Goal: Information Seeking & Learning: Find contact information

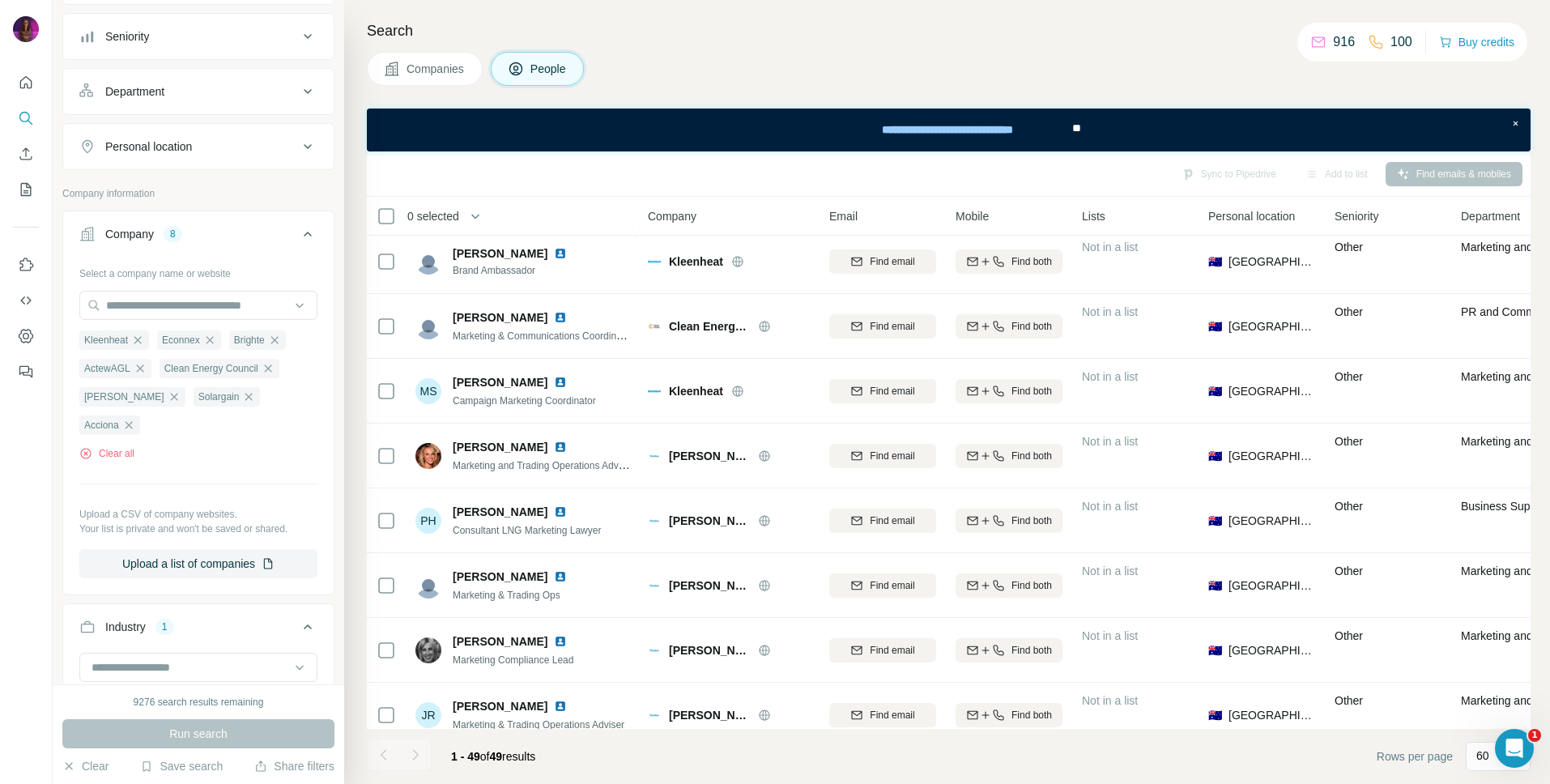
scroll to position [2681, 1]
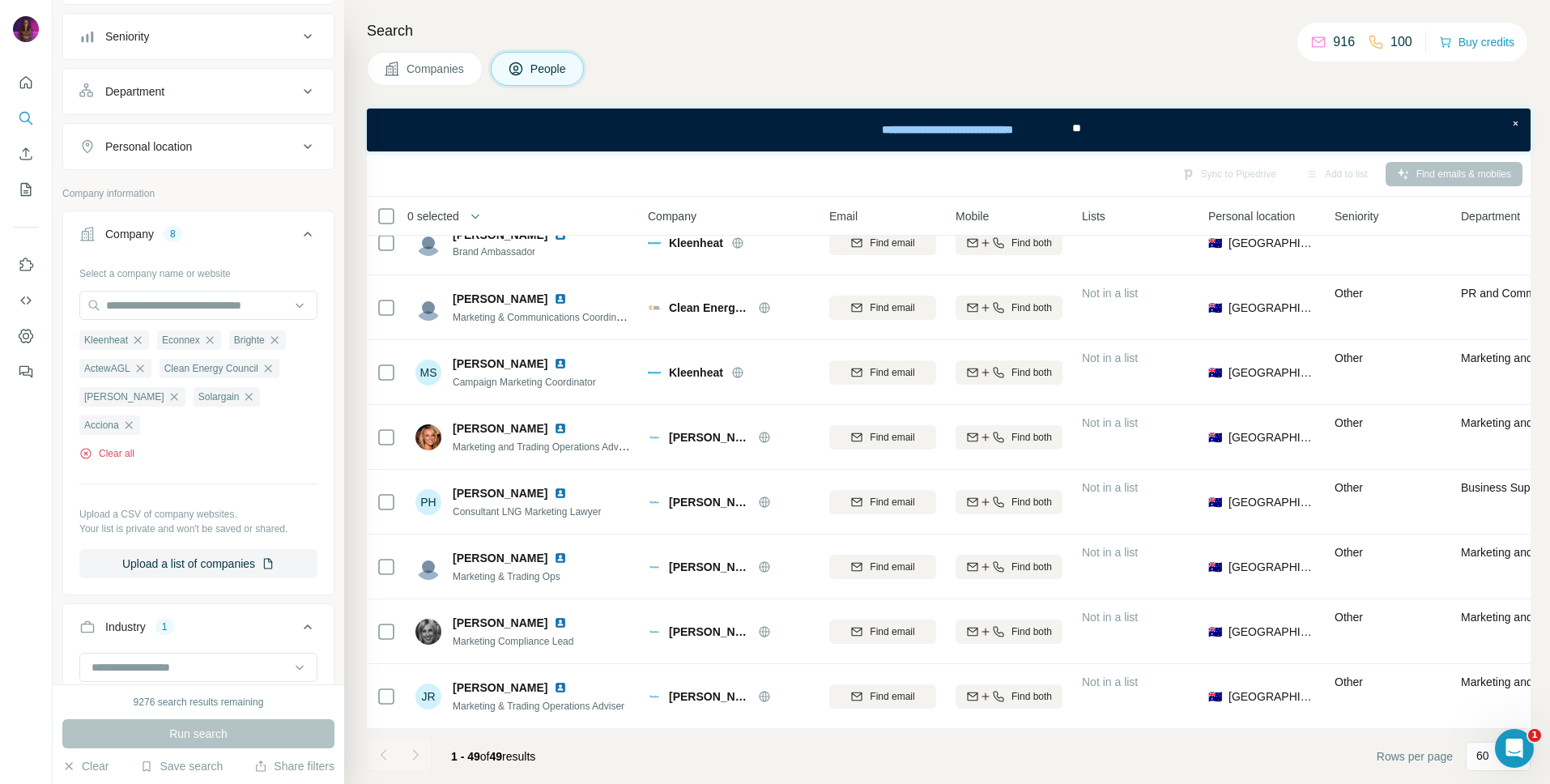
click at [115, 446] on button "Clear all" at bounding box center [107, 453] width 55 height 15
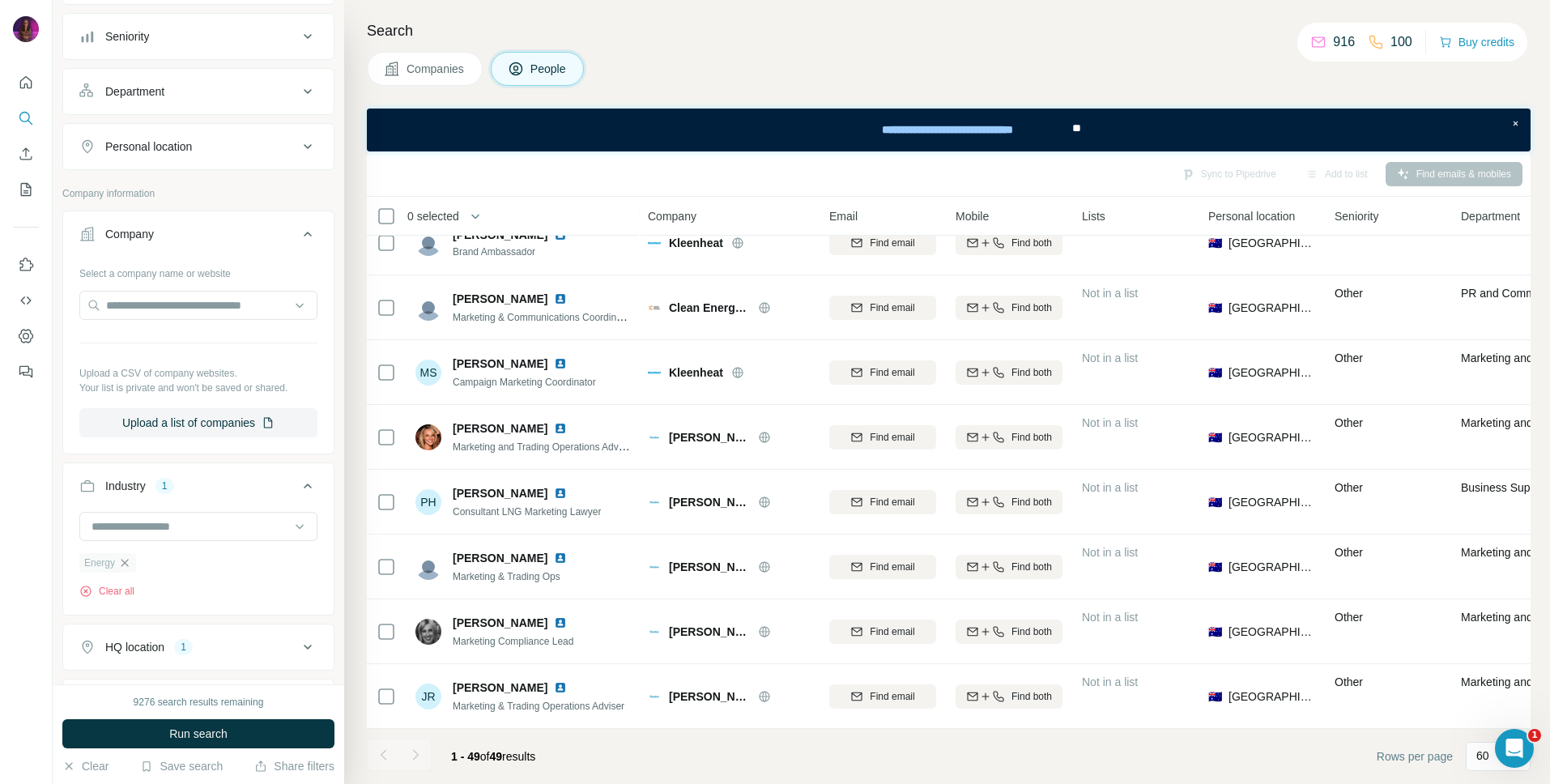
click at [129, 562] on icon "button" at bounding box center [124, 562] width 13 height 13
click at [157, 532] on input at bounding box center [190, 526] width 200 height 17
click at [125, 600] on p "Fertility" at bounding box center [112, 595] width 37 height 17
click at [129, 565] on icon "button" at bounding box center [125, 562] width 13 height 13
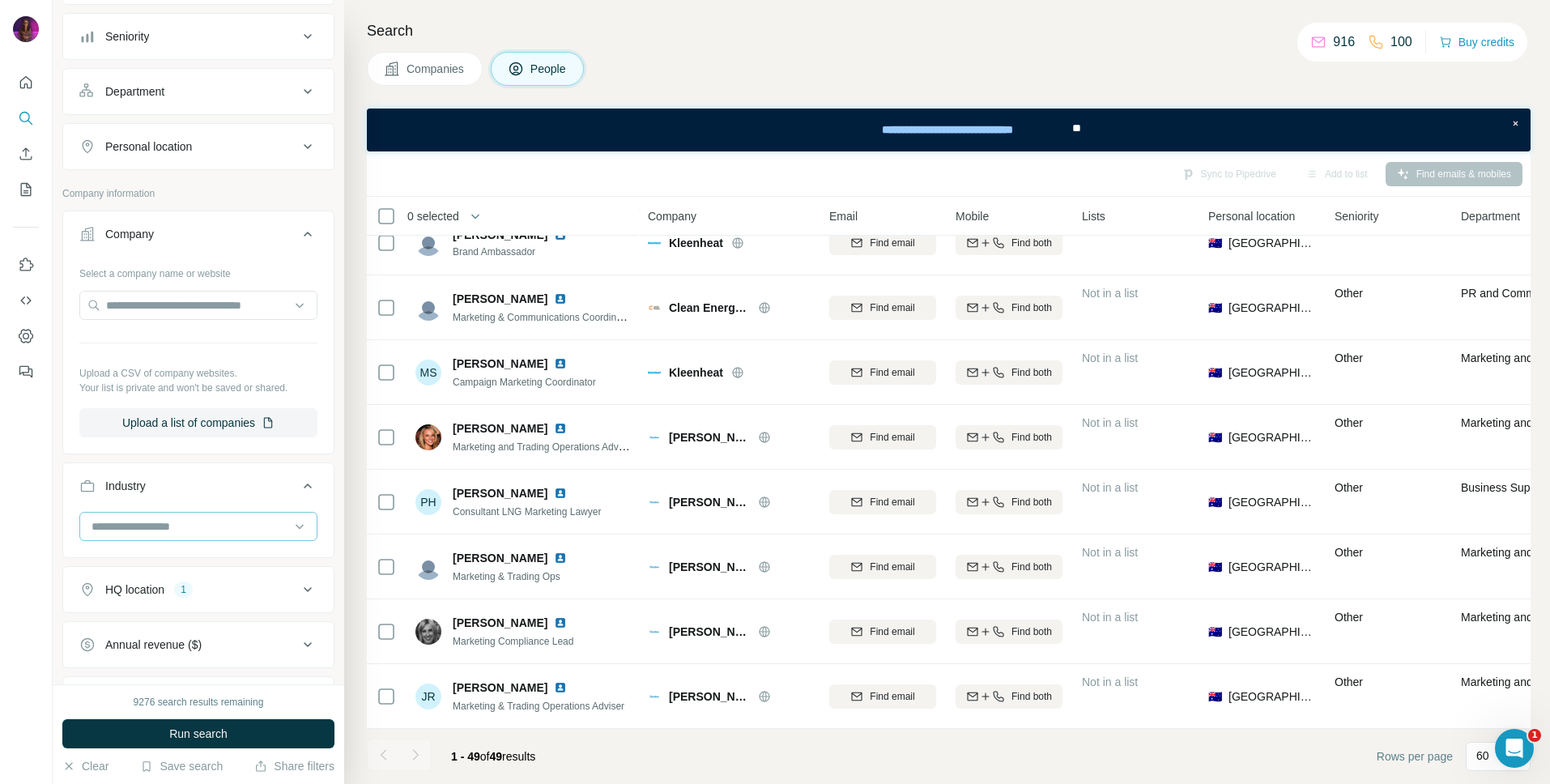
click at [134, 529] on input at bounding box center [190, 526] width 200 height 17
click at [116, 628] on p "FinTech" at bounding box center [113, 624] width 39 height 17
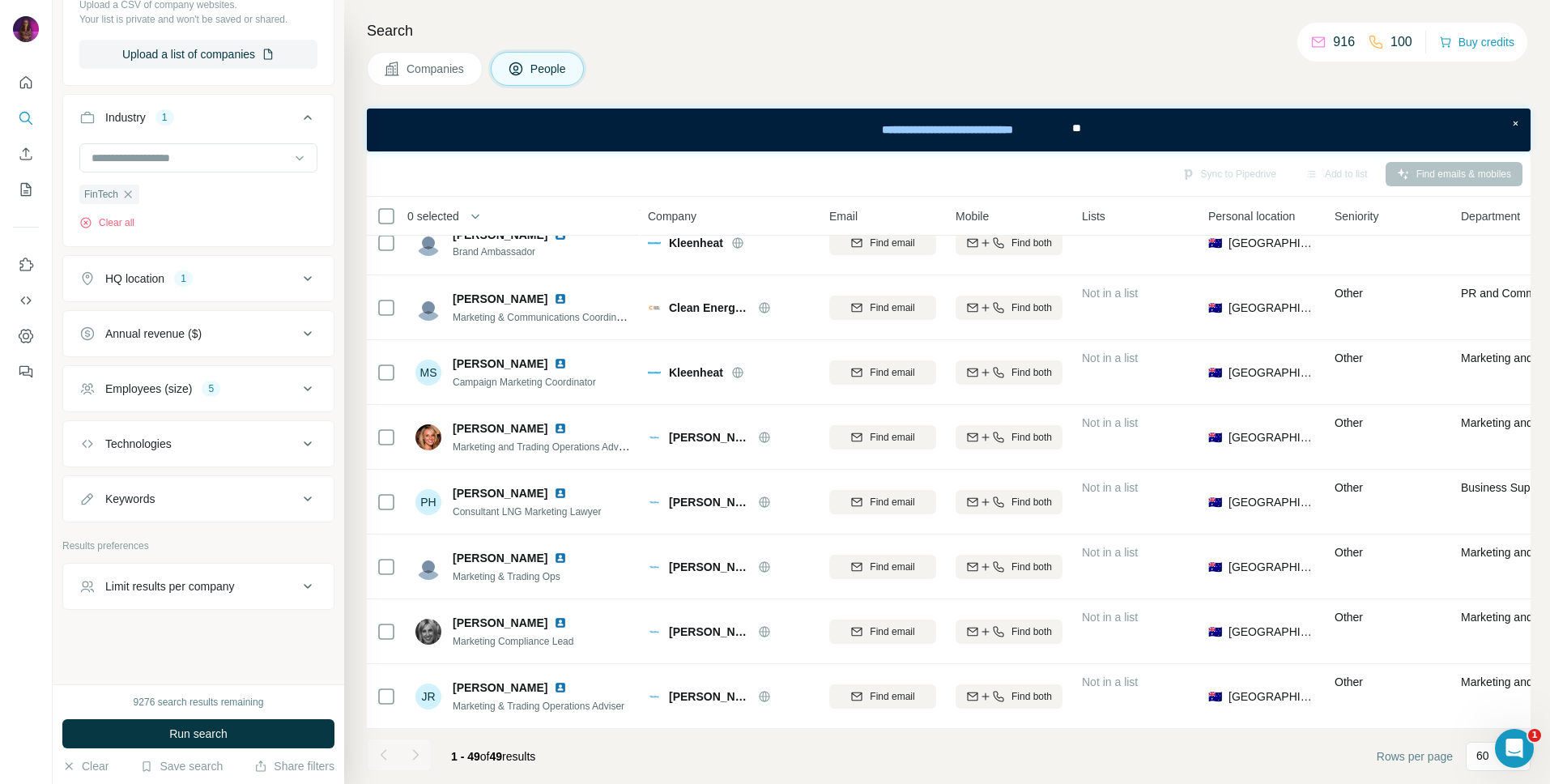
click at [170, 392] on div "Employees (size)" at bounding box center [148, 388] width 87 height 17
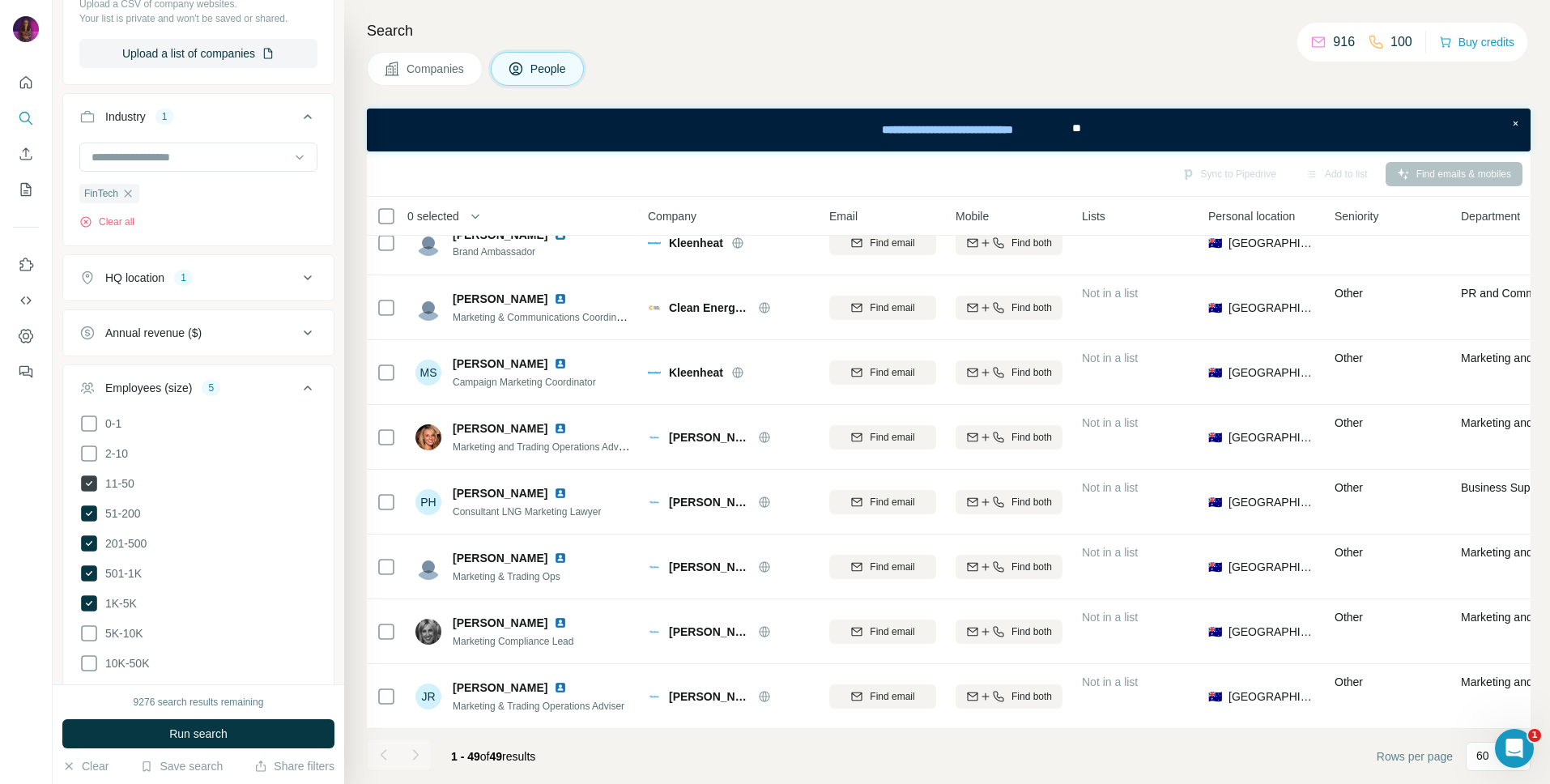
click at [94, 483] on icon at bounding box center [89, 483] width 17 height 17
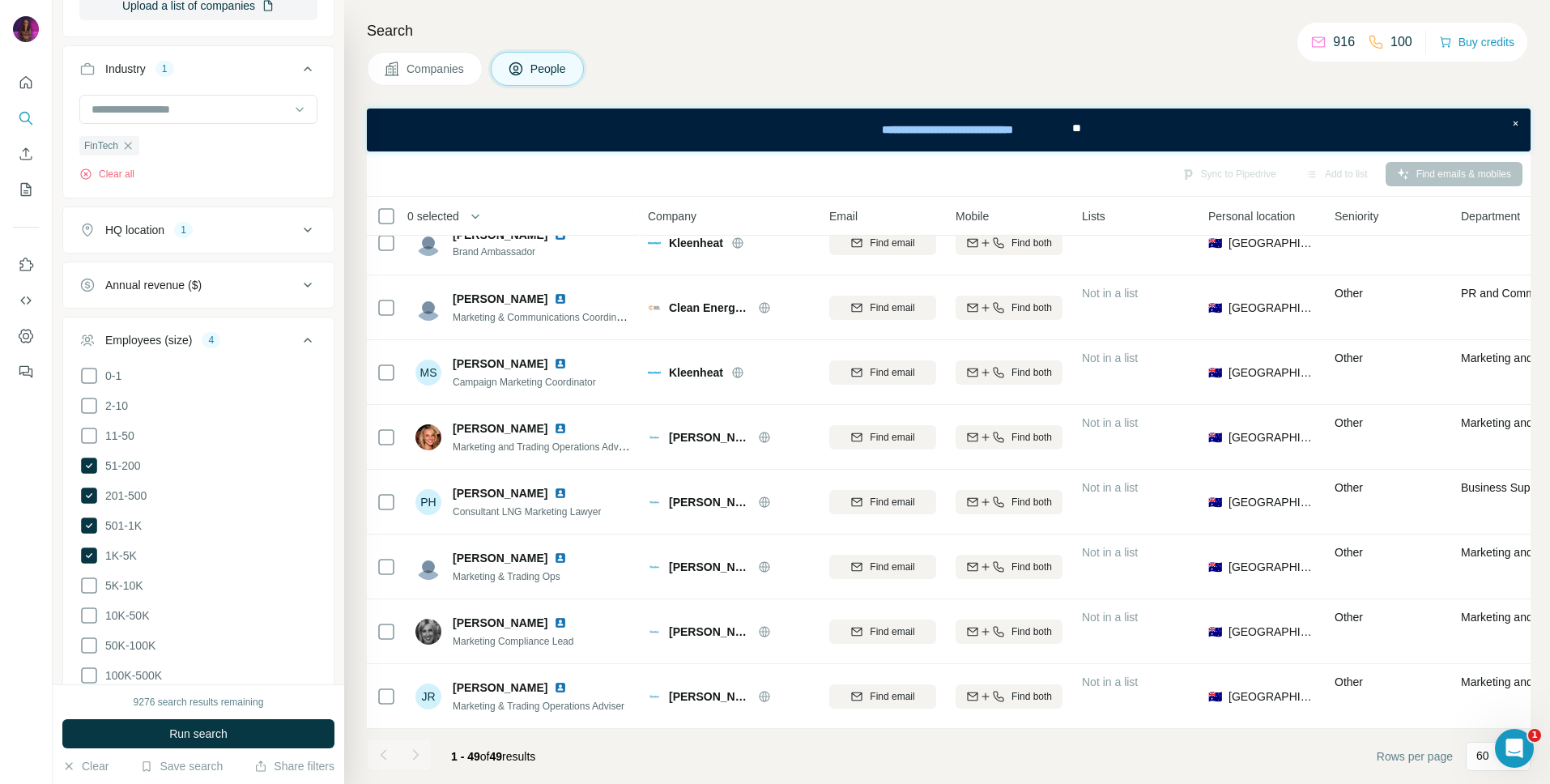
scroll to position [716, 0]
click at [88, 551] on icon at bounding box center [89, 554] width 17 height 17
click at [91, 524] on icon at bounding box center [89, 524] width 17 height 17
click at [449, 73] on span "Companies" at bounding box center [436, 68] width 59 height 17
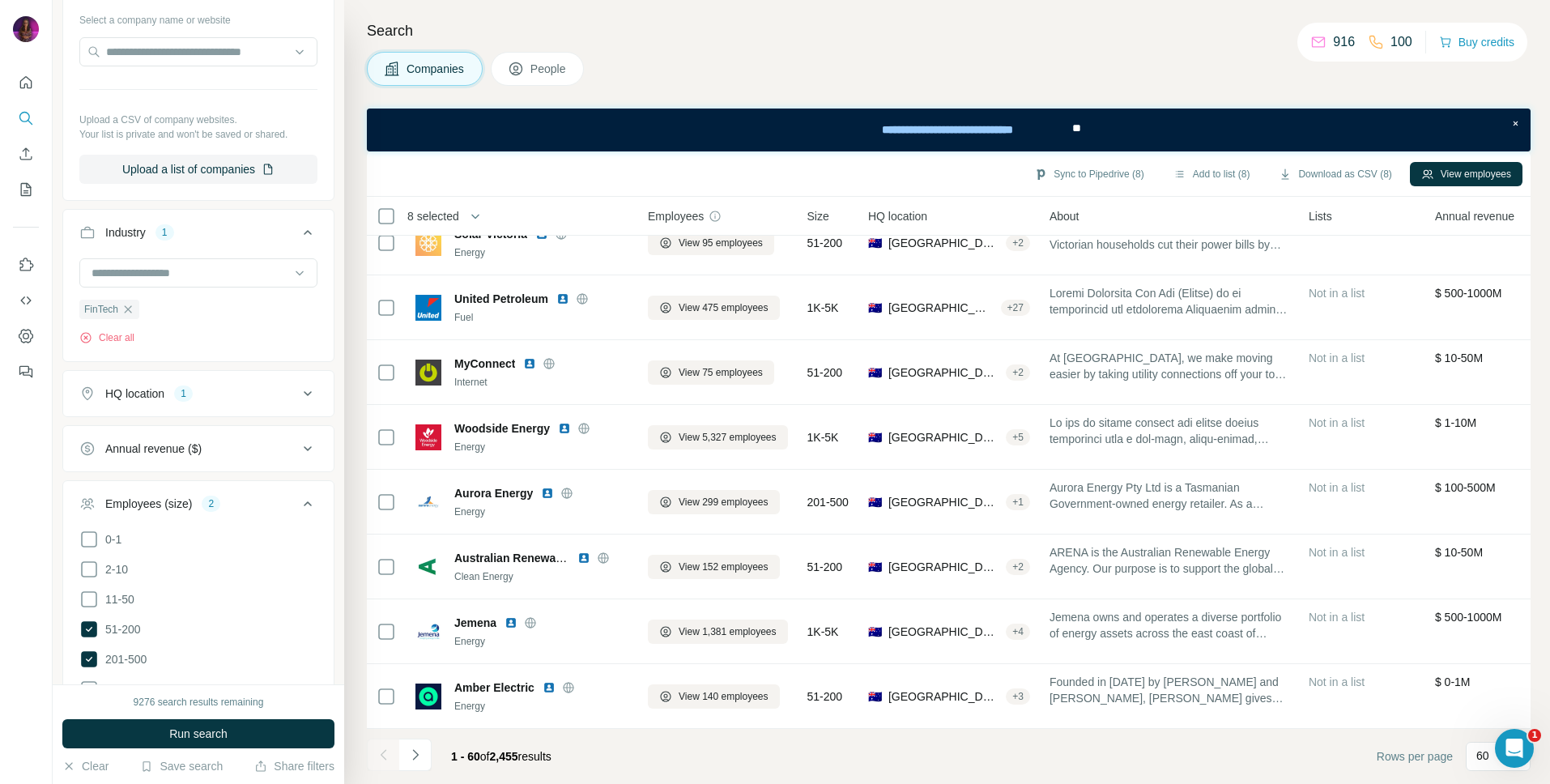
scroll to position [682, 0]
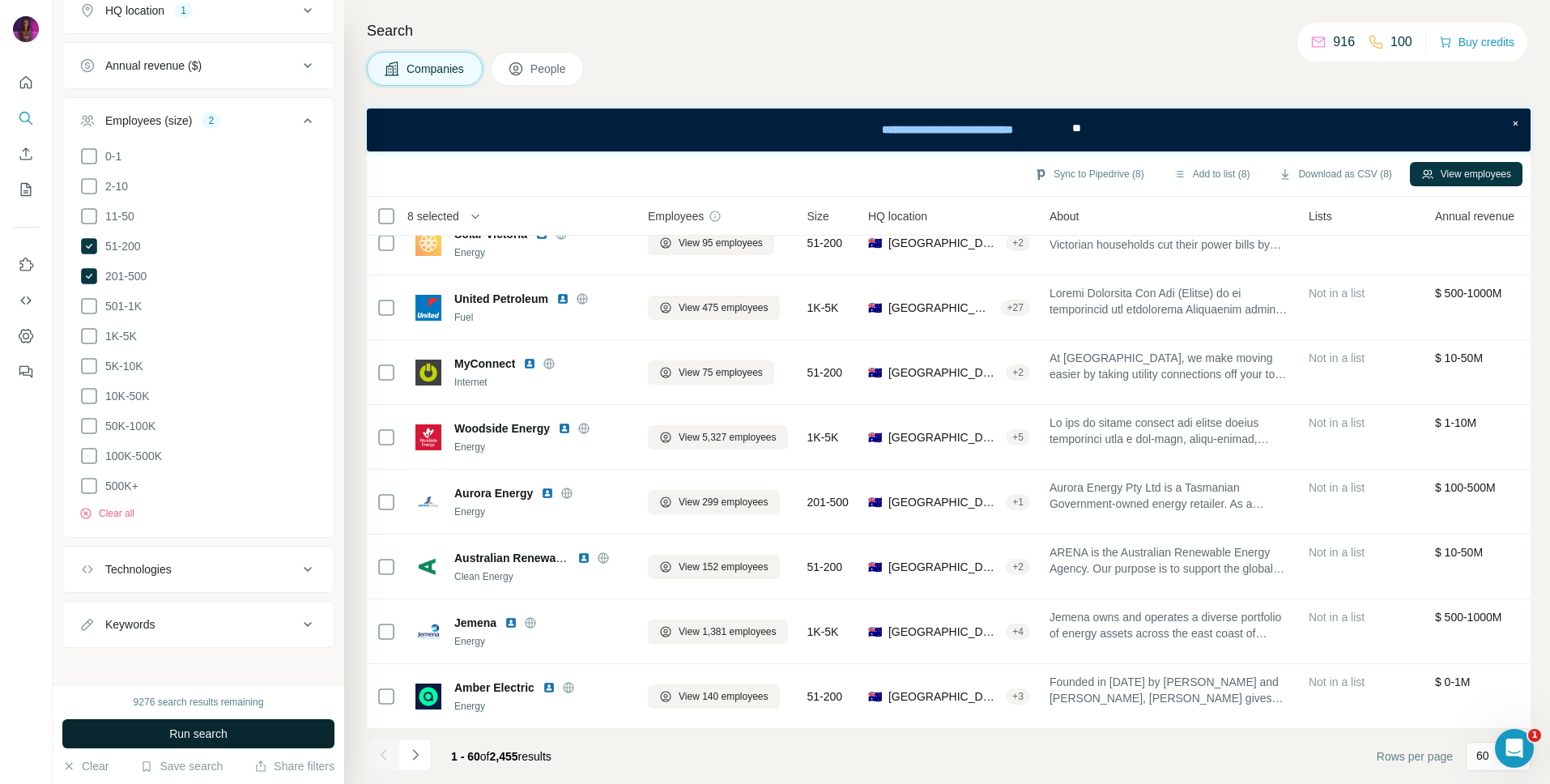
click at [143, 732] on button "Run search" at bounding box center [198, 733] width 272 height 29
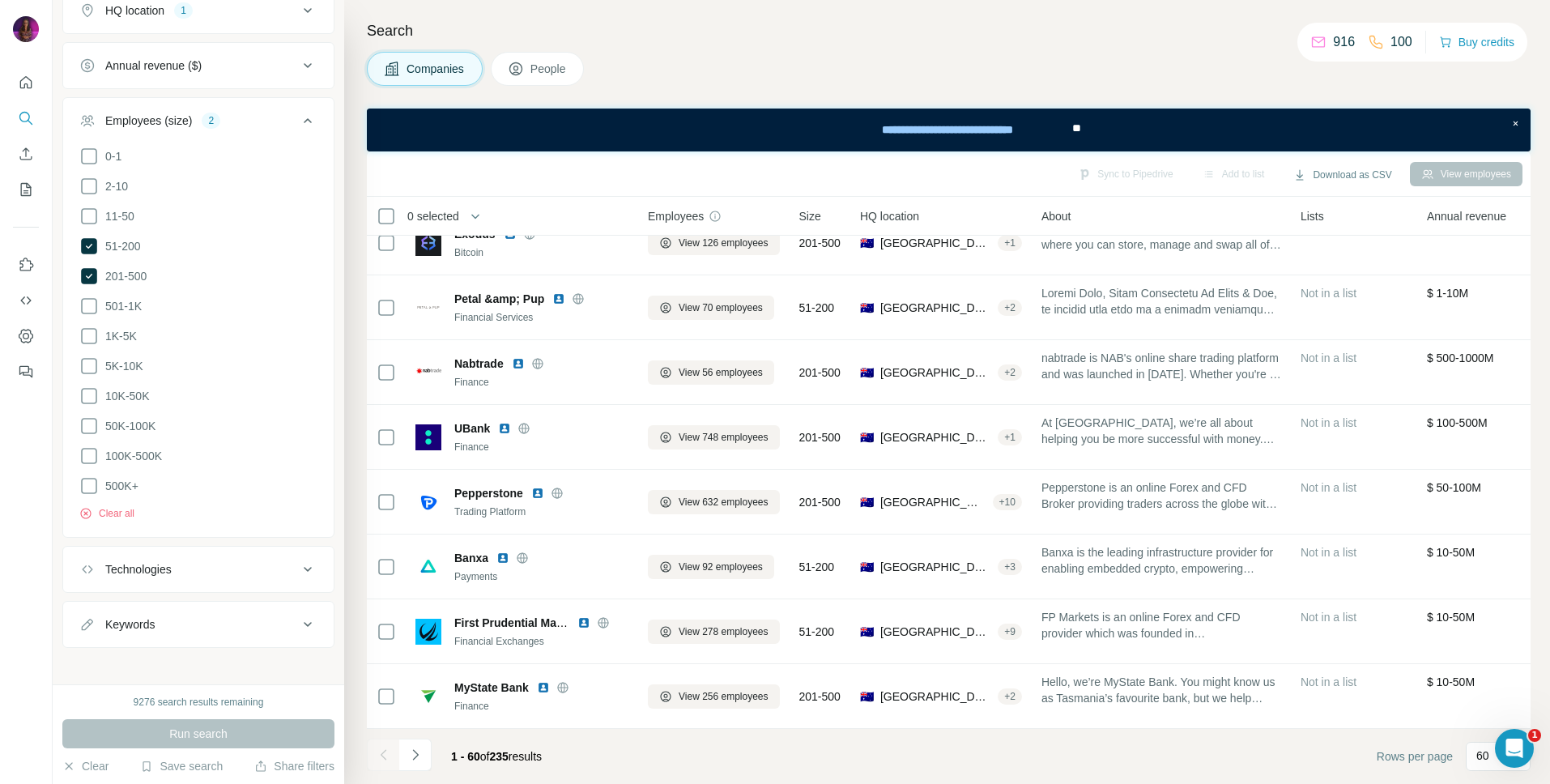
scroll to position [2681, 1]
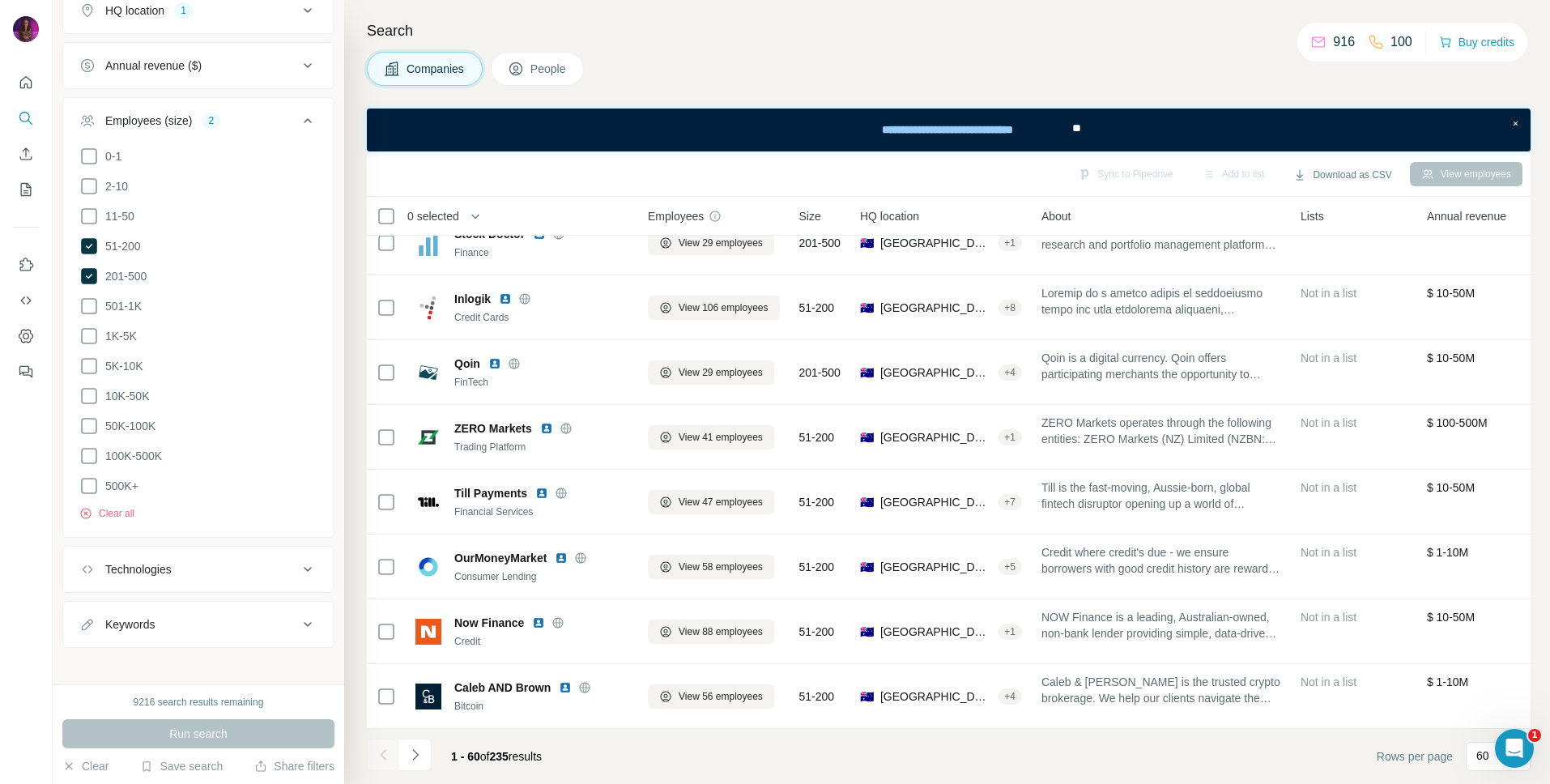
click at [539, 81] on button "People" at bounding box center [537, 68] width 94 height 34
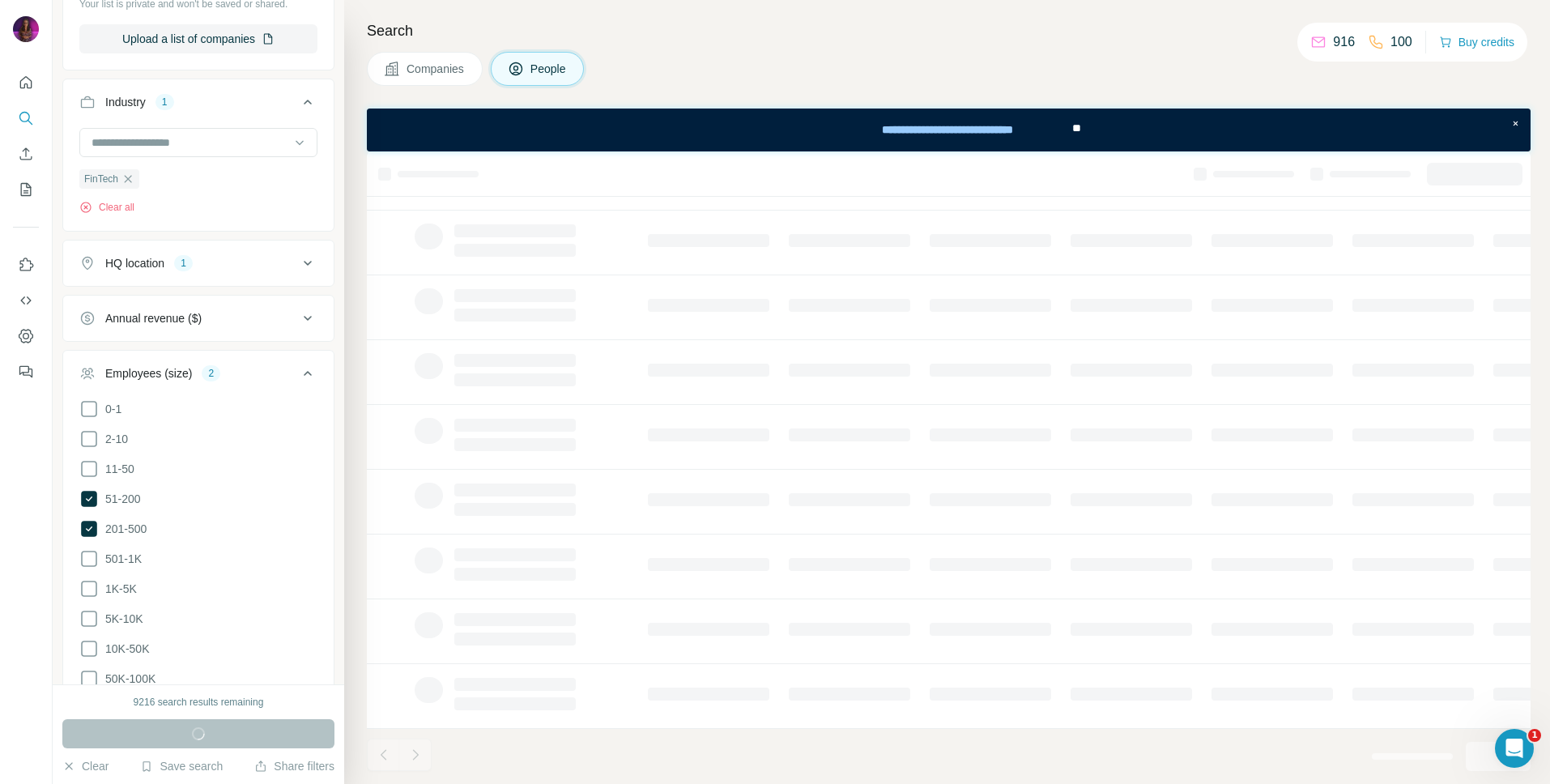
scroll to position [155, 1]
click at [441, 71] on span "Companies" at bounding box center [436, 68] width 59 height 17
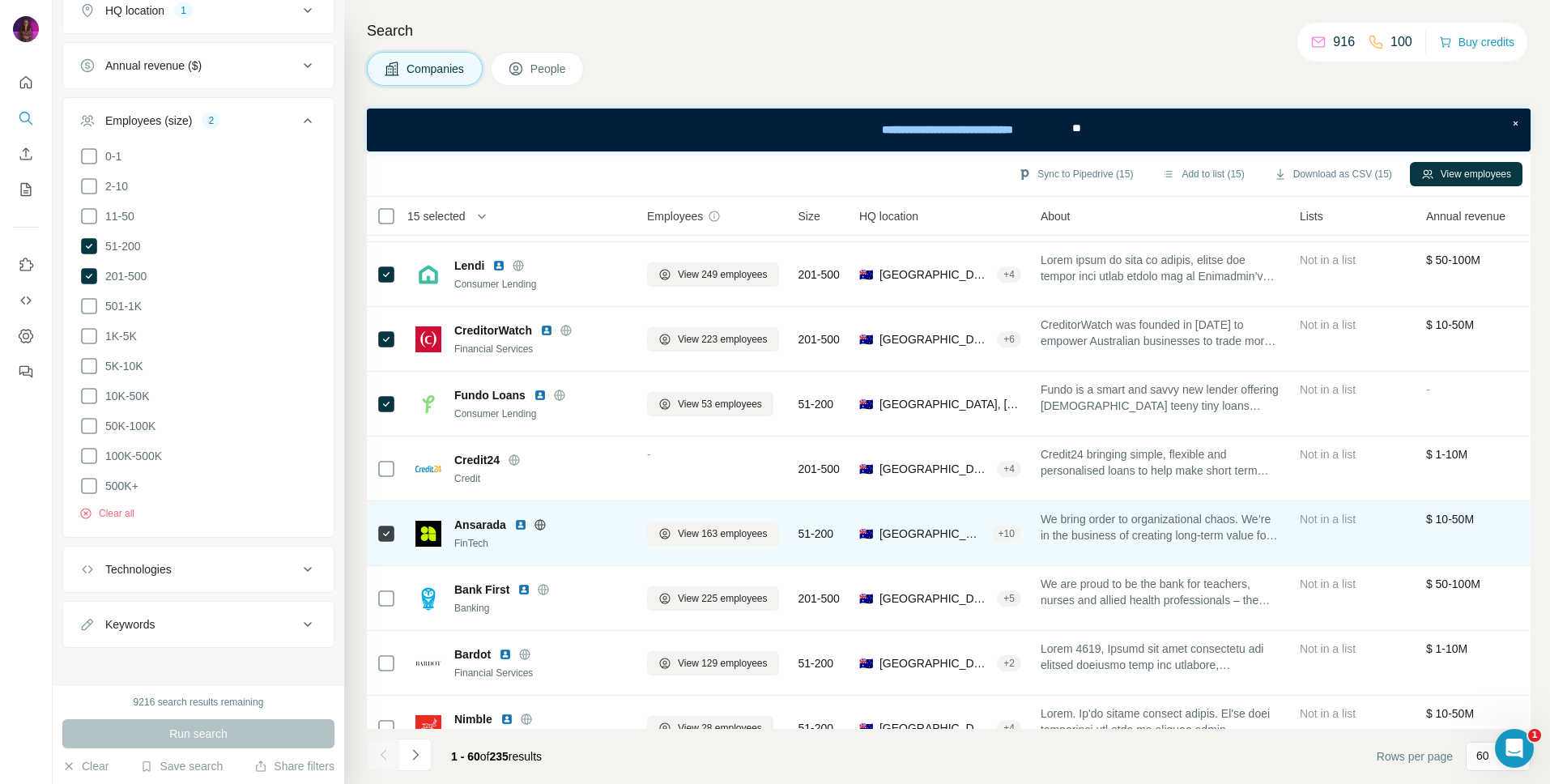
scroll to position [1318, 2]
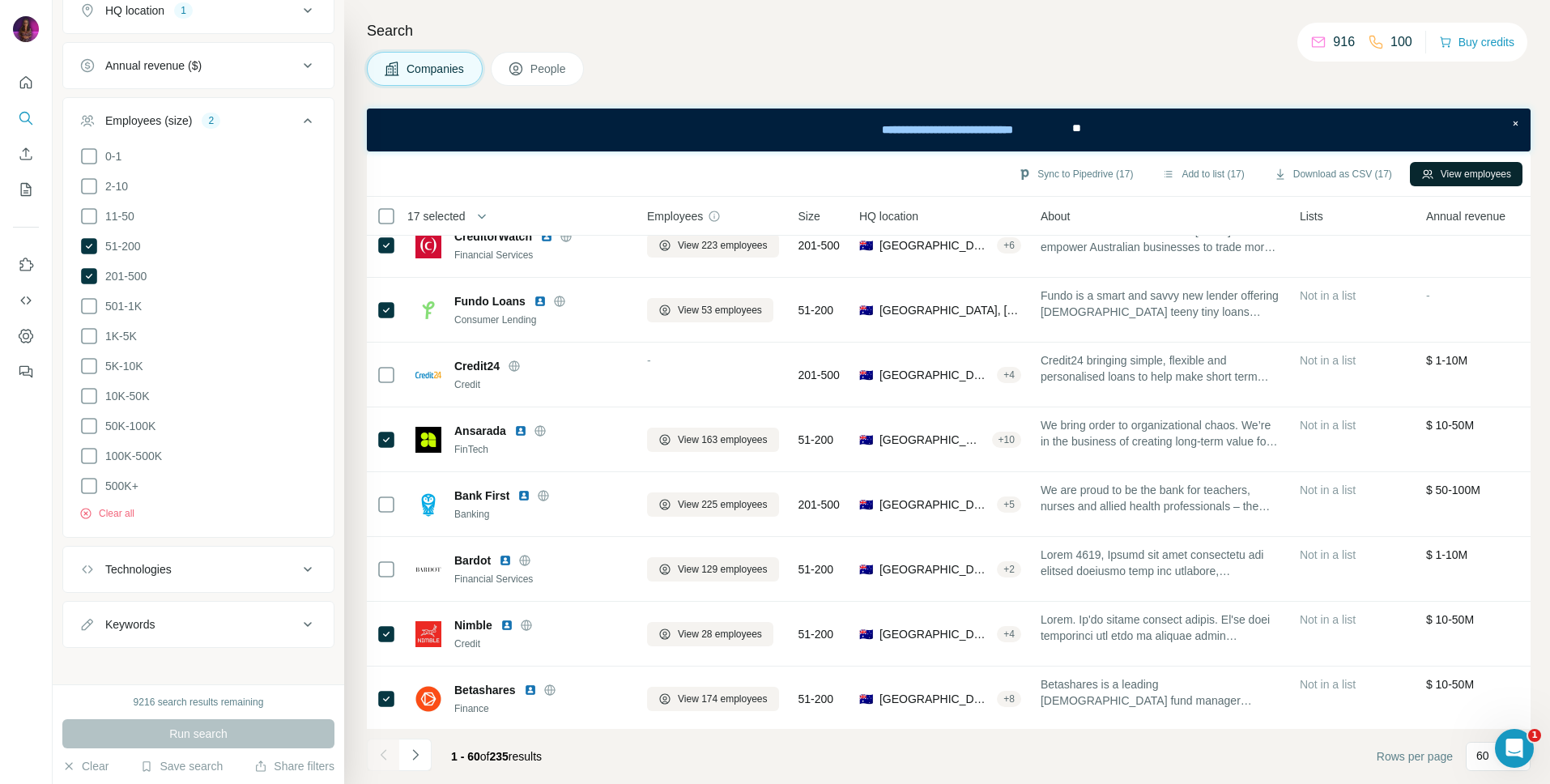
click at [1460, 171] on button "View employees" at bounding box center [1466, 174] width 113 height 24
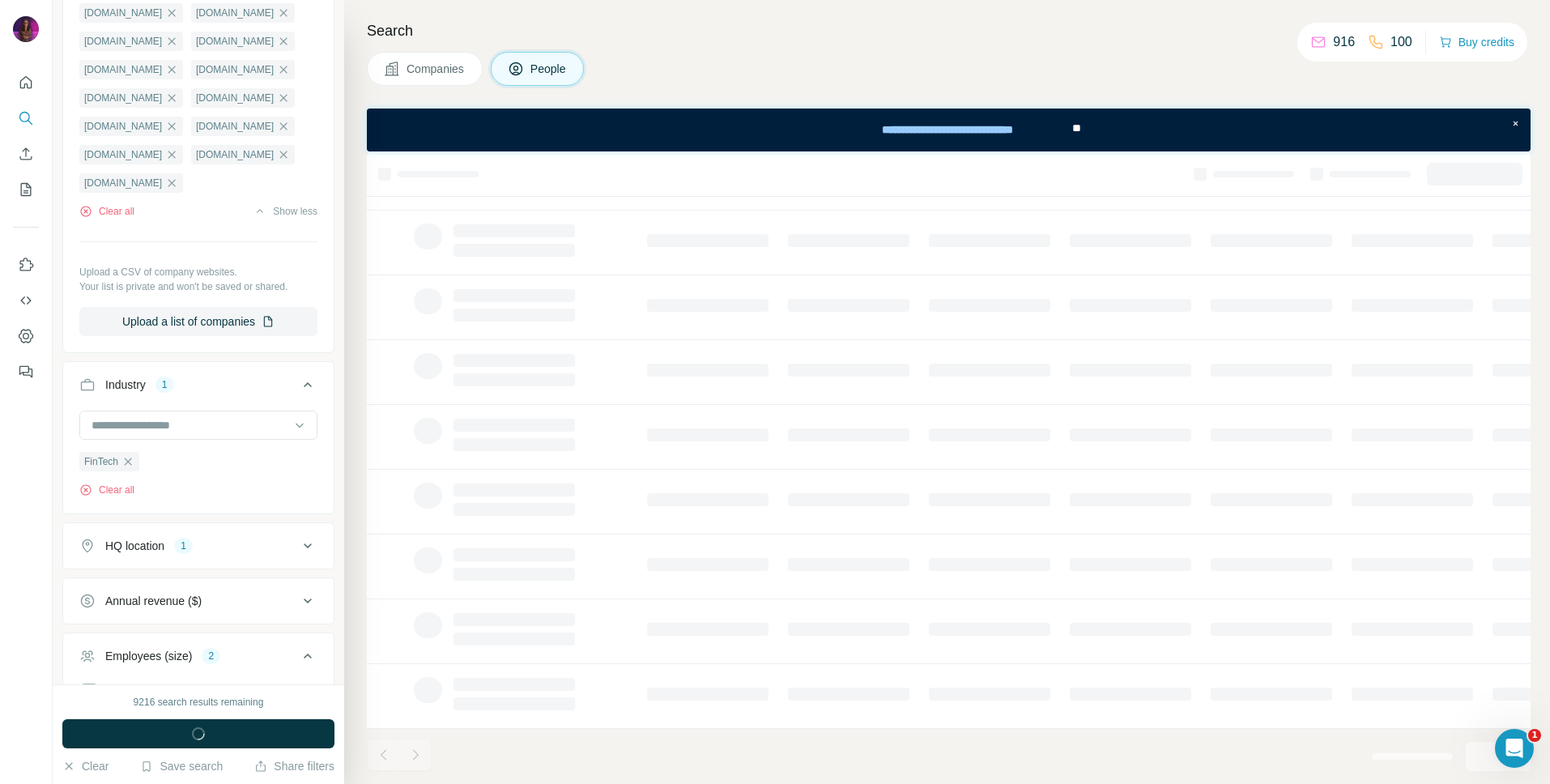
scroll to position [155, 2]
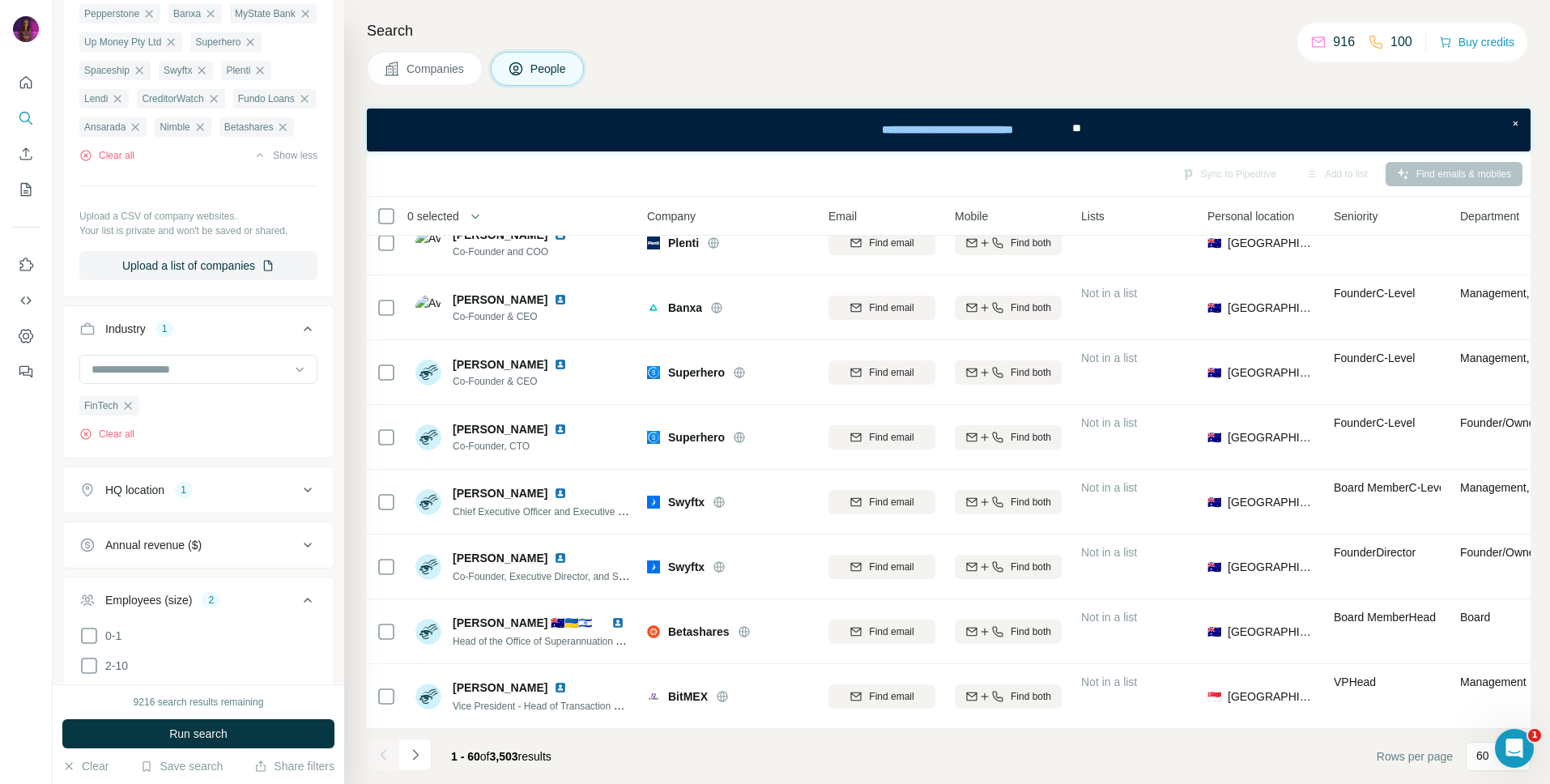
scroll to position [1318, 2]
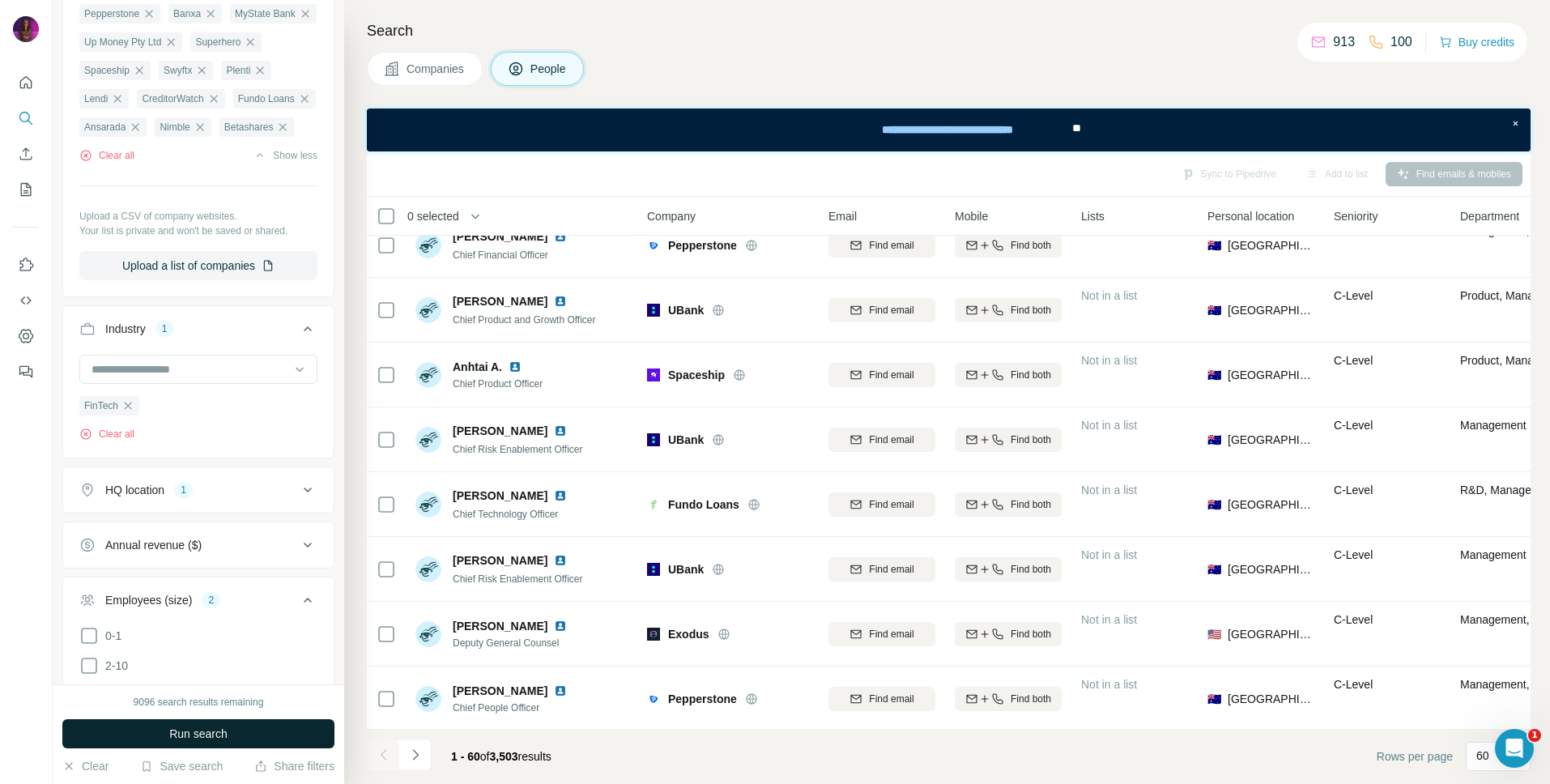
click at [299, 741] on button "Run search" at bounding box center [198, 733] width 272 height 29
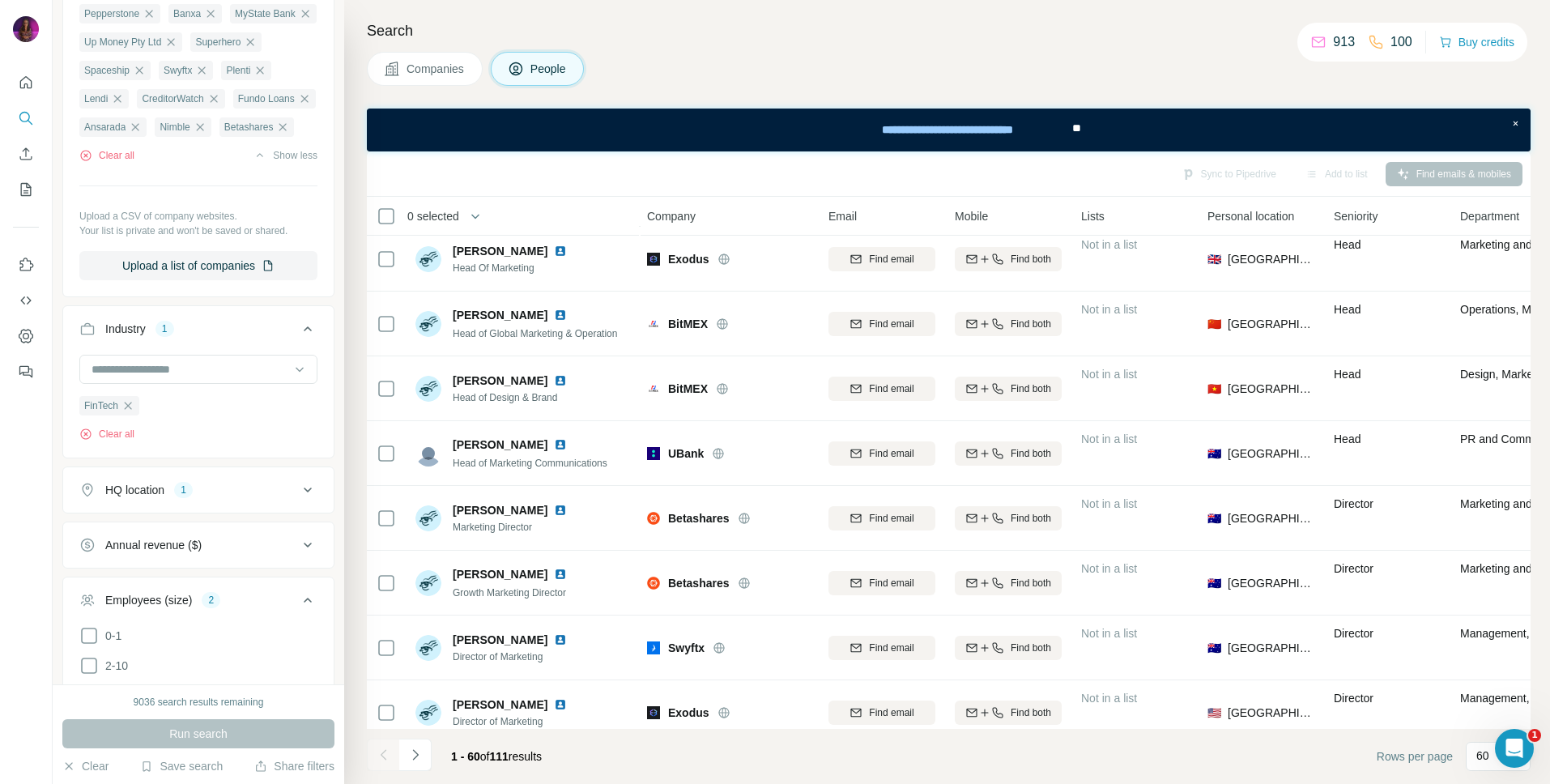
scroll to position [0, 2]
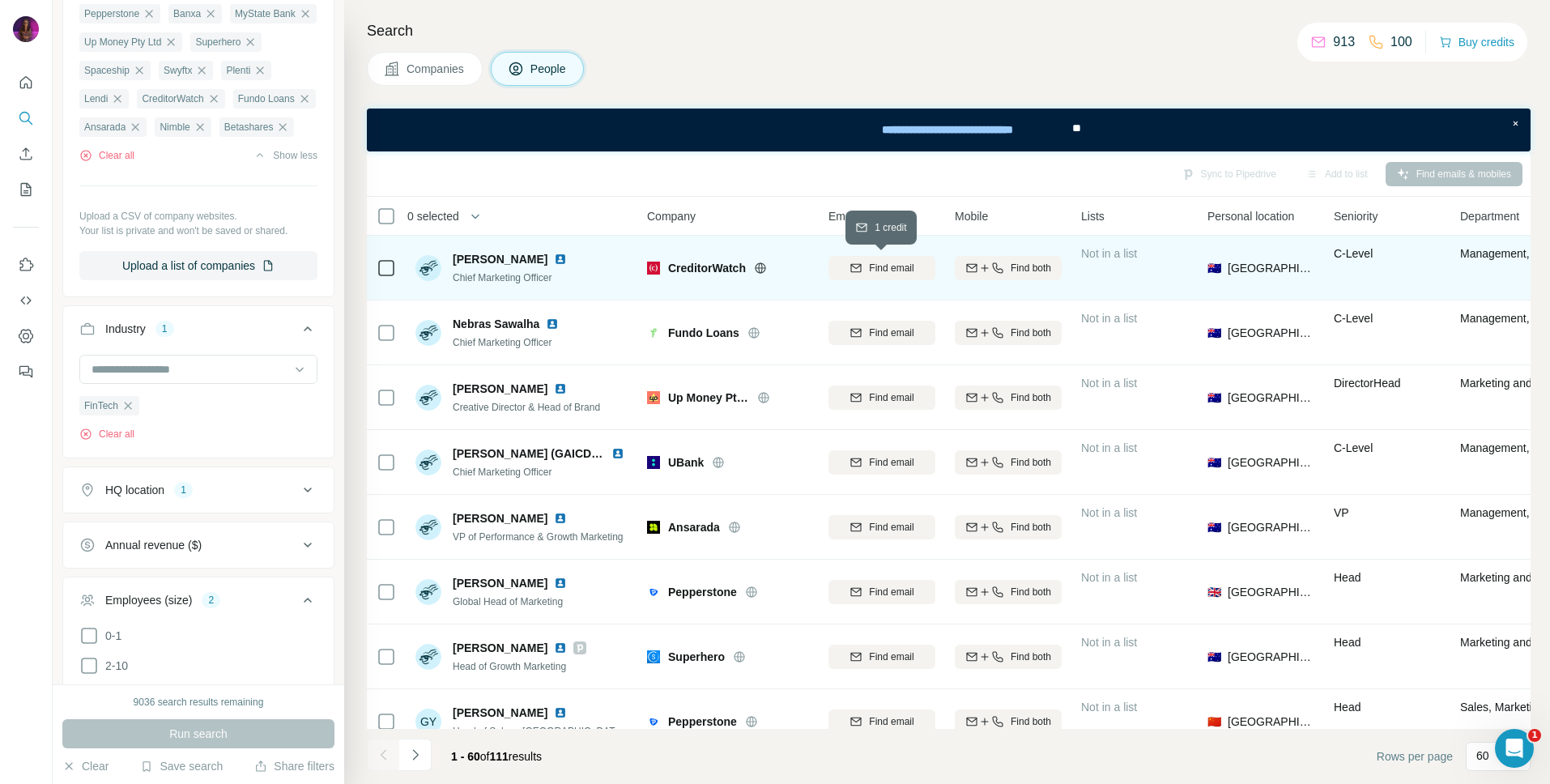
click at [889, 266] on span "Find email" at bounding box center [891, 267] width 45 height 15
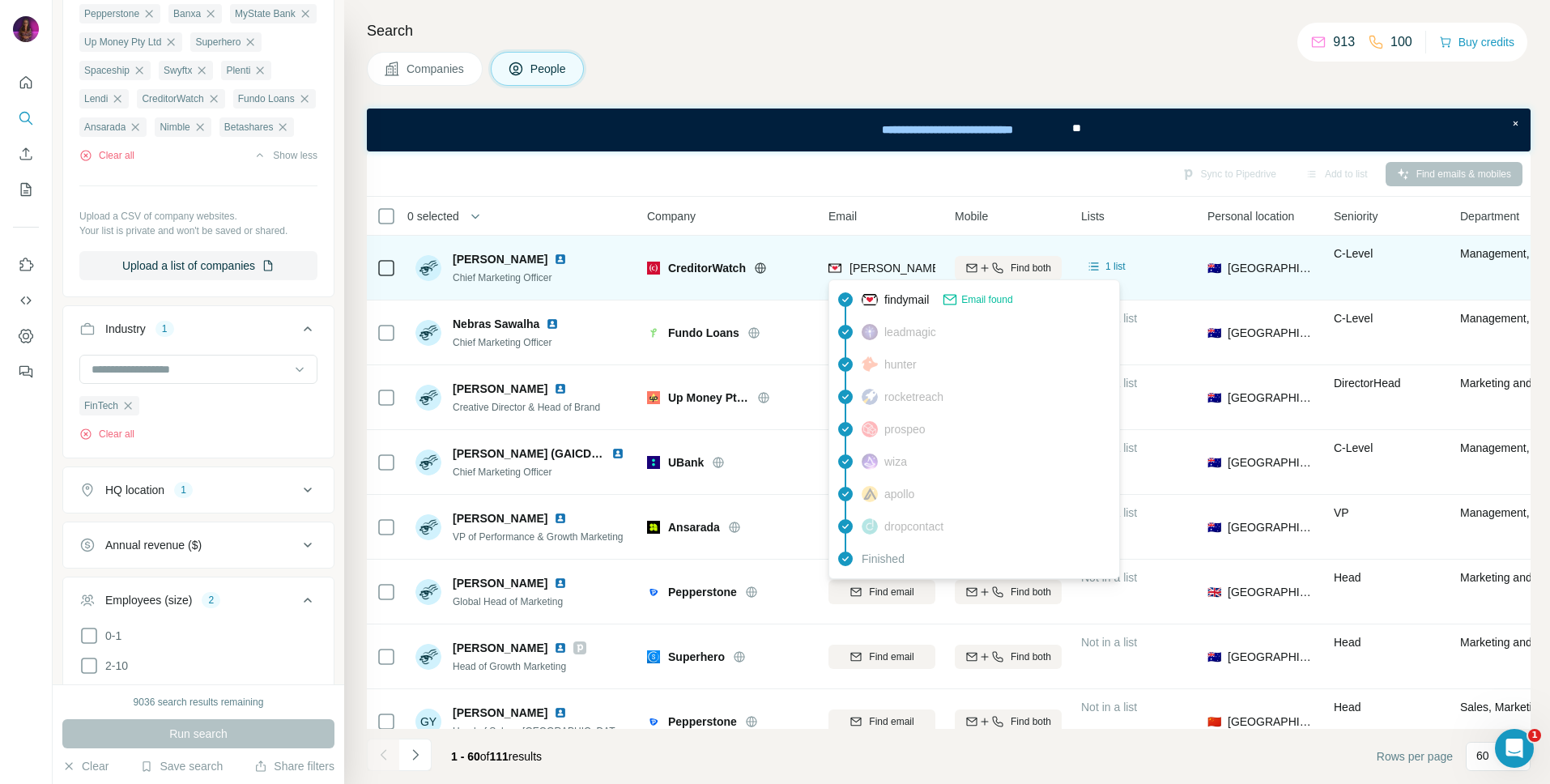
click at [889, 266] on span "[PERSON_NAME][EMAIL_ADDRESS][PERSON_NAME][DOMAIN_NAME]" at bounding box center [1039, 267] width 379 height 13
copy tr "[PERSON_NAME][EMAIL_ADDRESS][PERSON_NAME][DOMAIN_NAME]"
click at [762, 268] on icon at bounding box center [760, 267] width 13 height 13
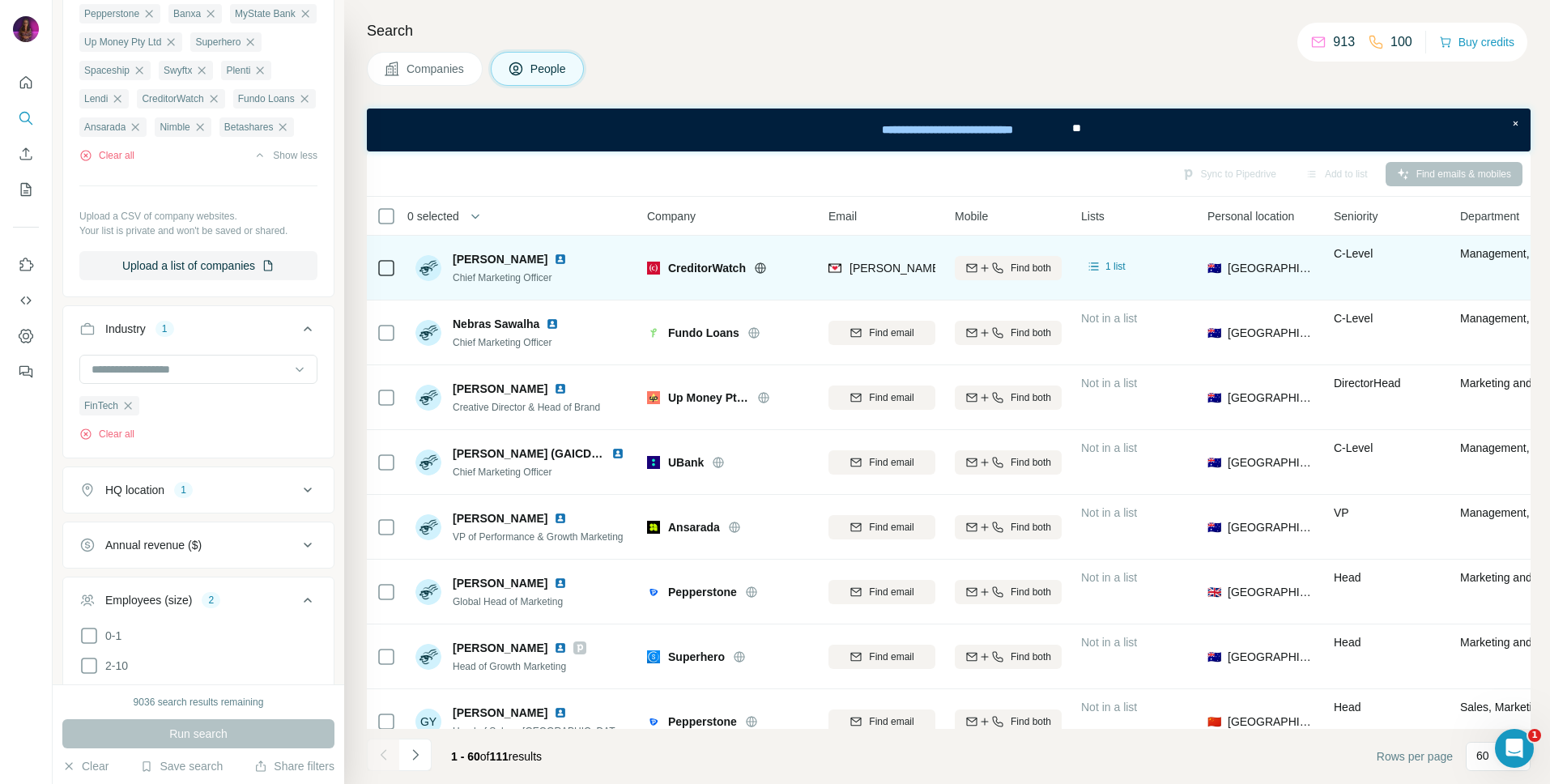
click at [554, 259] on img at bounding box center [560, 259] width 13 height 13
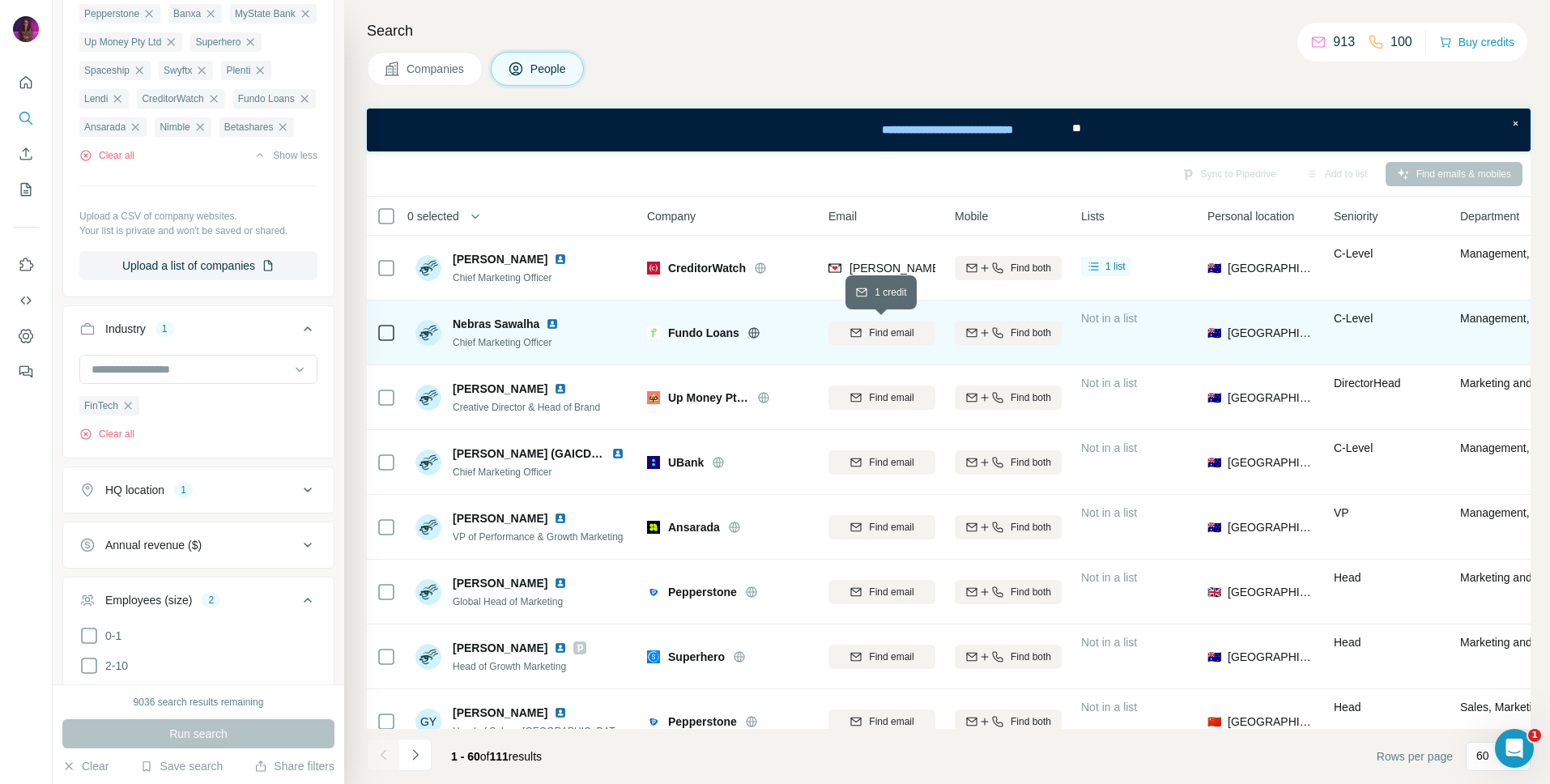
click at [886, 333] on span "Find email" at bounding box center [891, 332] width 45 height 15
click at [752, 334] on icon at bounding box center [754, 332] width 13 height 13
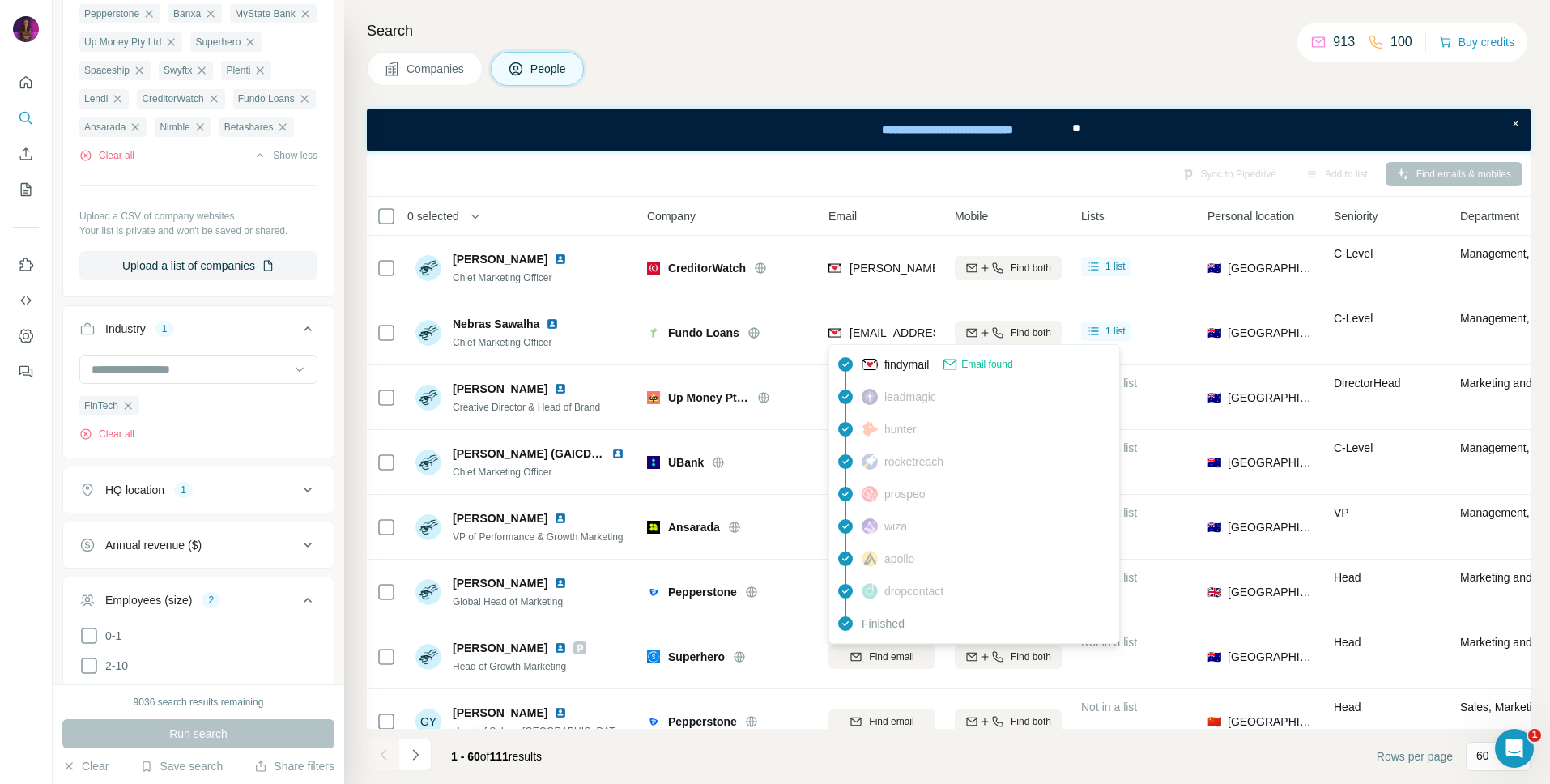
click at [885, 332] on span "[EMAIL_ADDRESS][DOMAIN_NAME]" at bounding box center [946, 332] width 192 height 13
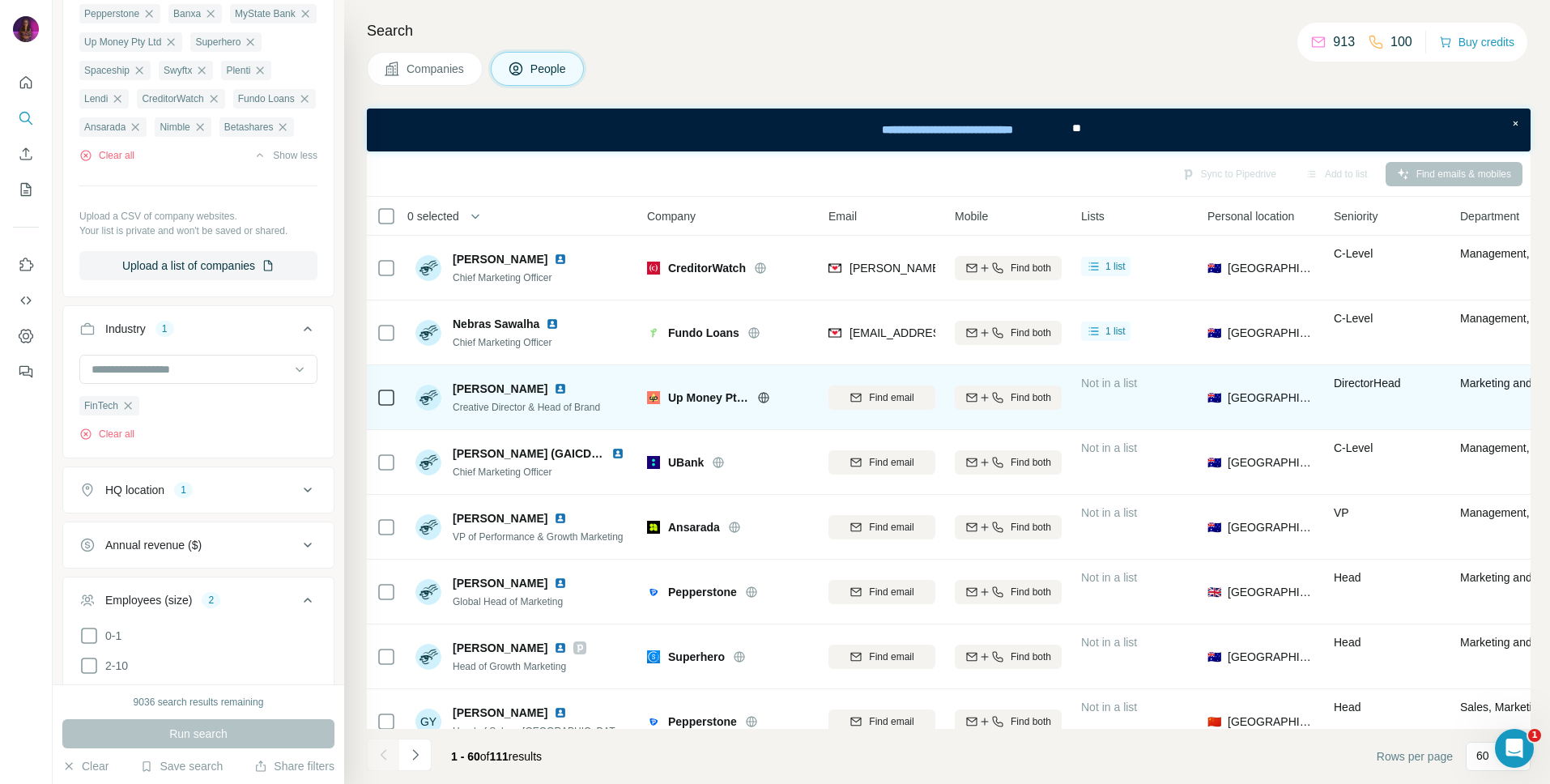
click at [716, 393] on span "Up Money Pty Ltd" at bounding box center [708, 398] width 81 height 17
click at [879, 400] on span "Find email" at bounding box center [891, 398] width 45 height 15
click at [757, 395] on icon at bounding box center [763, 397] width 13 height 13
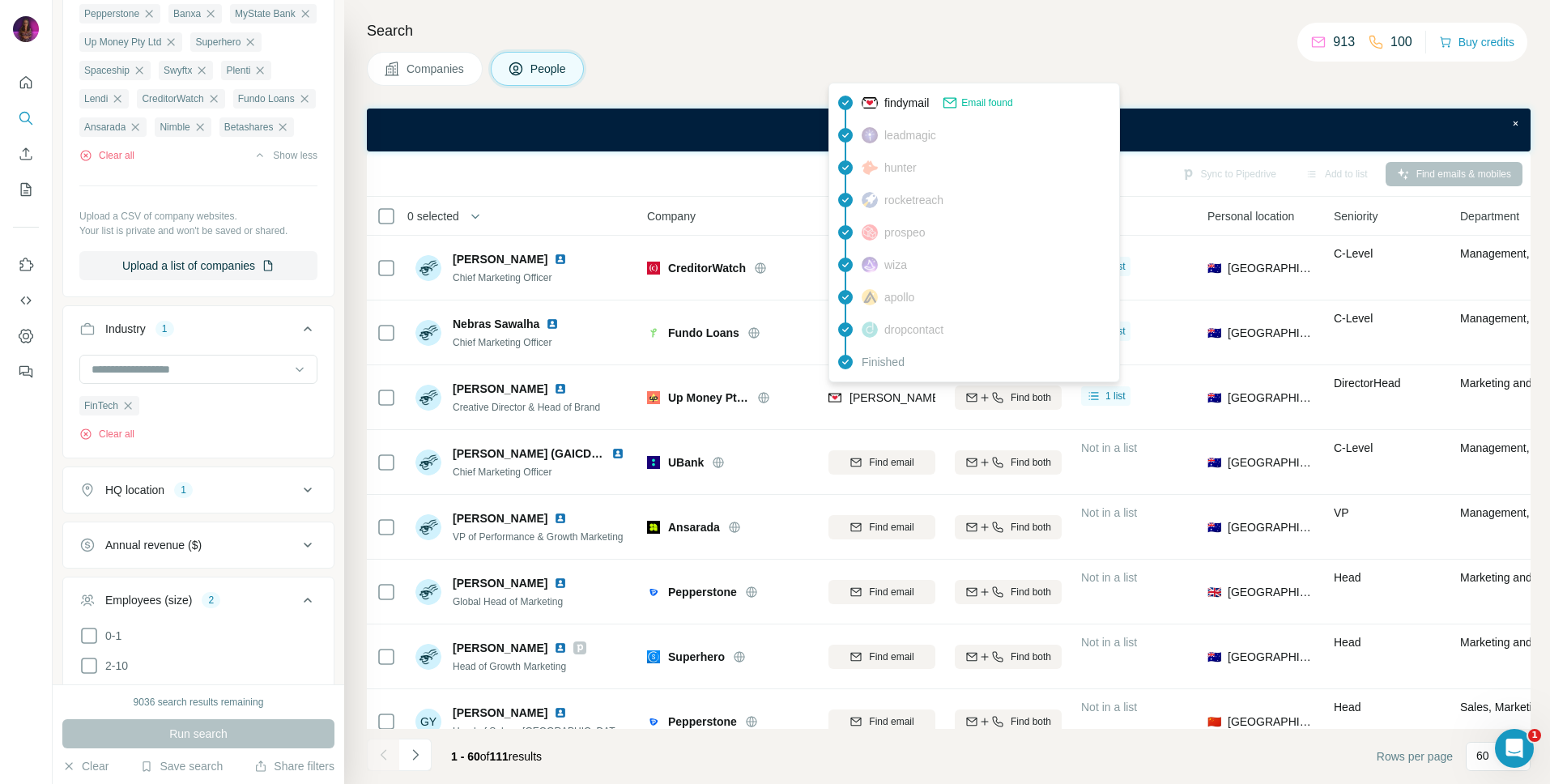
click at [903, 399] on span "[PERSON_NAME][EMAIL_ADDRESS][PERSON_NAME][DOMAIN_NAME]" at bounding box center [1039, 397] width 379 height 13
copy tr "[PERSON_NAME][EMAIL_ADDRESS][PERSON_NAME][DOMAIN_NAME]"
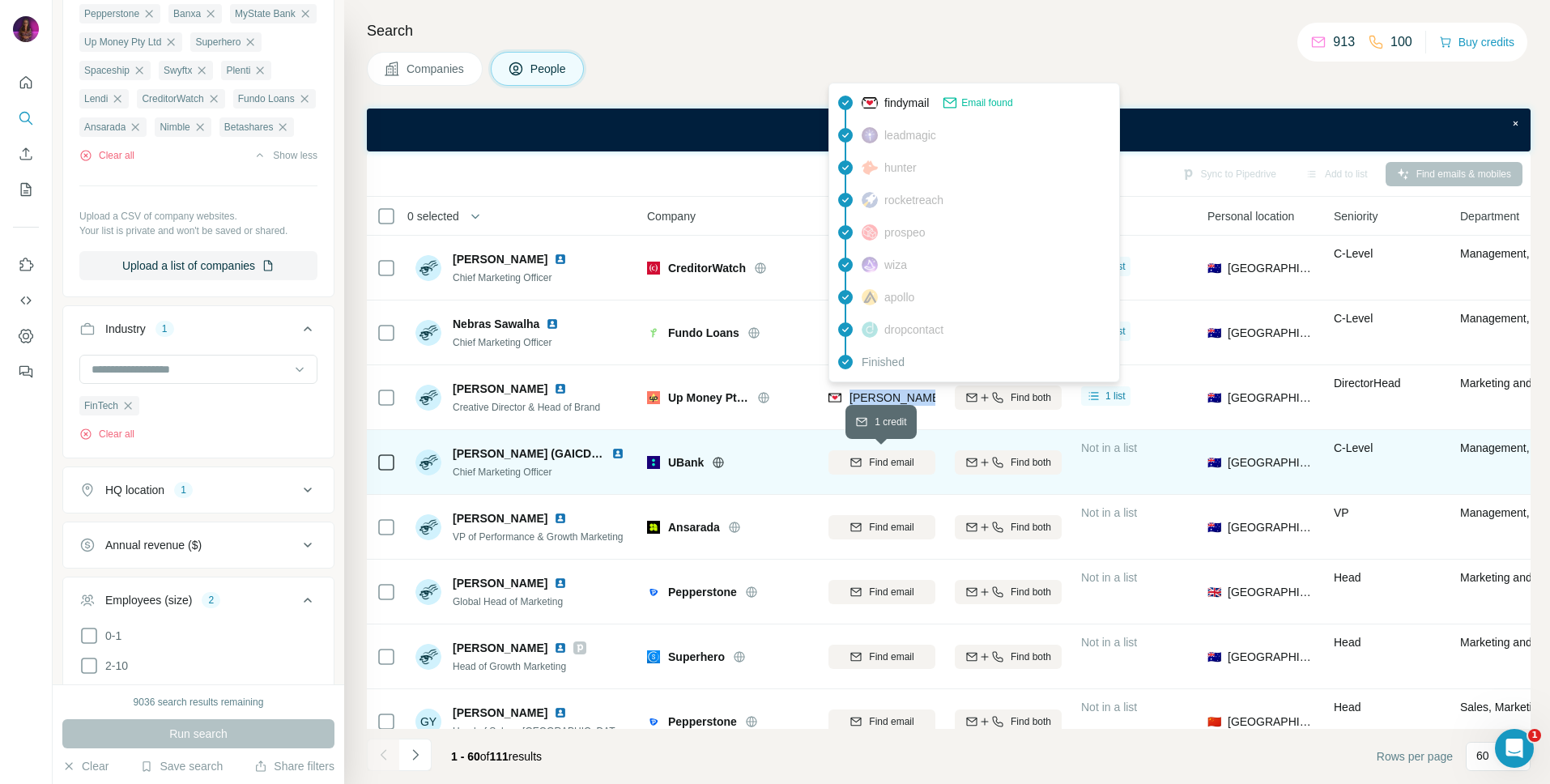
click at [897, 460] on span "Find email" at bounding box center [891, 462] width 45 height 15
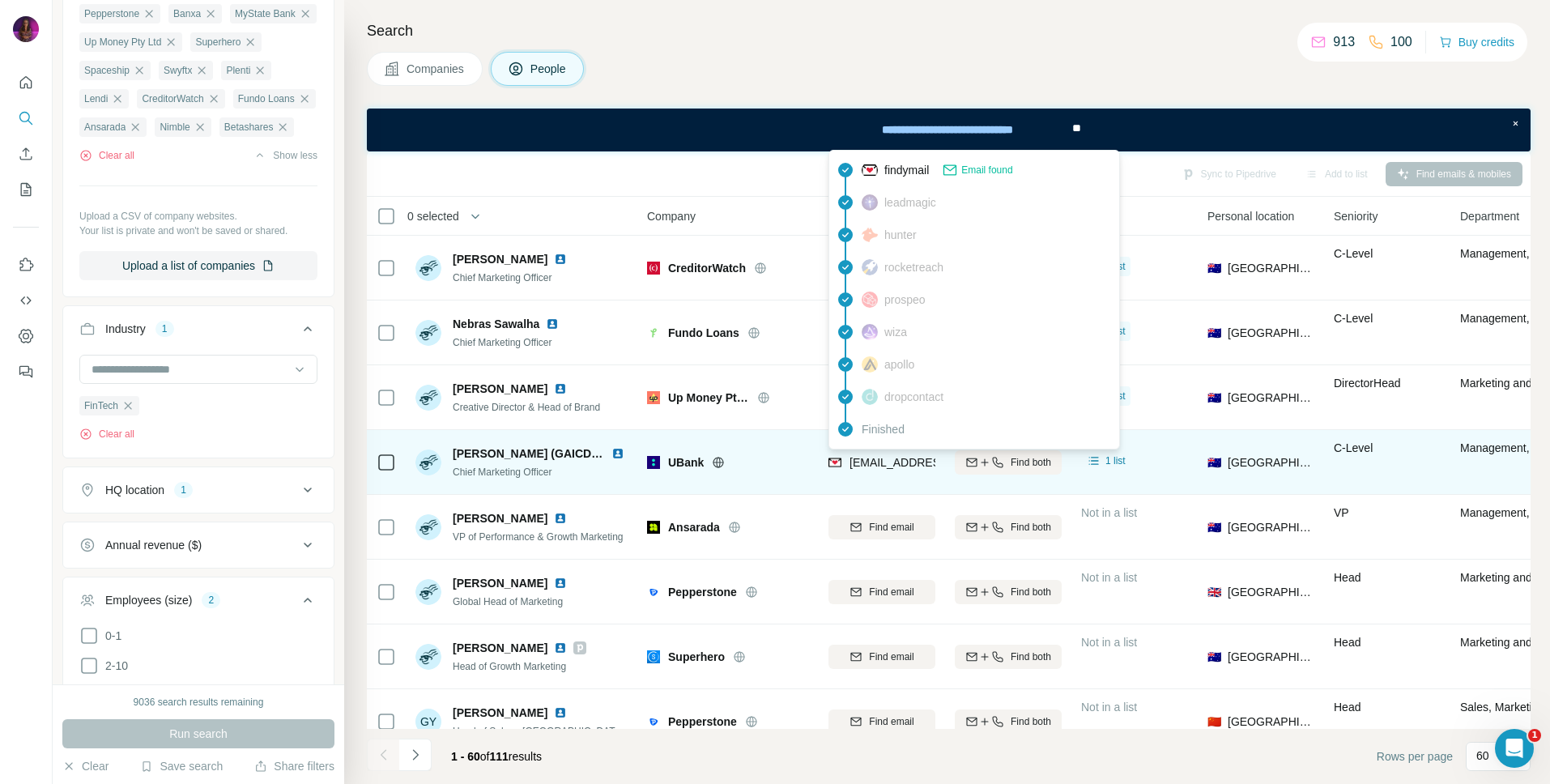
click at [902, 465] on span "[EMAIL_ADDRESS][PERSON_NAME][DOMAIN_NAME]" at bounding box center [992, 462] width 285 height 13
copy tr "[EMAIL_ADDRESS][PERSON_NAME][DOMAIN_NAME]"
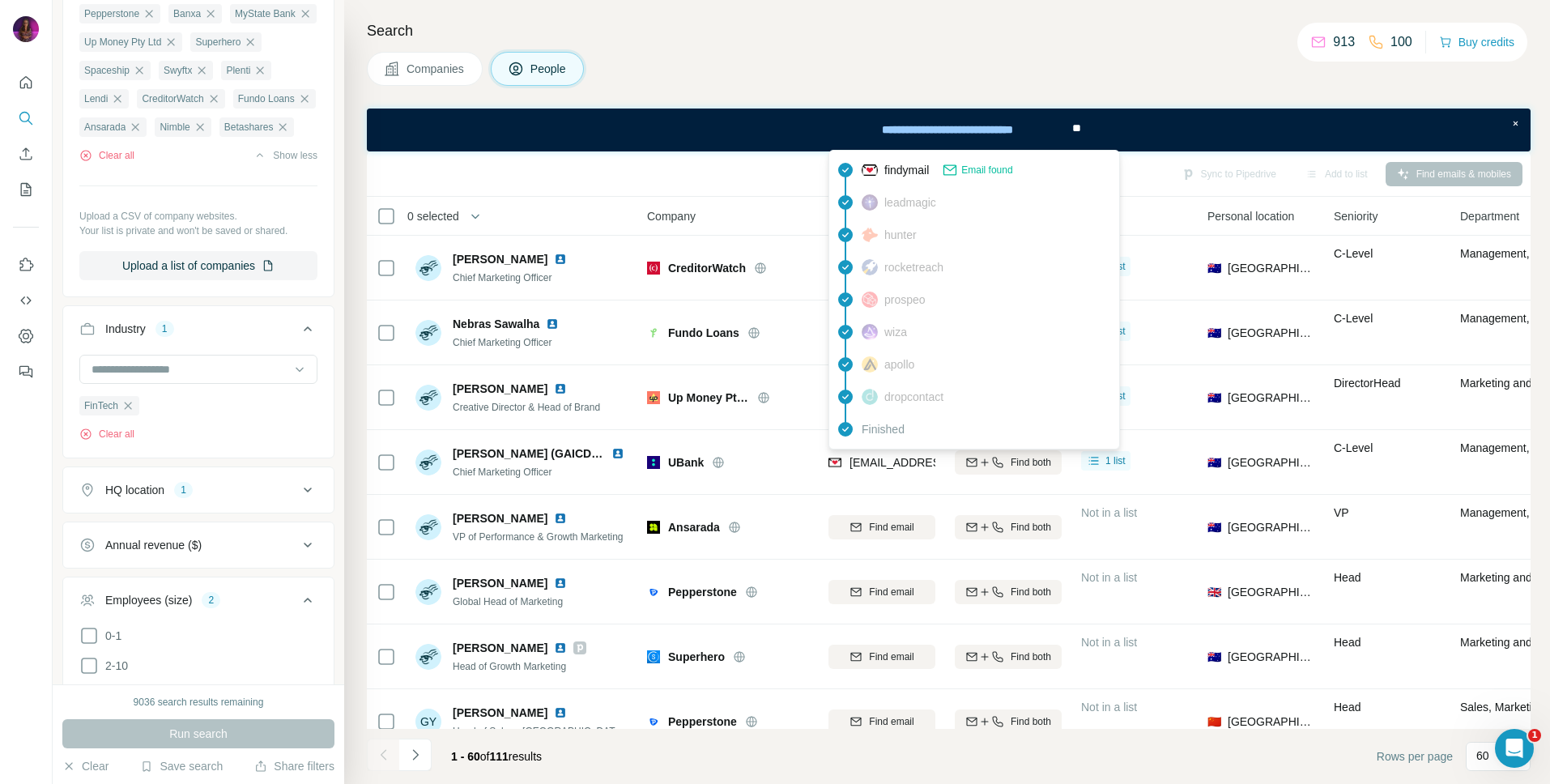
scroll to position [654, 2]
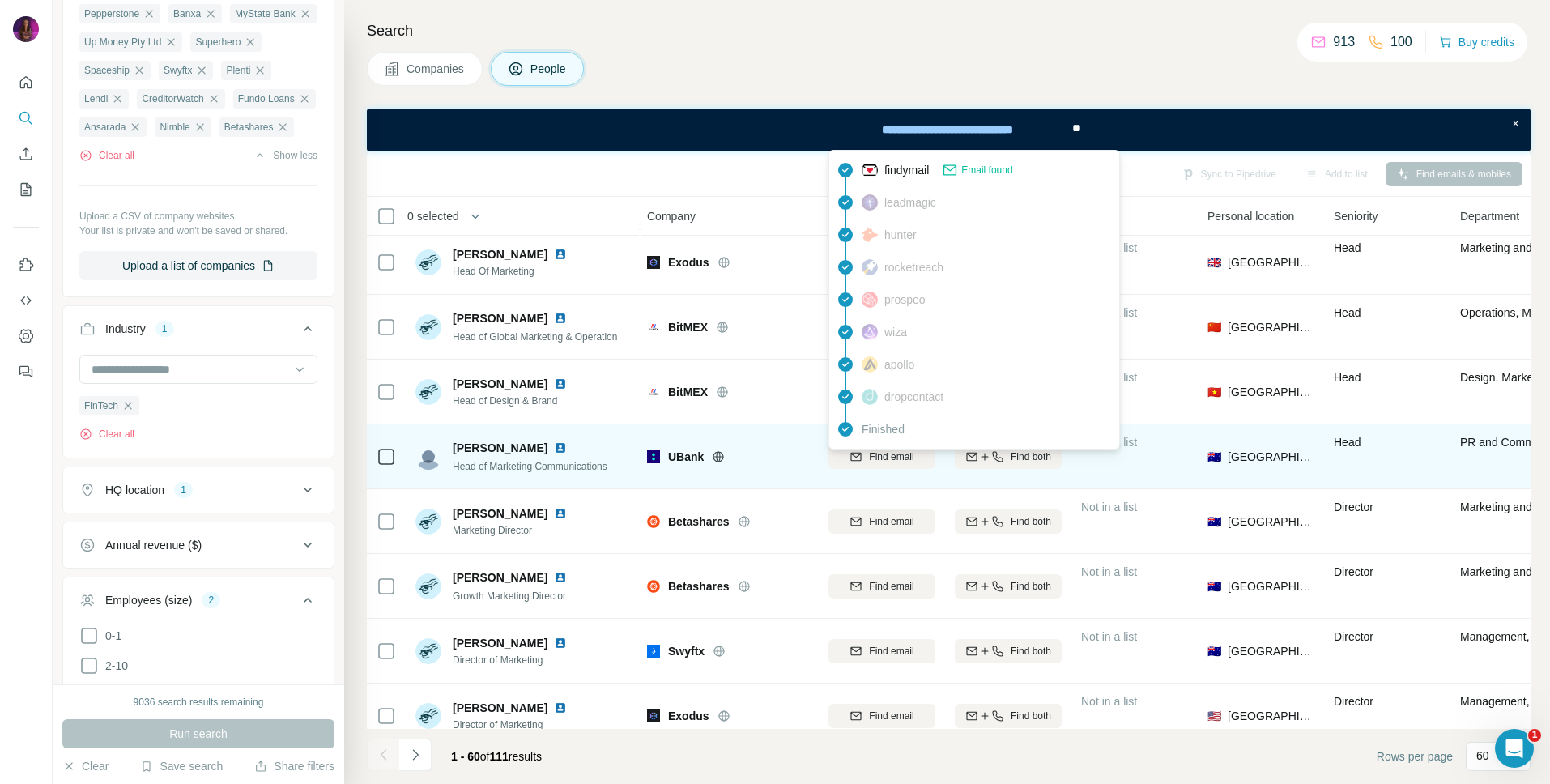
click at [915, 461] on div "Find email" at bounding box center [882, 456] width 107 height 15
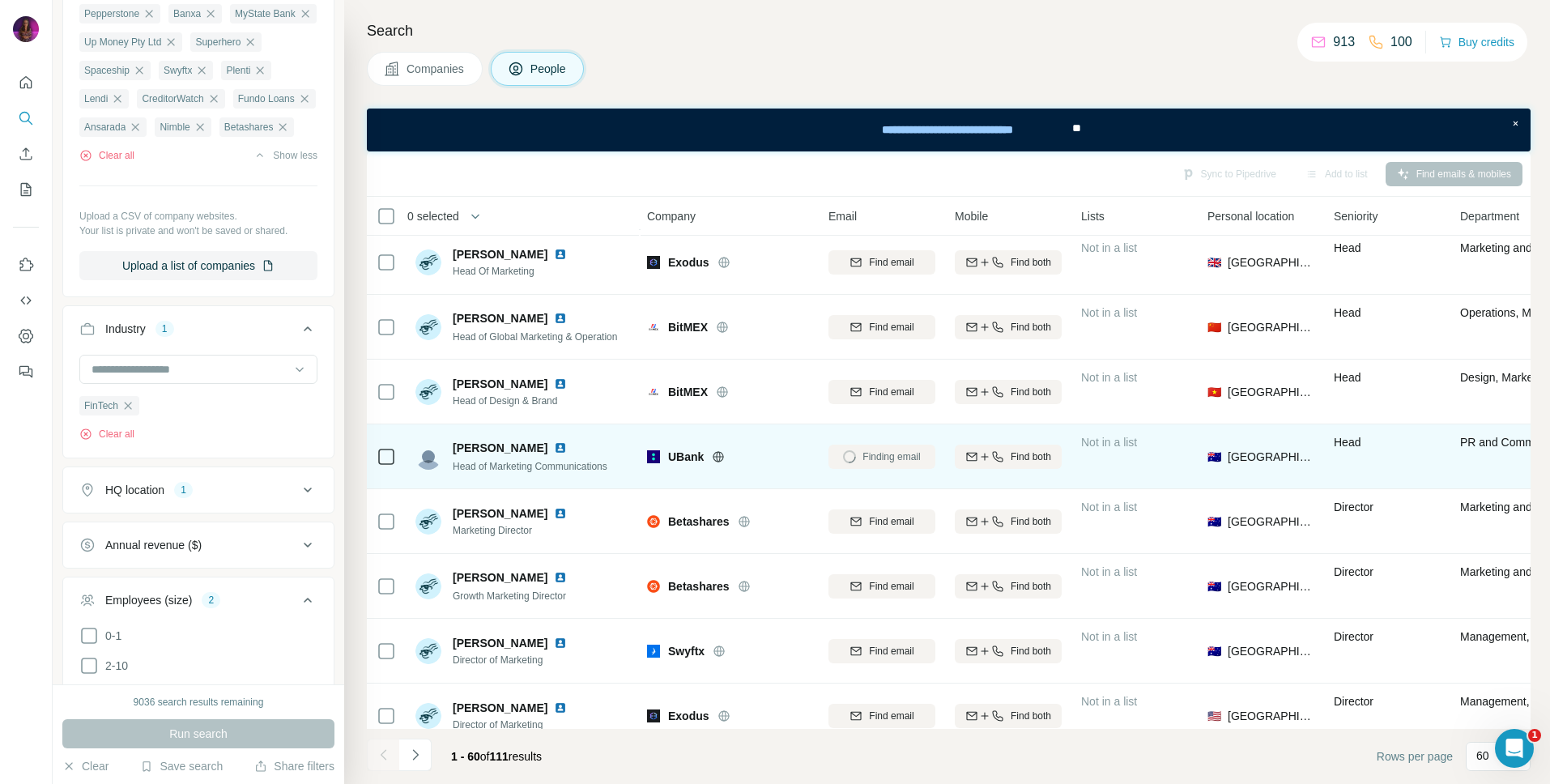
scroll to position [1042, 2]
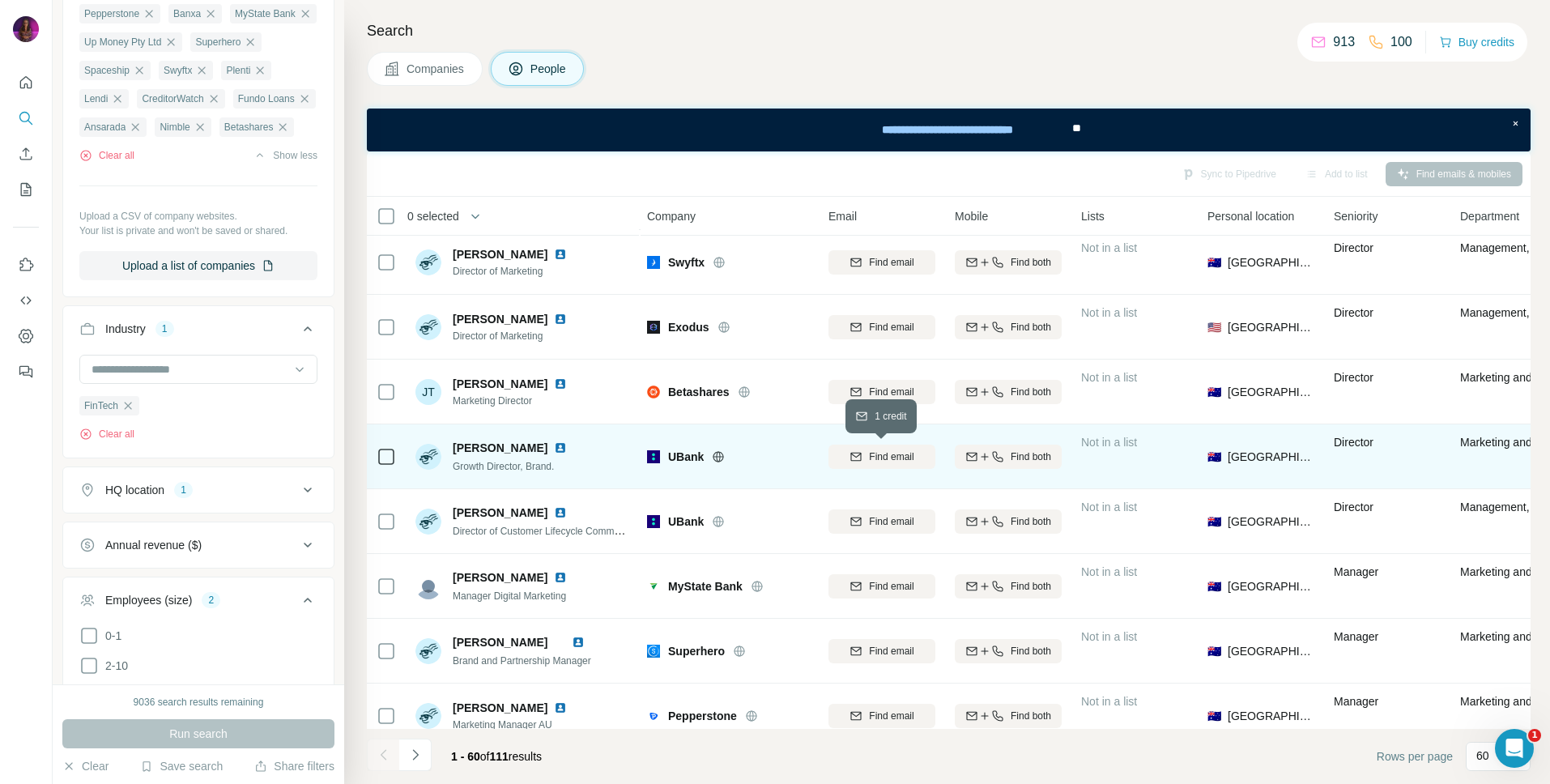
click at [889, 461] on span "Find email" at bounding box center [891, 456] width 45 height 15
click at [881, 456] on span "[EMAIL_ADDRESS][PERSON_NAME][DOMAIN_NAME]" at bounding box center [992, 456] width 285 height 13
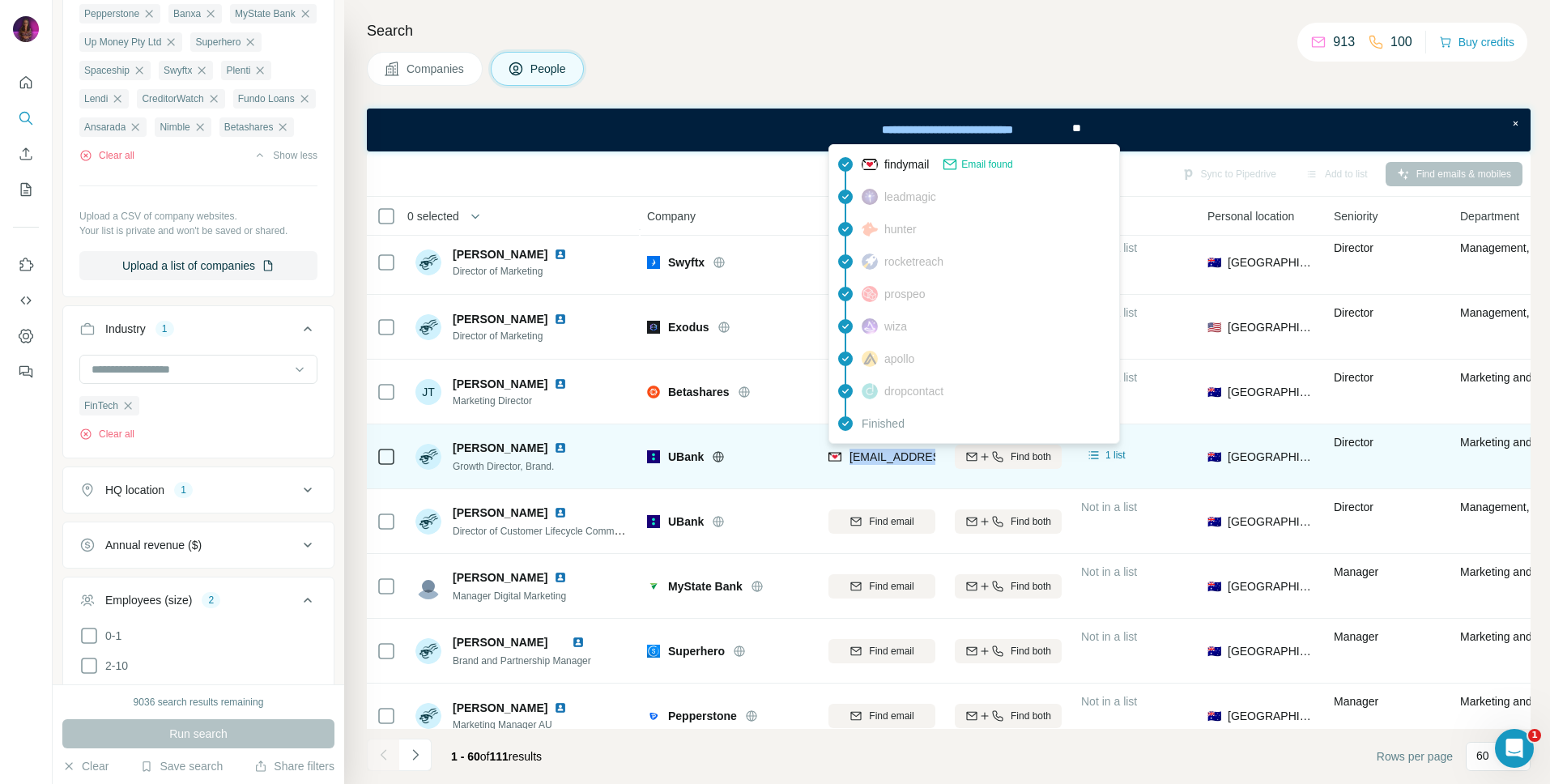
click at [881, 456] on span "[EMAIL_ADDRESS][PERSON_NAME][DOMAIN_NAME]" at bounding box center [992, 456] width 285 height 13
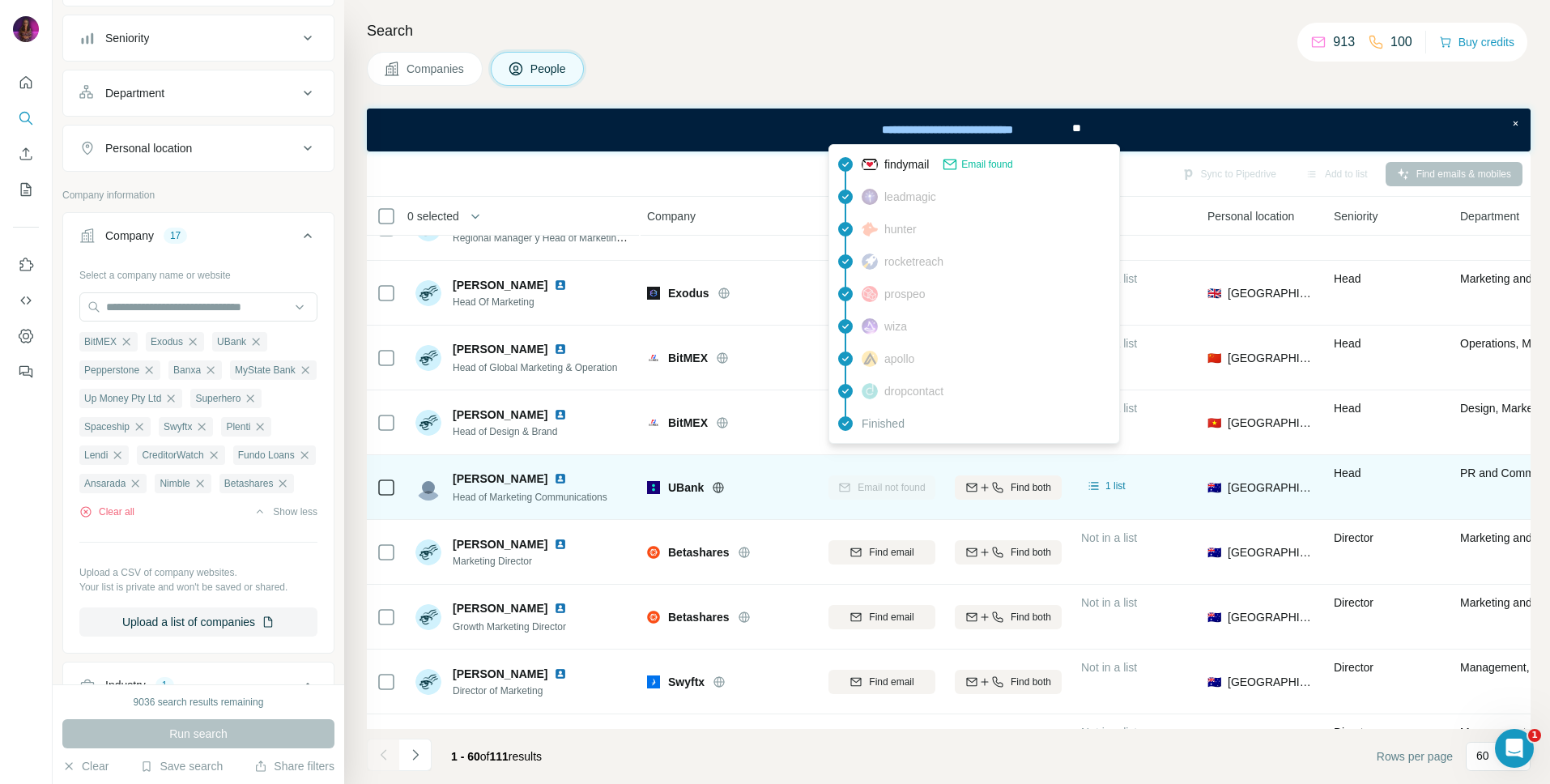
scroll to position [0, 2]
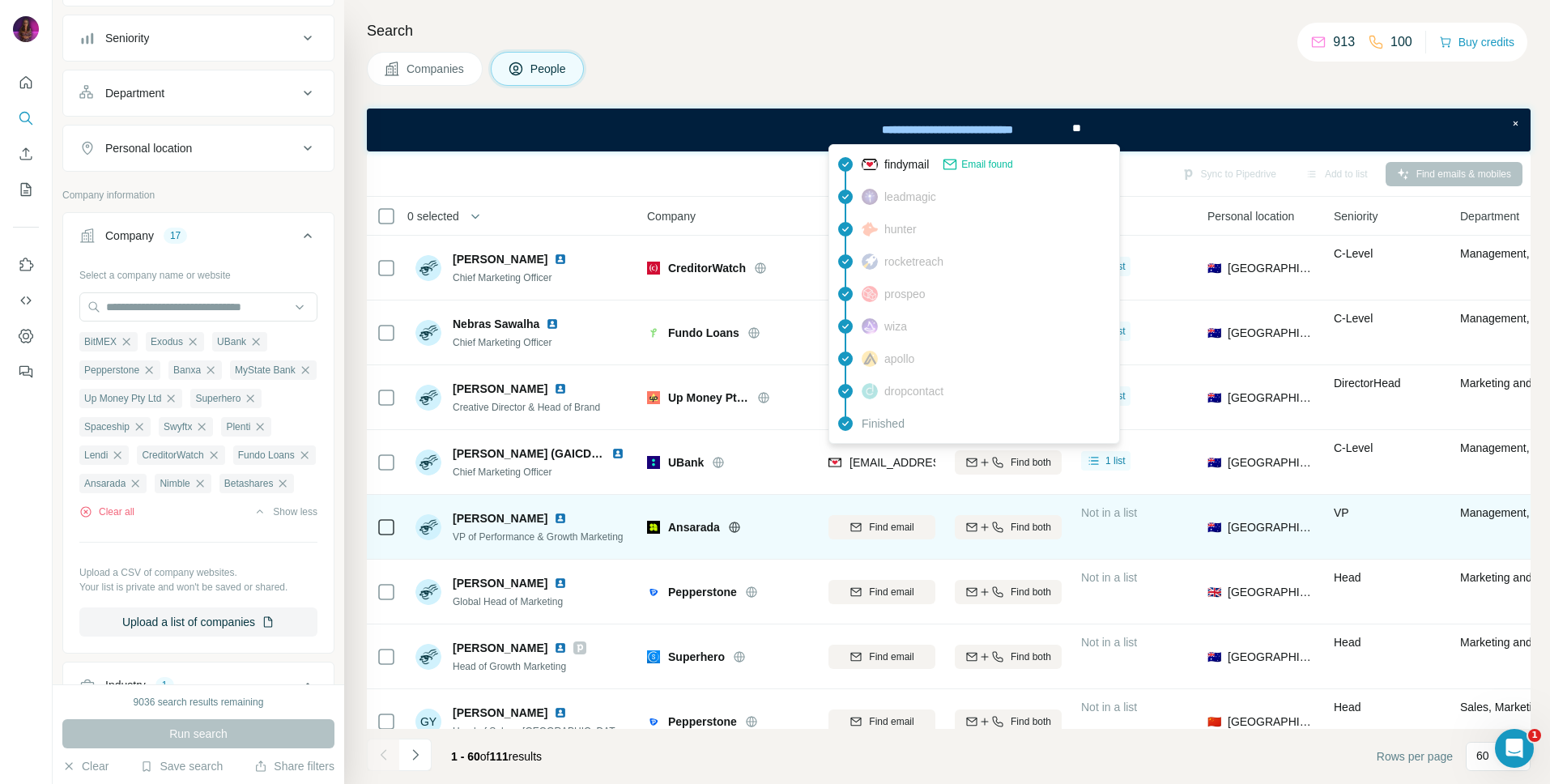
click at [888, 529] on span "Find email" at bounding box center [891, 527] width 45 height 15
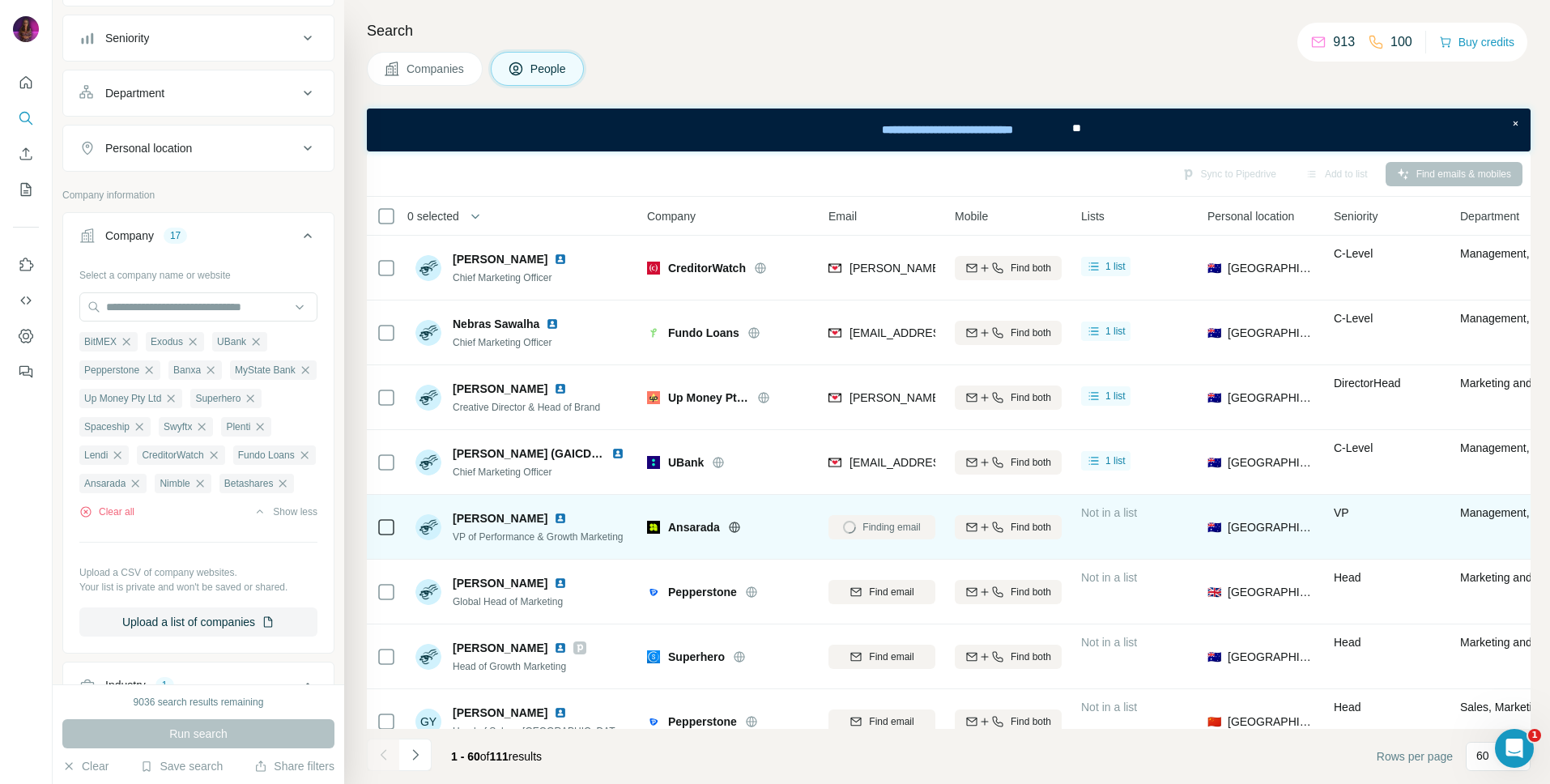
click at [735, 529] on icon at bounding box center [734, 527] width 13 height 13
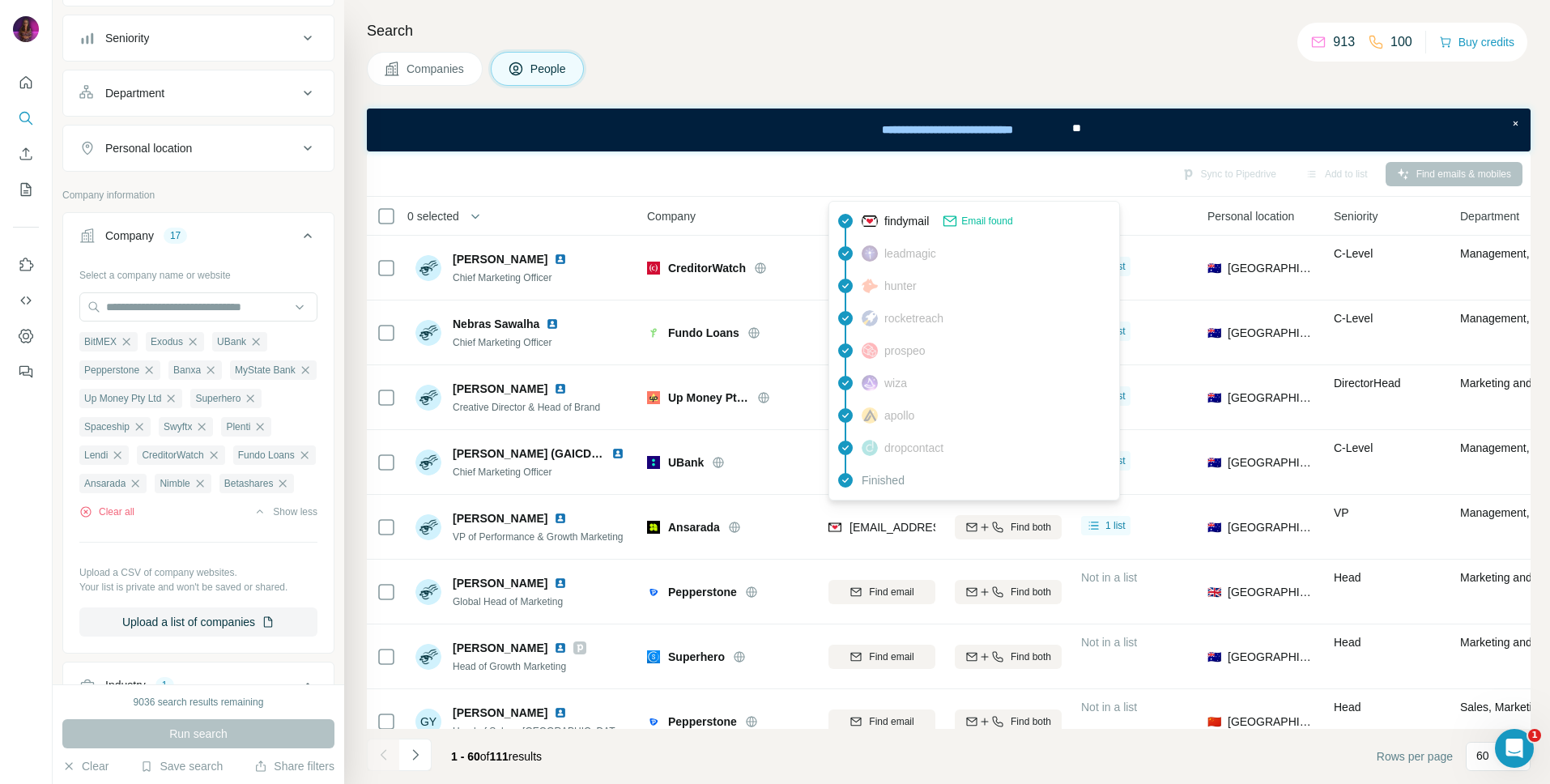
click at [873, 530] on span "[EMAIL_ADDRESS][DOMAIN_NAME]" at bounding box center [946, 527] width 192 height 13
copy tr "[EMAIL_ADDRESS][DOMAIN_NAME]"
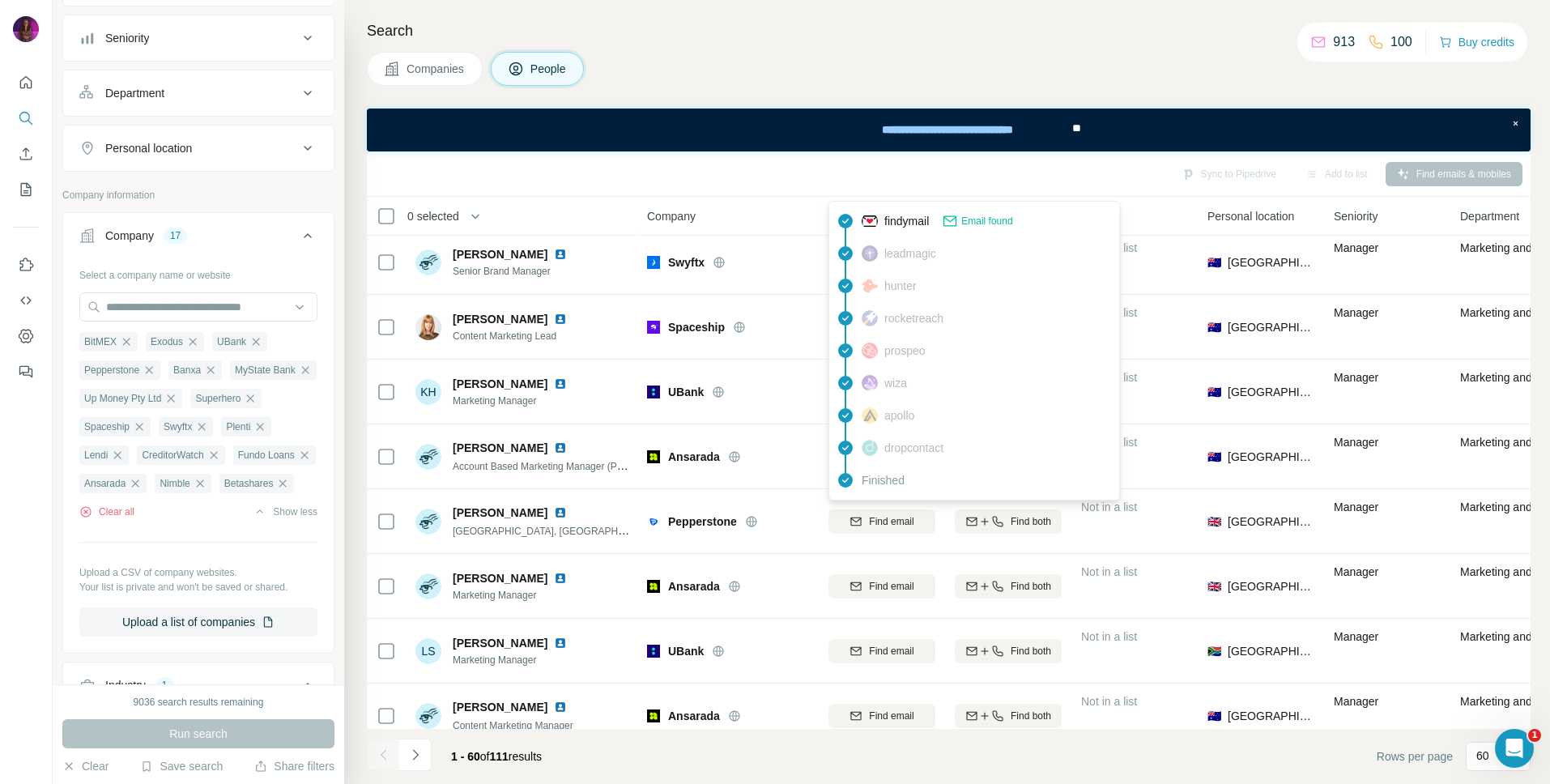
scroll to position [2668, 2]
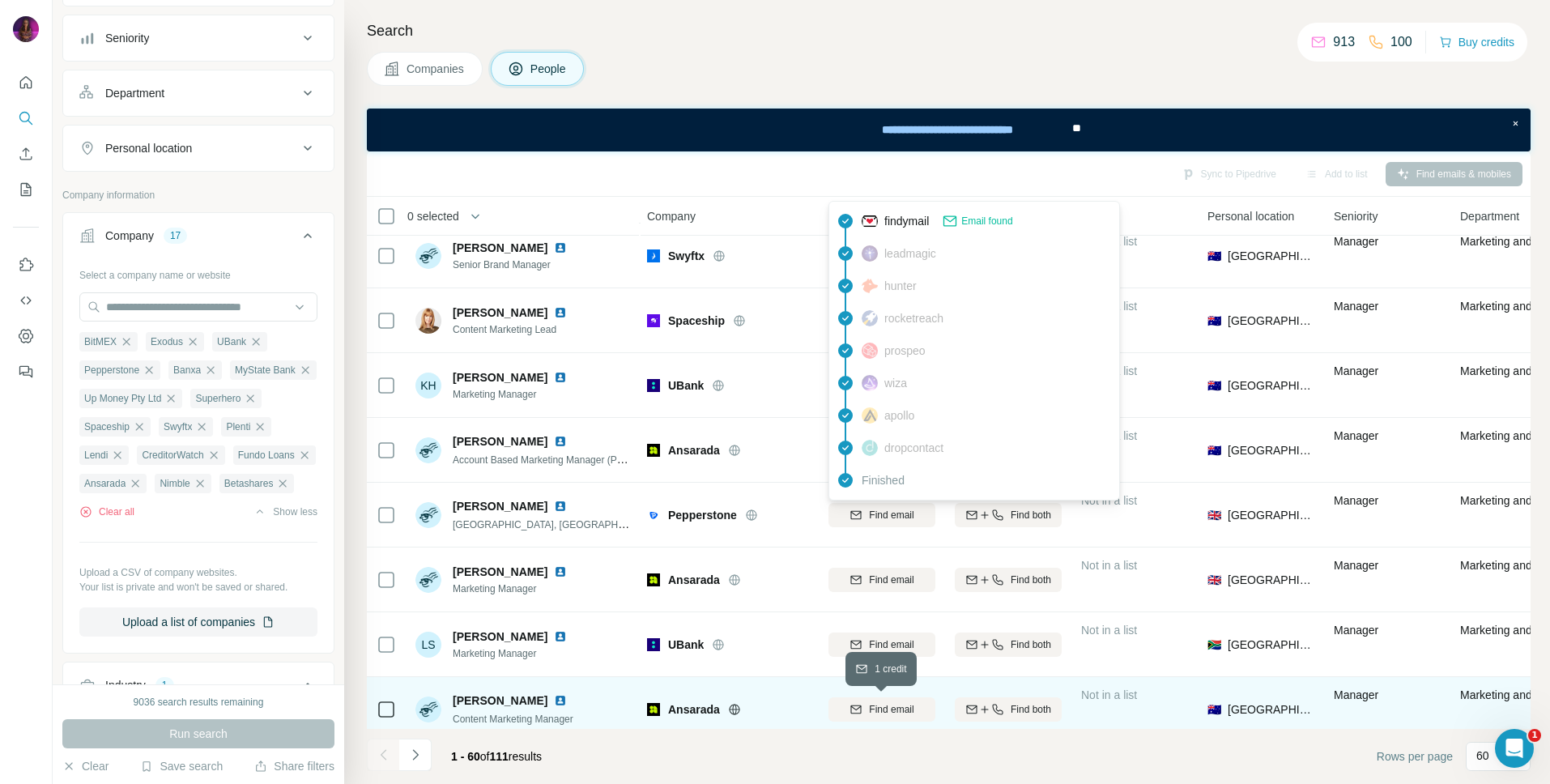
click at [881, 704] on span "Find email" at bounding box center [891, 709] width 45 height 15
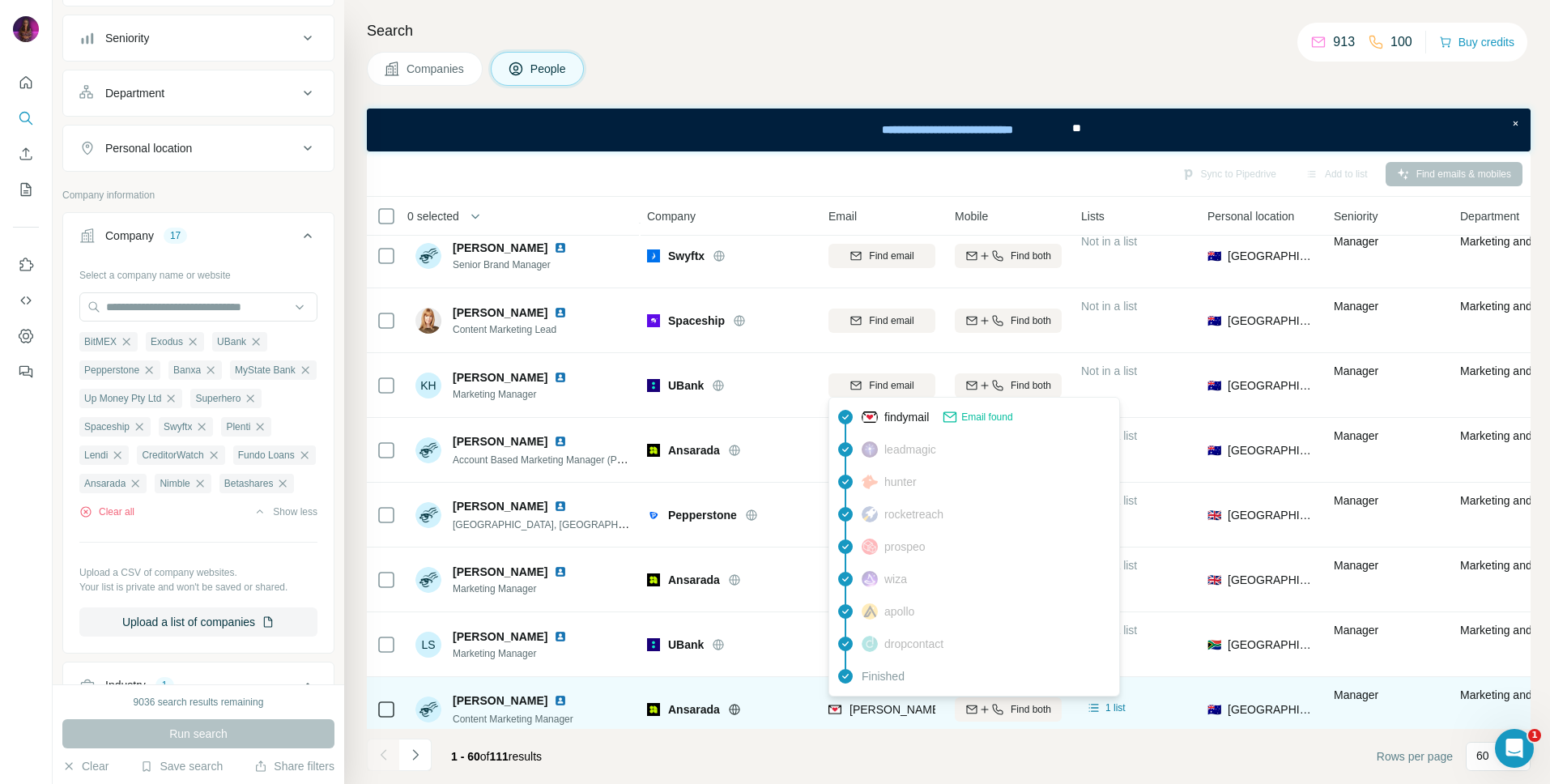
click at [881, 704] on span "[PERSON_NAME][EMAIL_ADDRESS][PERSON_NAME][DOMAIN_NAME]" at bounding box center [1039, 709] width 379 height 13
copy tr "[PERSON_NAME][EMAIL_ADDRESS][PERSON_NAME][DOMAIN_NAME]"
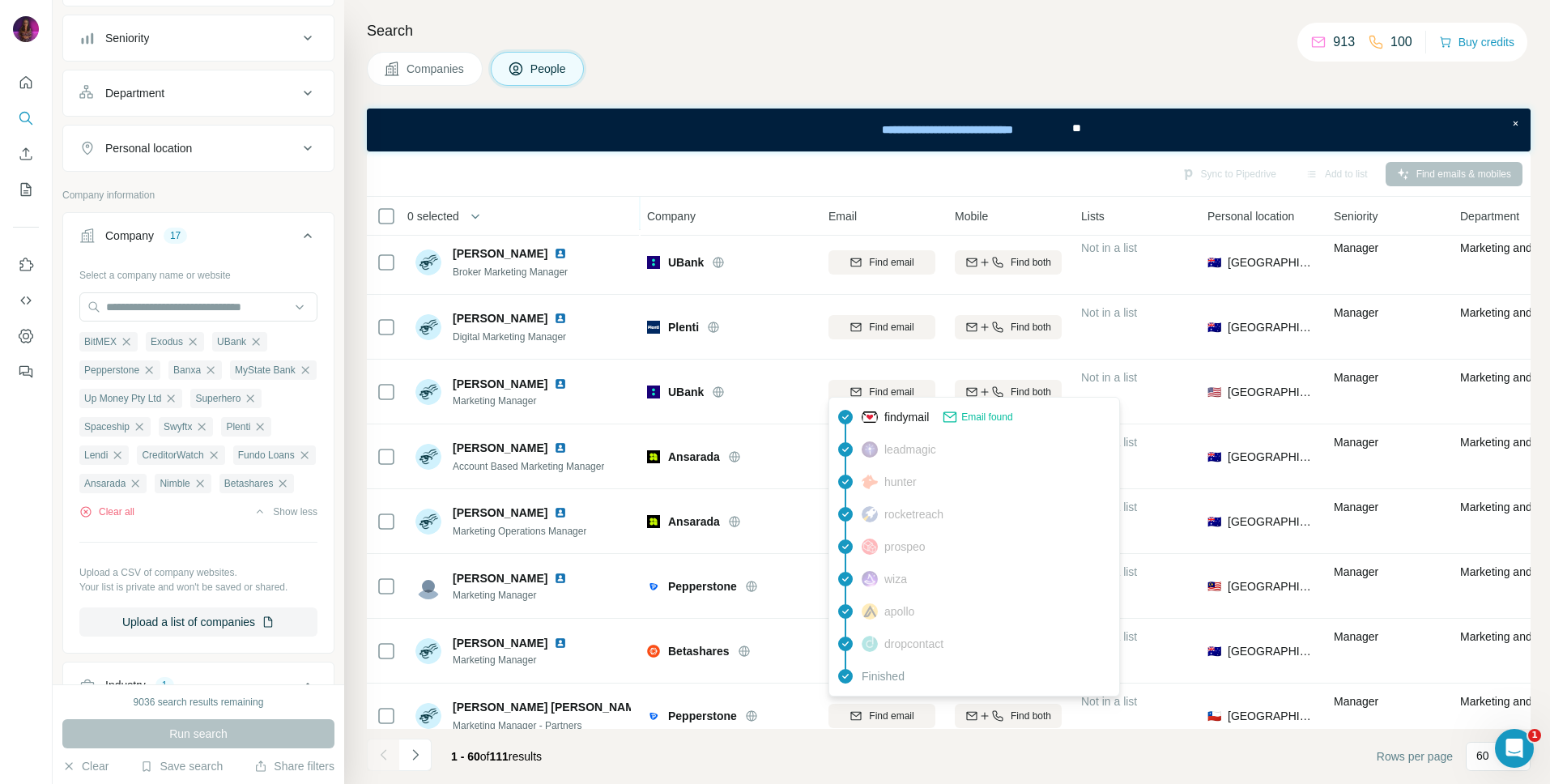
scroll to position [71, 2]
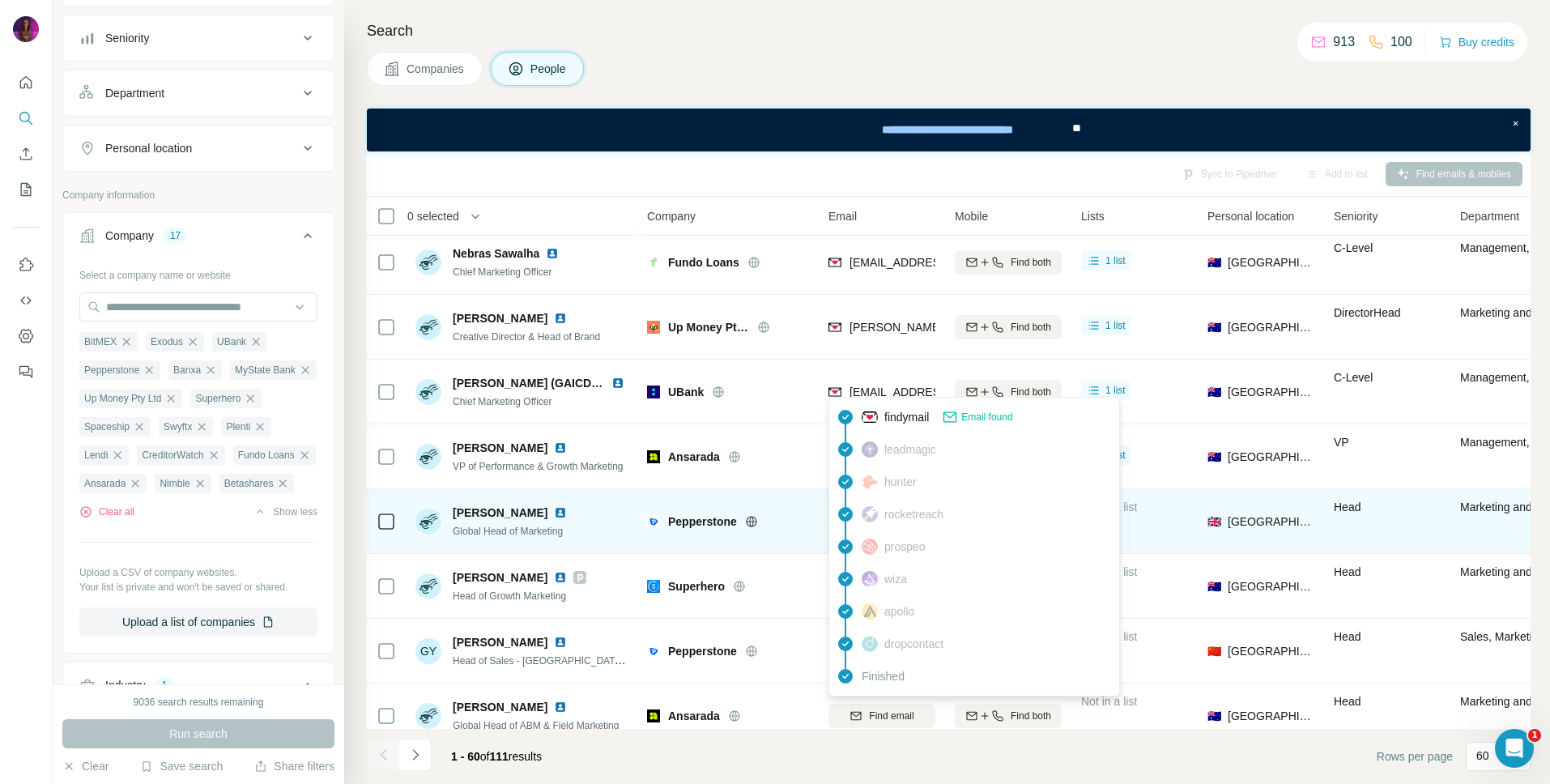
click at [751, 526] on icon at bounding box center [751, 521] width 13 height 13
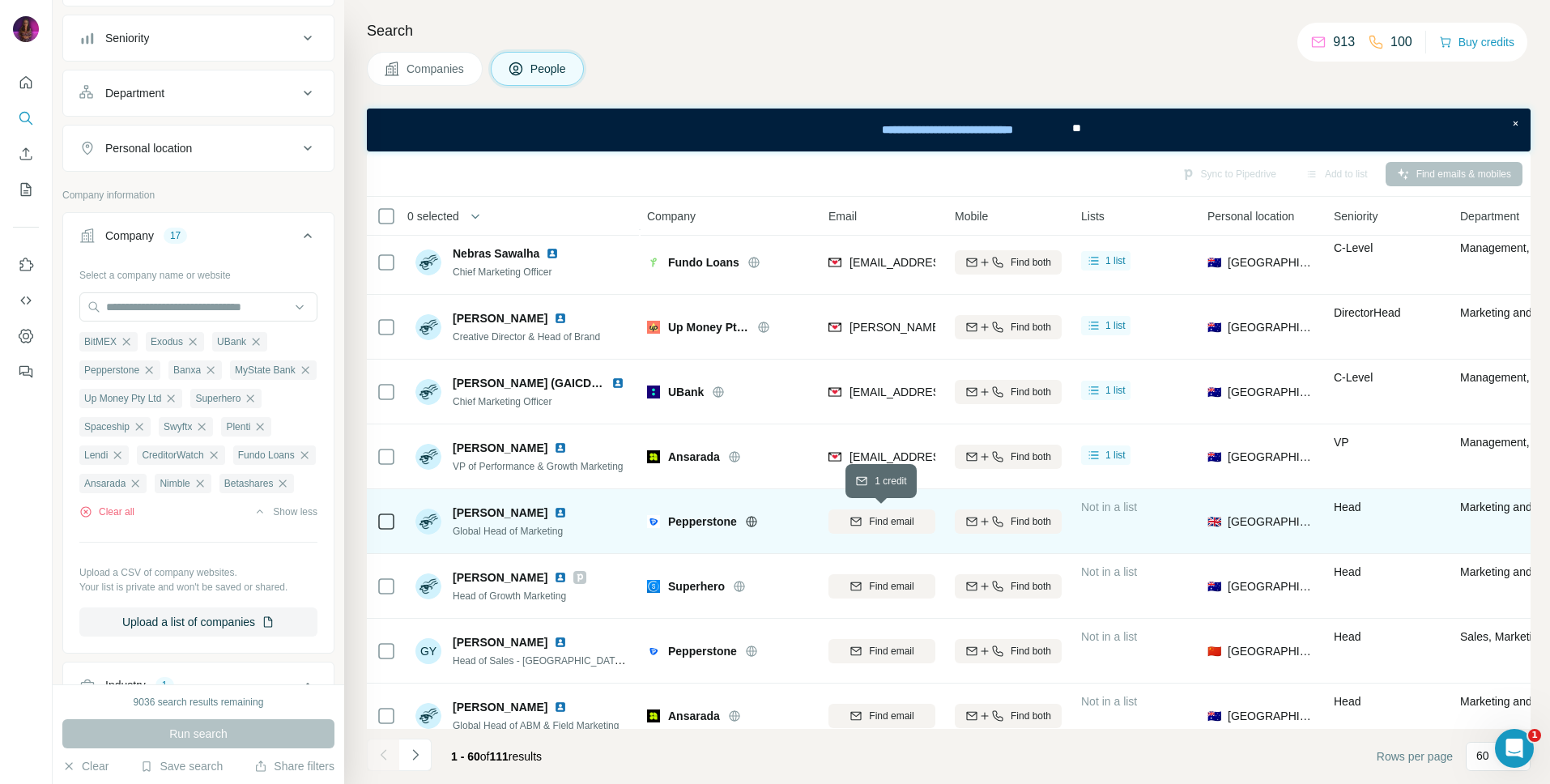
click at [896, 519] on span "Find email" at bounding box center [891, 521] width 45 height 15
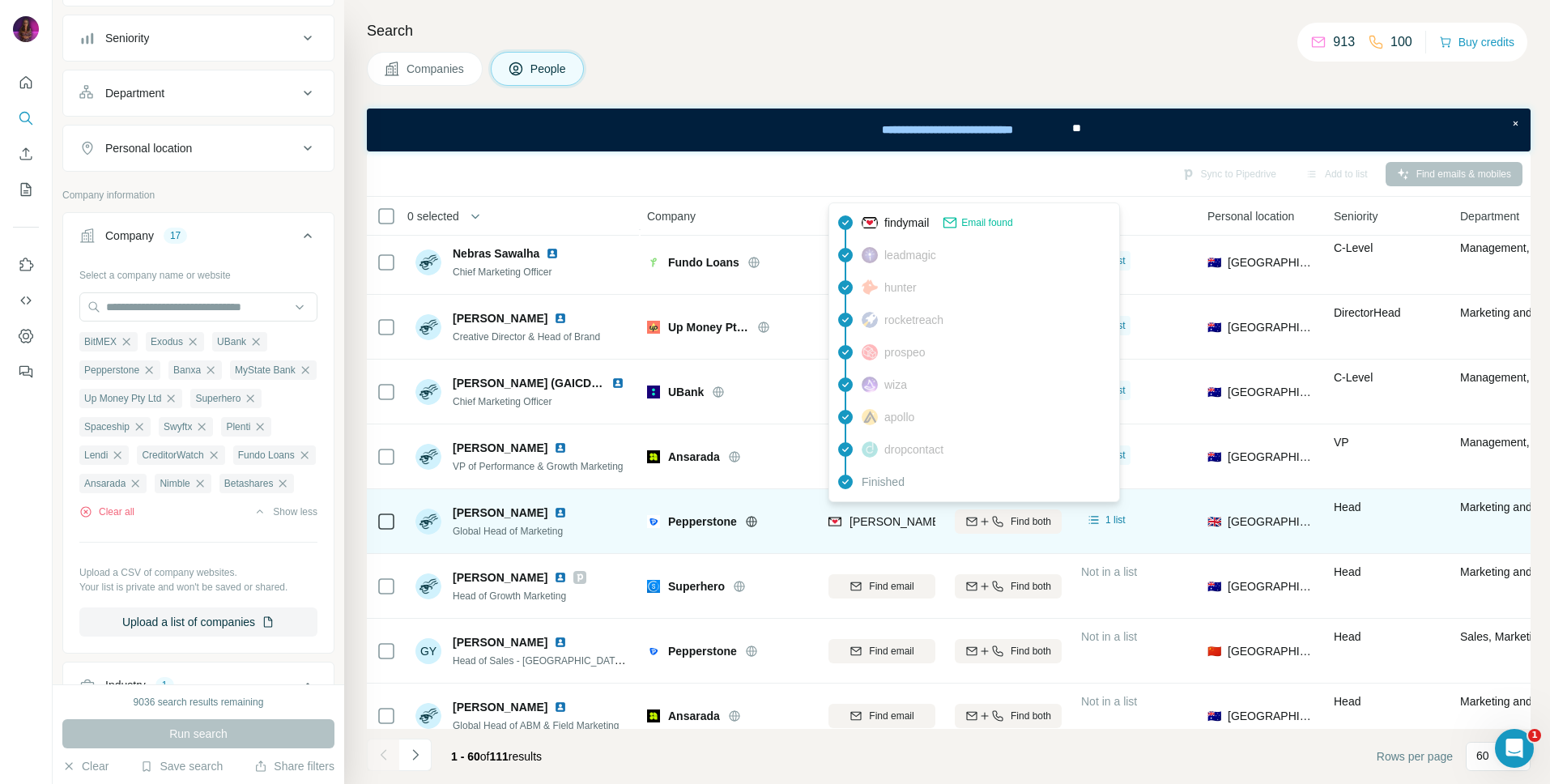
click at [909, 522] on span "[PERSON_NAME][EMAIL_ADDRESS][PERSON_NAME][DOMAIN_NAME]" at bounding box center [1039, 521] width 379 height 13
copy tr "[PERSON_NAME][EMAIL_ADDRESS][PERSON_NAME][DOMAIN_NAME]"
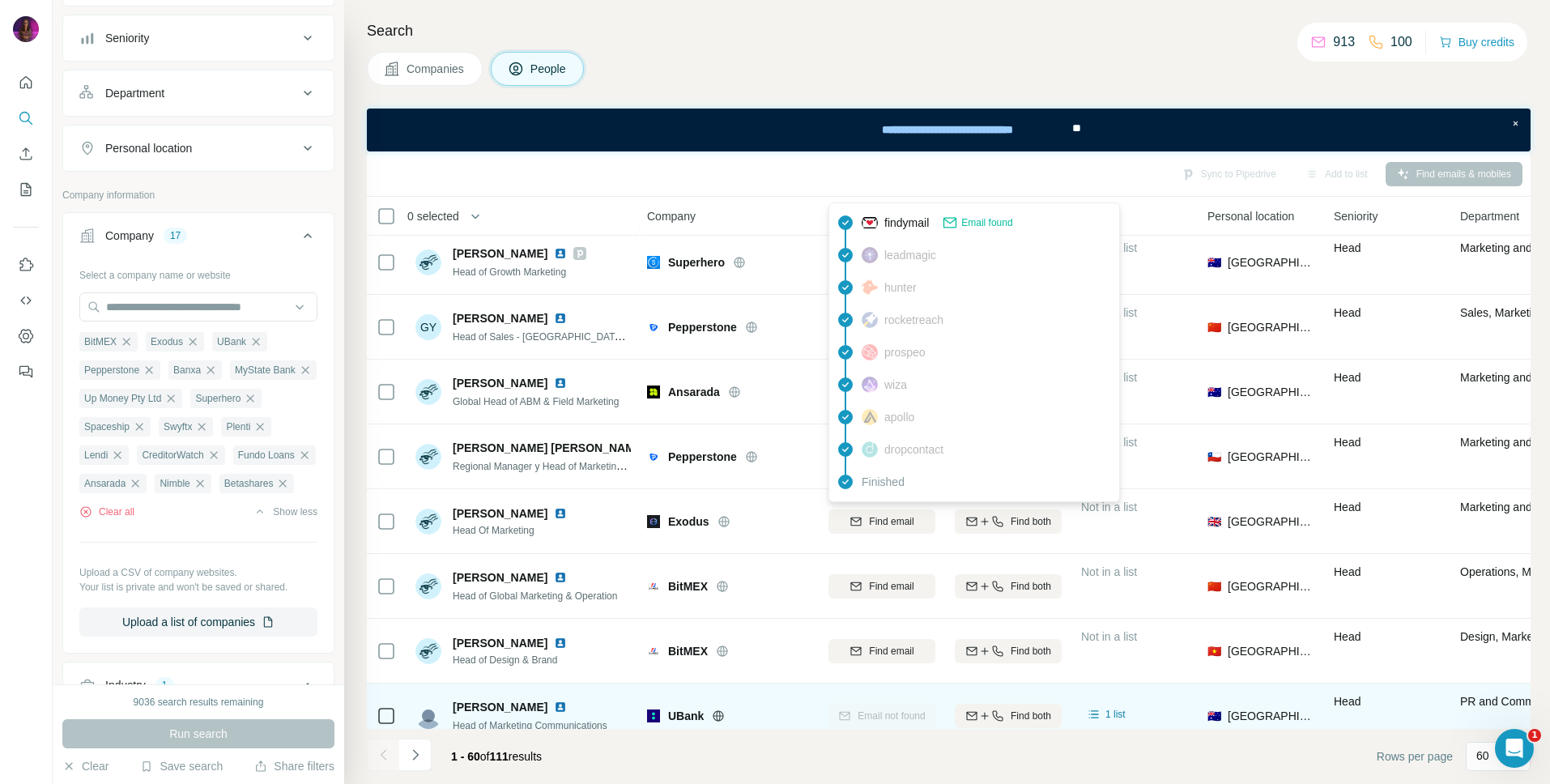
scroll to position [1301, 2]
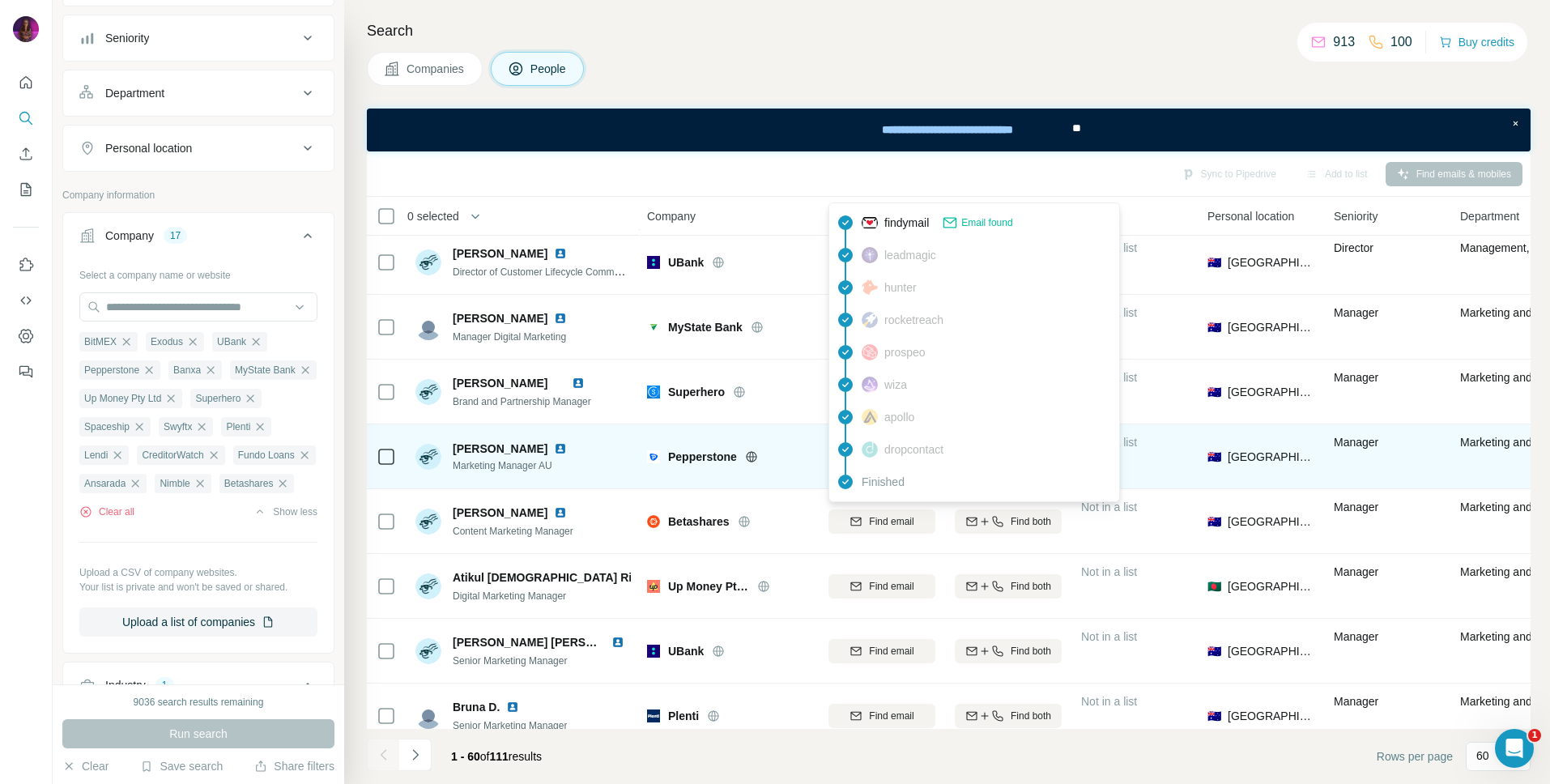
click at [803, 461] on div "Pepperstone" at bounding box center [738, 456] width 141 height 17
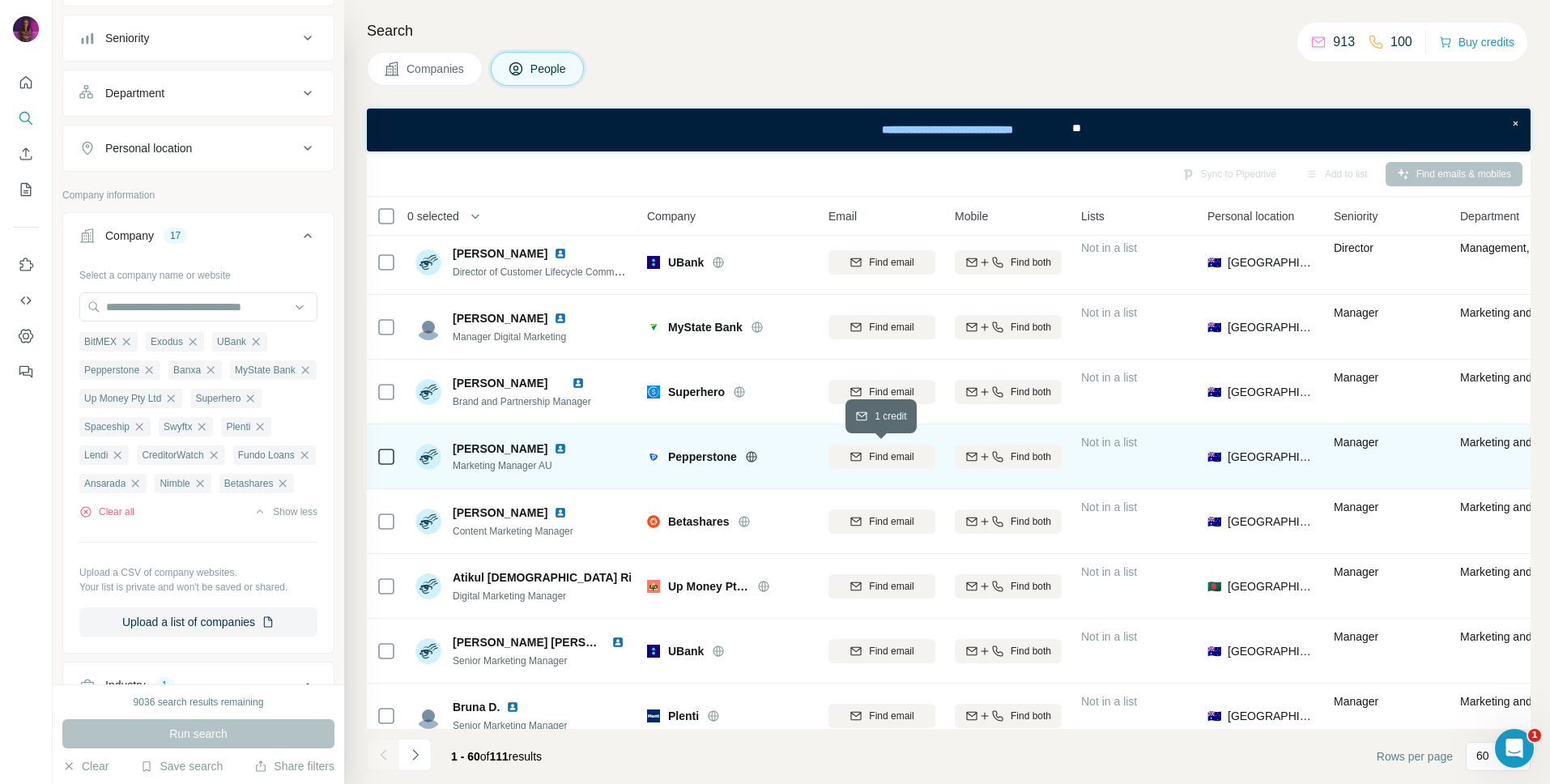
click at [898, 449] on span "Find email" at bounding box center [891, 456] width 45 height 15
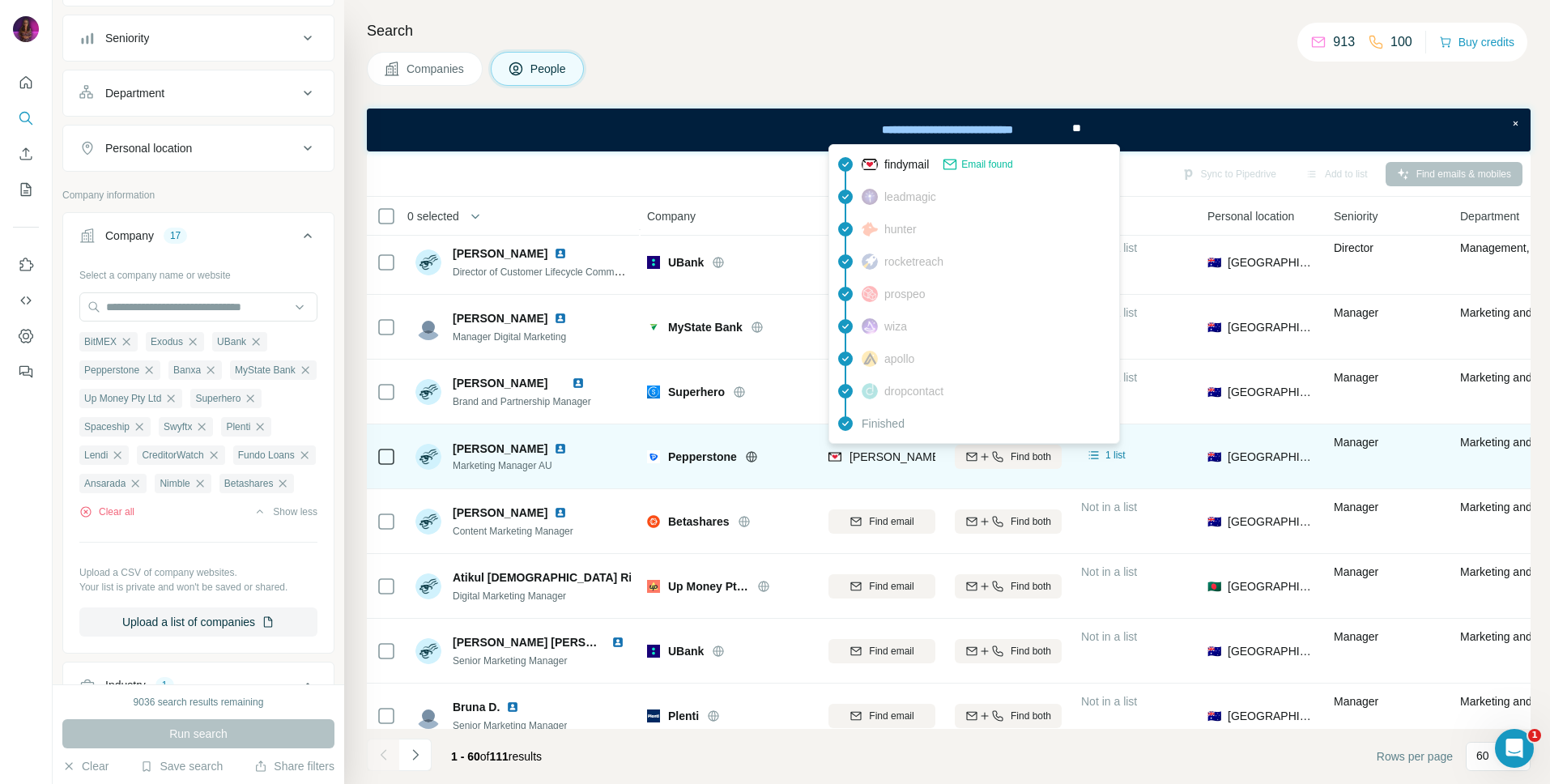
click at [895, 459] on span "[PERSON_NAME][EMAIL_ADDRESS][PERSON_NAME][DOMAIN_NAME]" at bounding box center [1039, 456] width 379 height 13
copy tr "[PERSON_NAME][EMAIL_ADDRESS][PERSON_NAME][DOMAIN_NAME]"
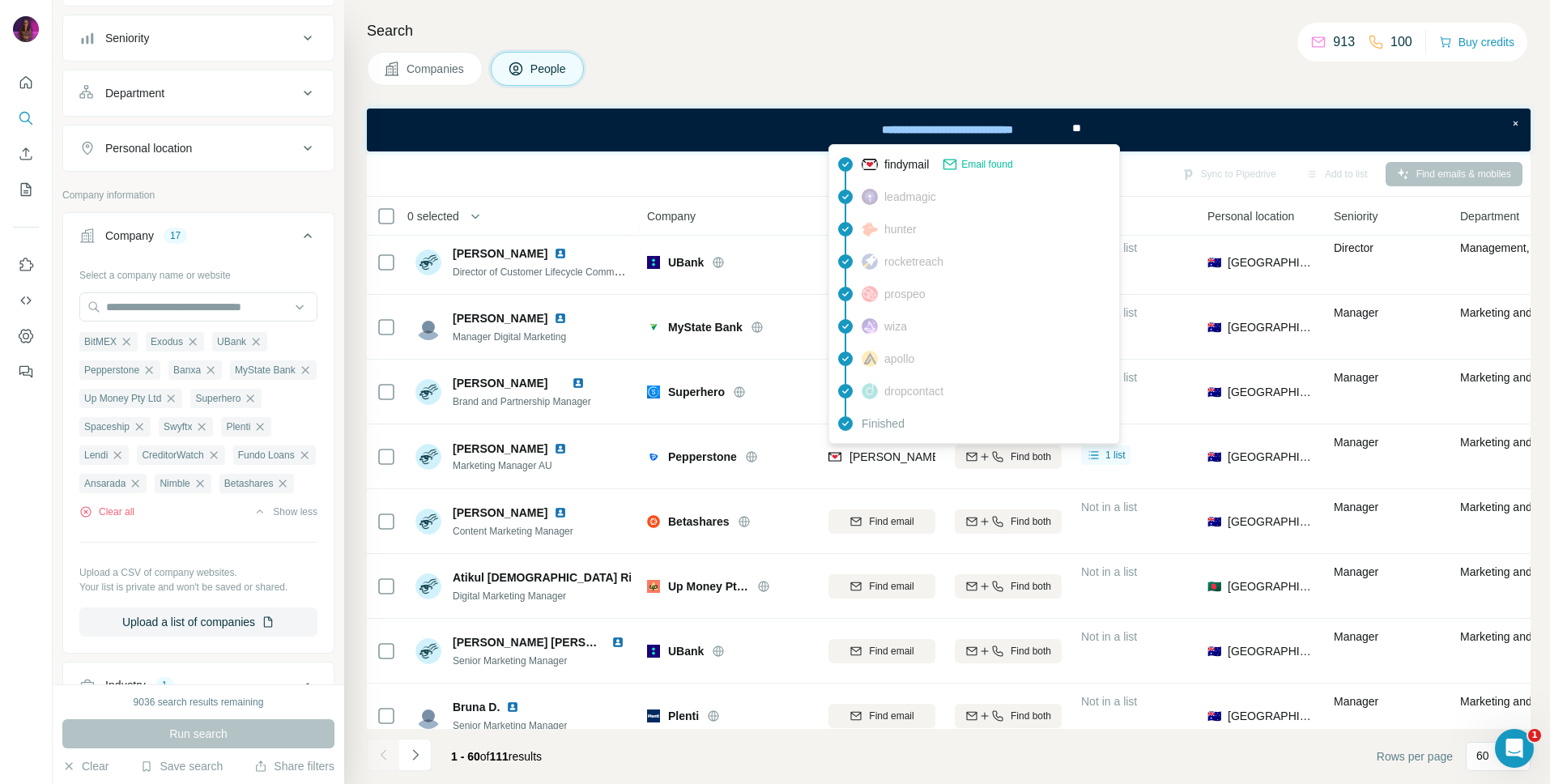
scroll to position [1754, 2]
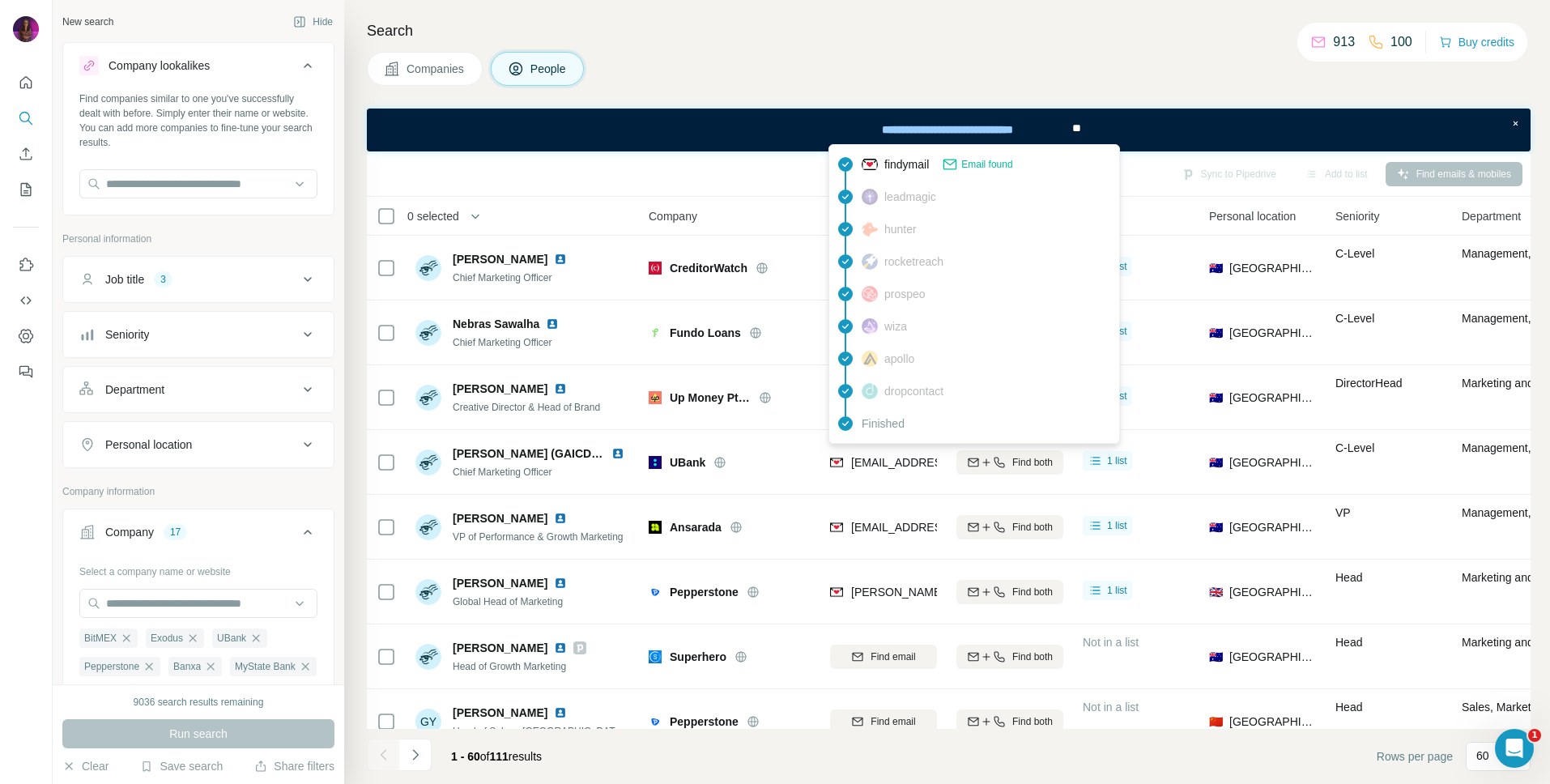
scroll to position [6643, 0]
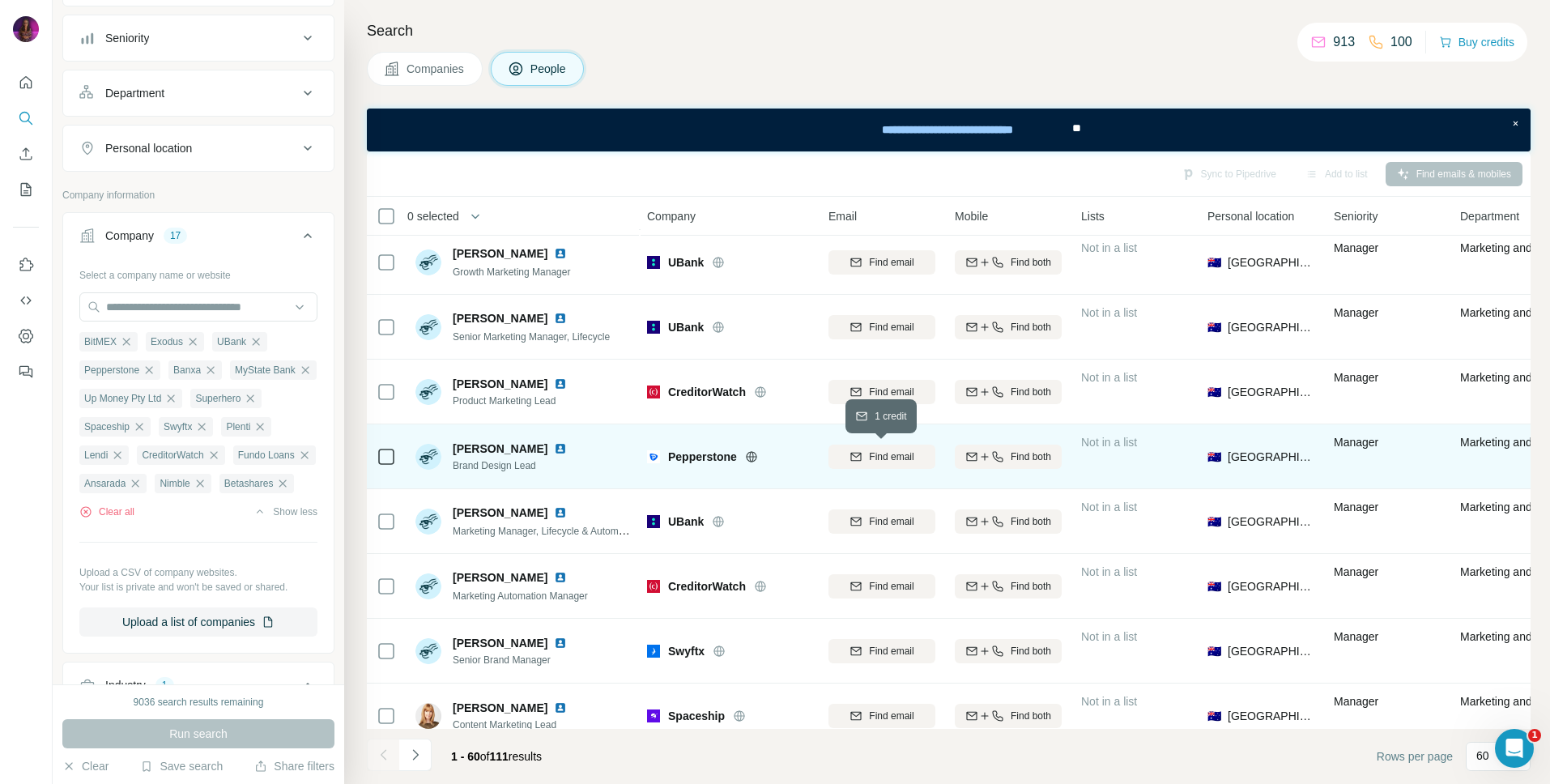
click at [888, 461] on span "Find email" at bounding box center [891, 456] width 45 height 15
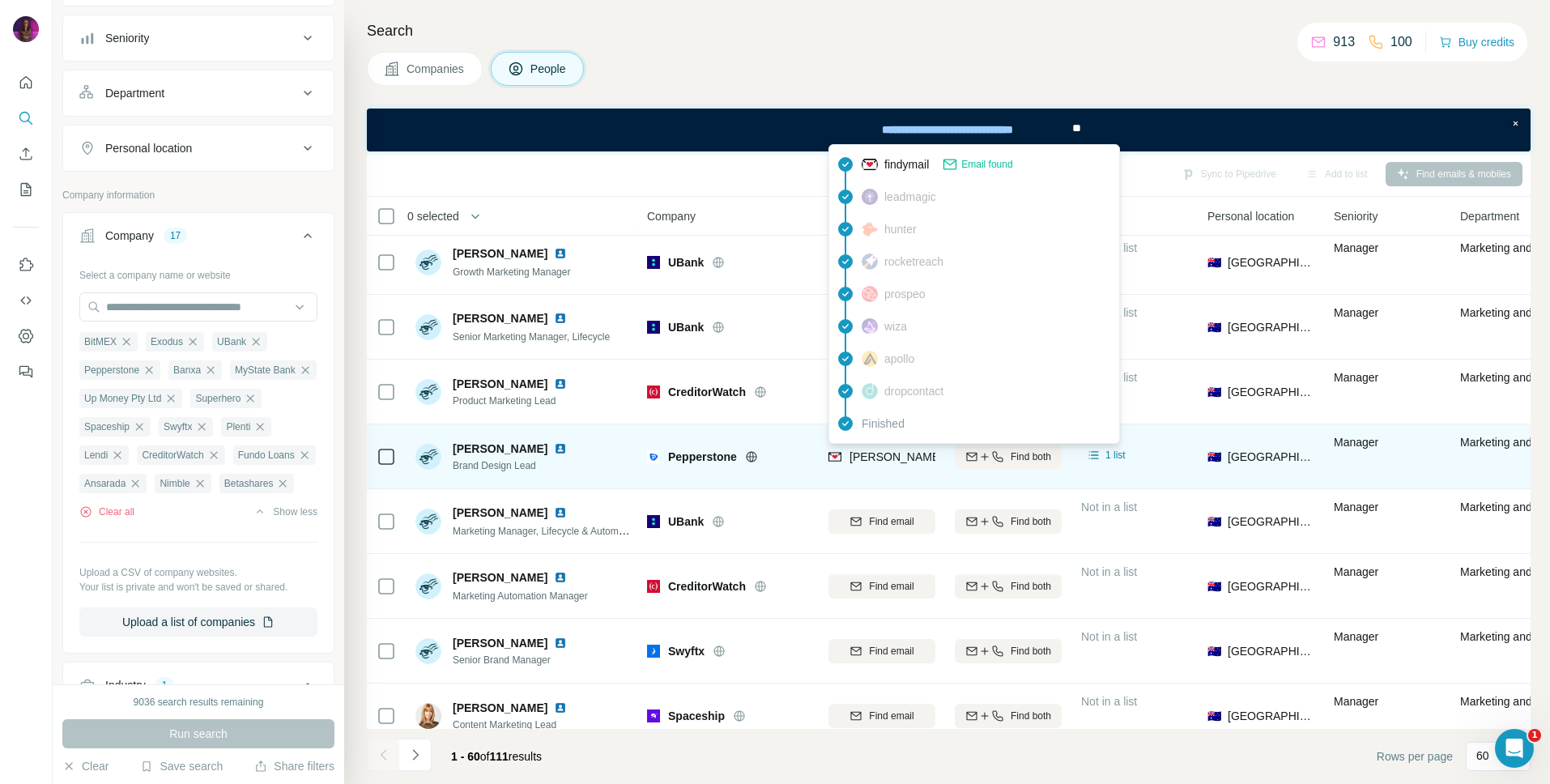
click at [886, 457] on span "[PERSON_NAME][EMAIL_ADDRESS][PERSON_NAME][DOMAIN_NAME]" at bounding box center [1039, 456] width 379 height 13
copy tr "[PERSON_NAME][EMAIL_ADDRESS][PERSON_NAME][DOMAIN_NAME]"
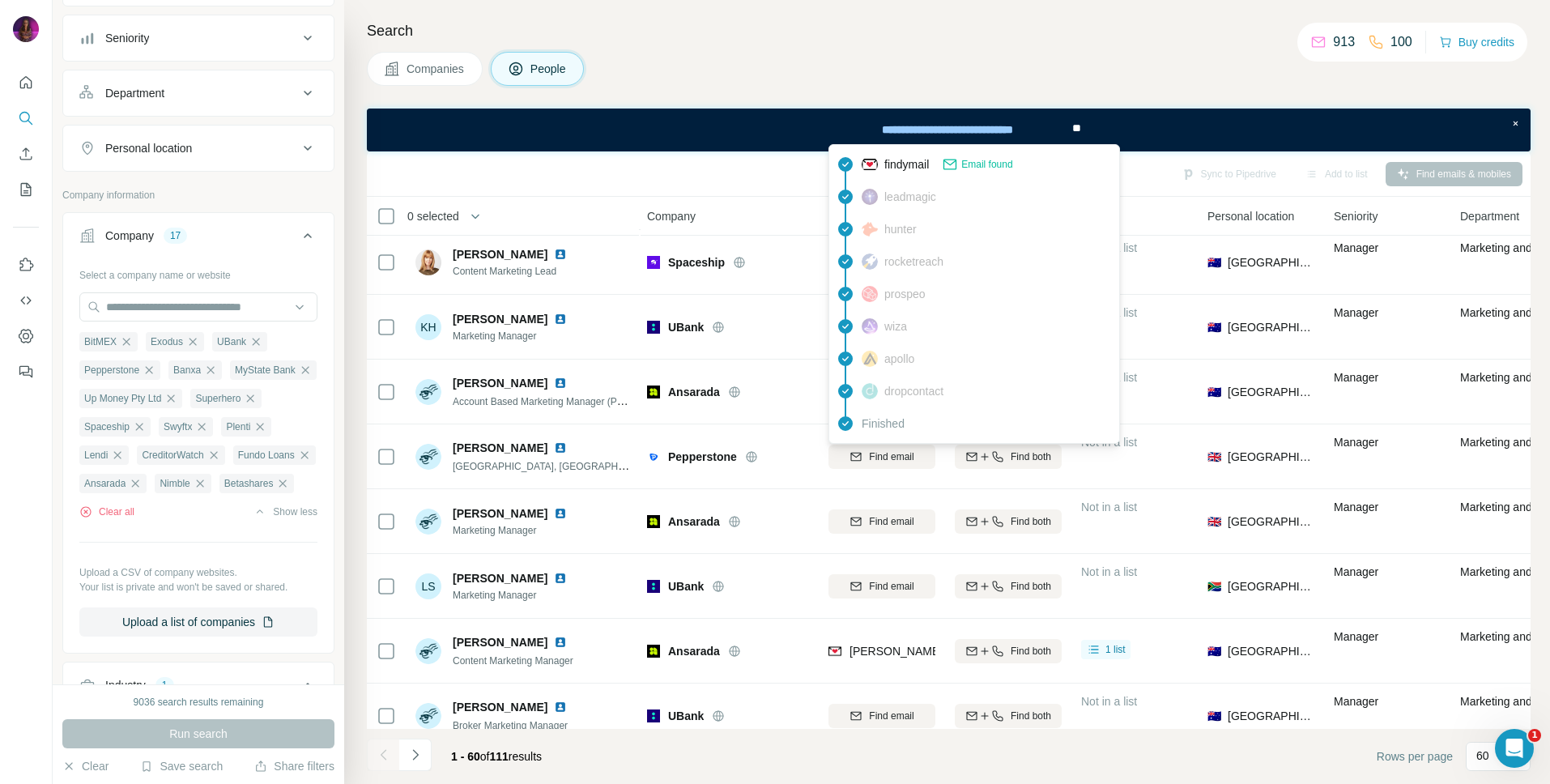
scroll to position [3309, 2]
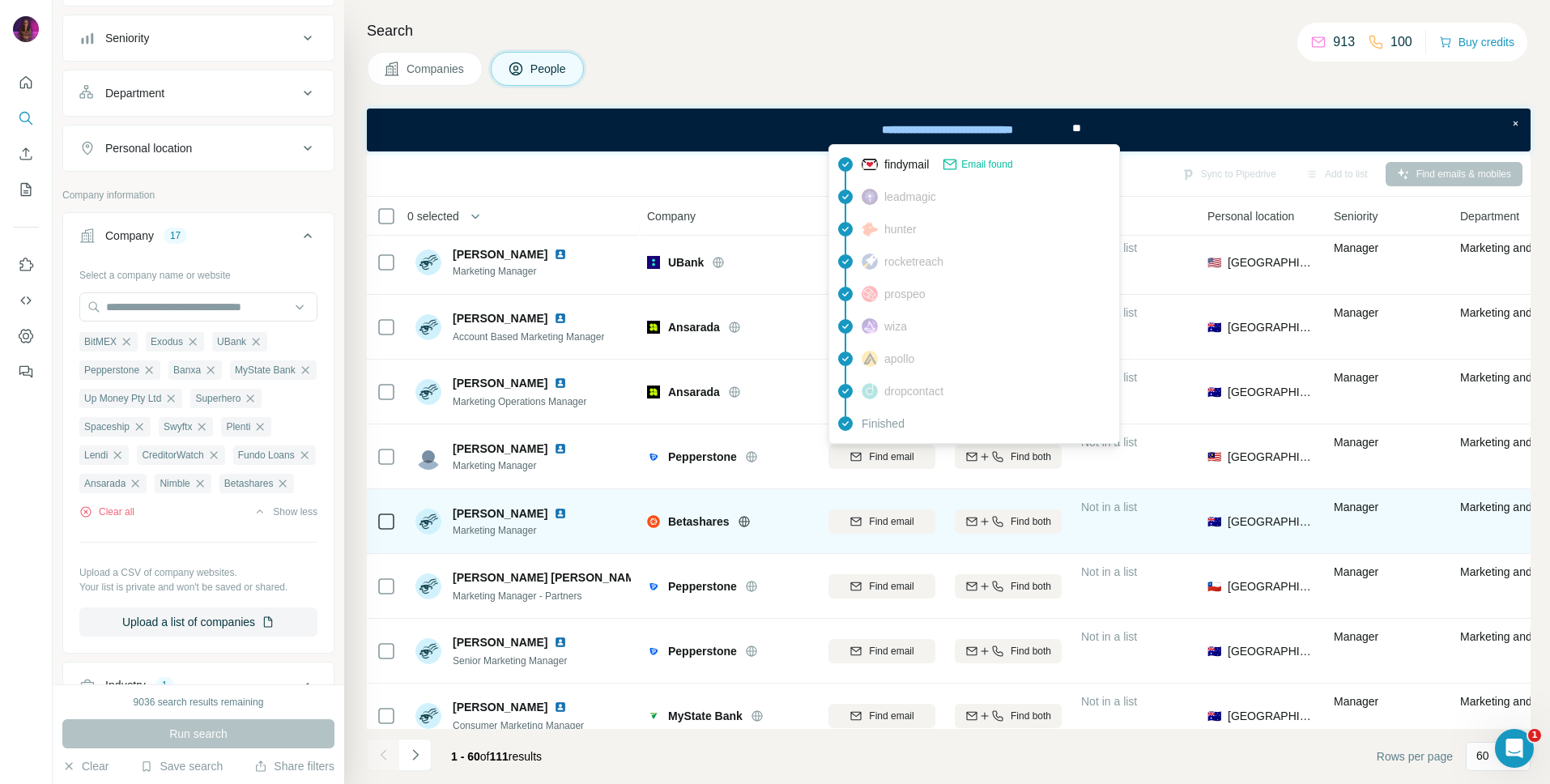
click at [745, 523] on icon at bounding box center [744, 521] width 13 height 13
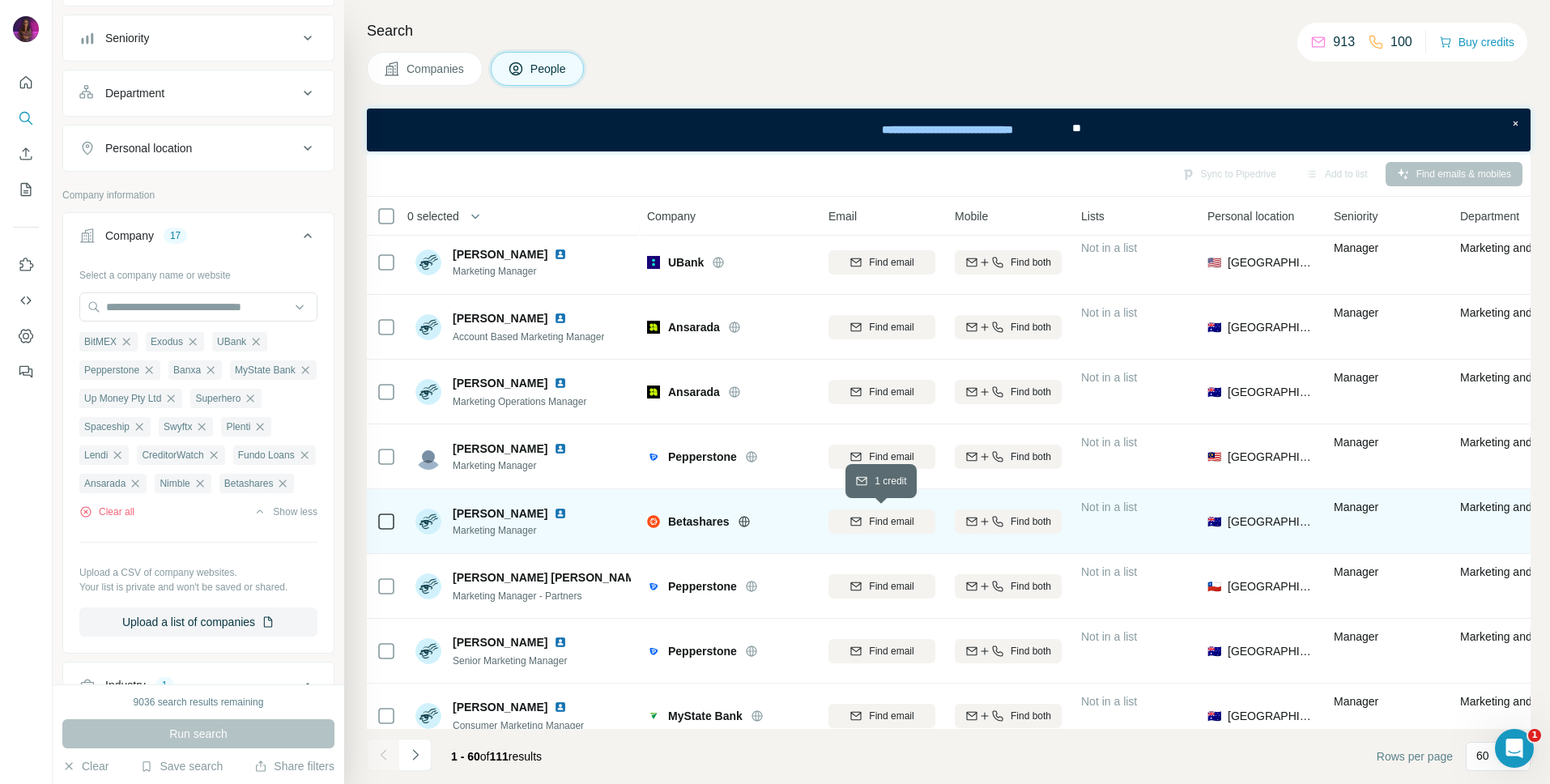
click at [883, 525] on span "Find email" at bounding box center [891, 521] width 45 height 15
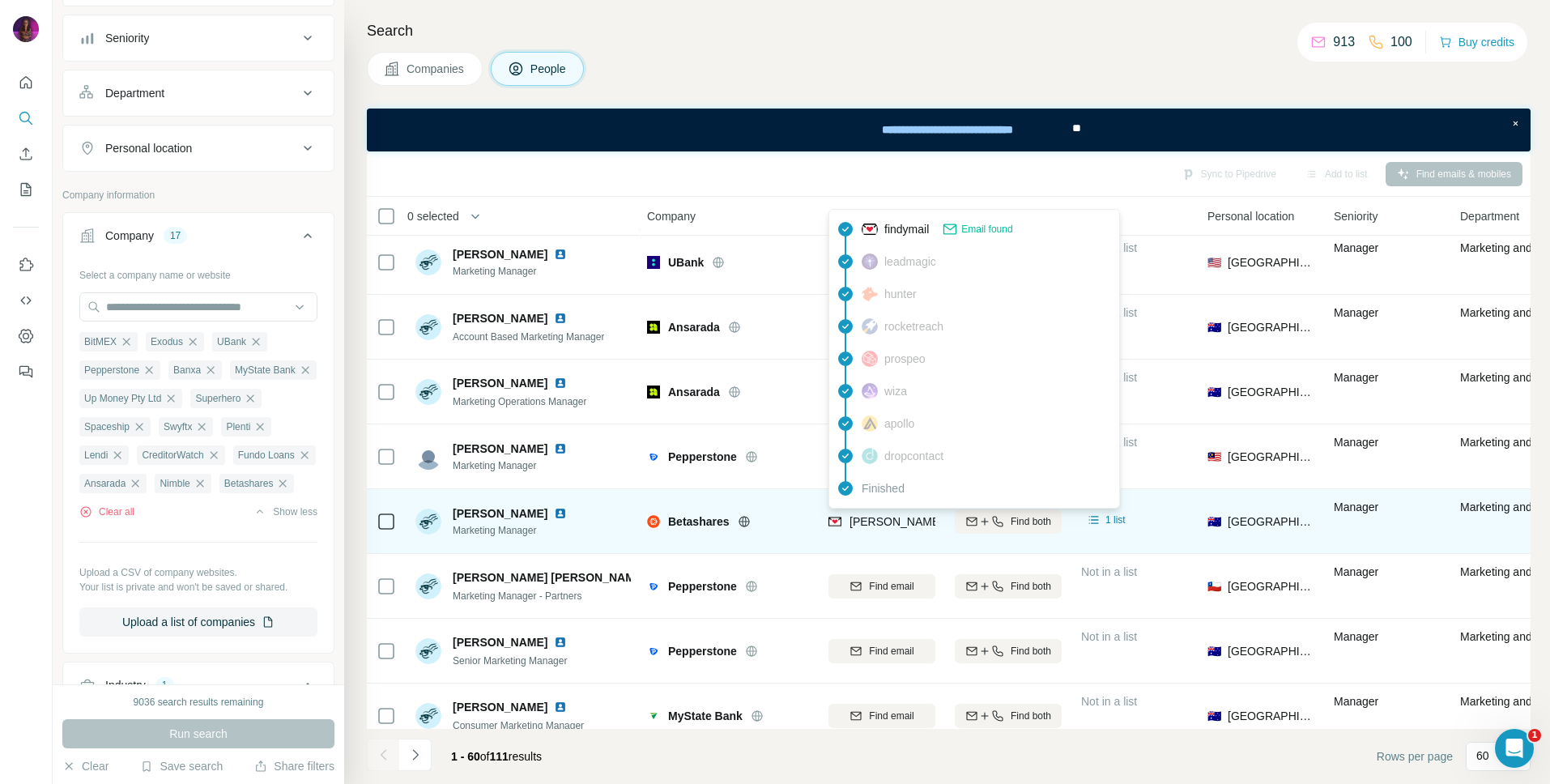
click at [904, 524] on span "[PERSON_NAME][EMAIL_ADDRESS][PERSON_NAME][DOMAIN_NAME]" at bounding box center [1039, 521] width 379 height 13
copy tr "[PERSON_NAME][EMAIL_ADDRESS][PERSON_NAME][DOMAIN_NAME]"
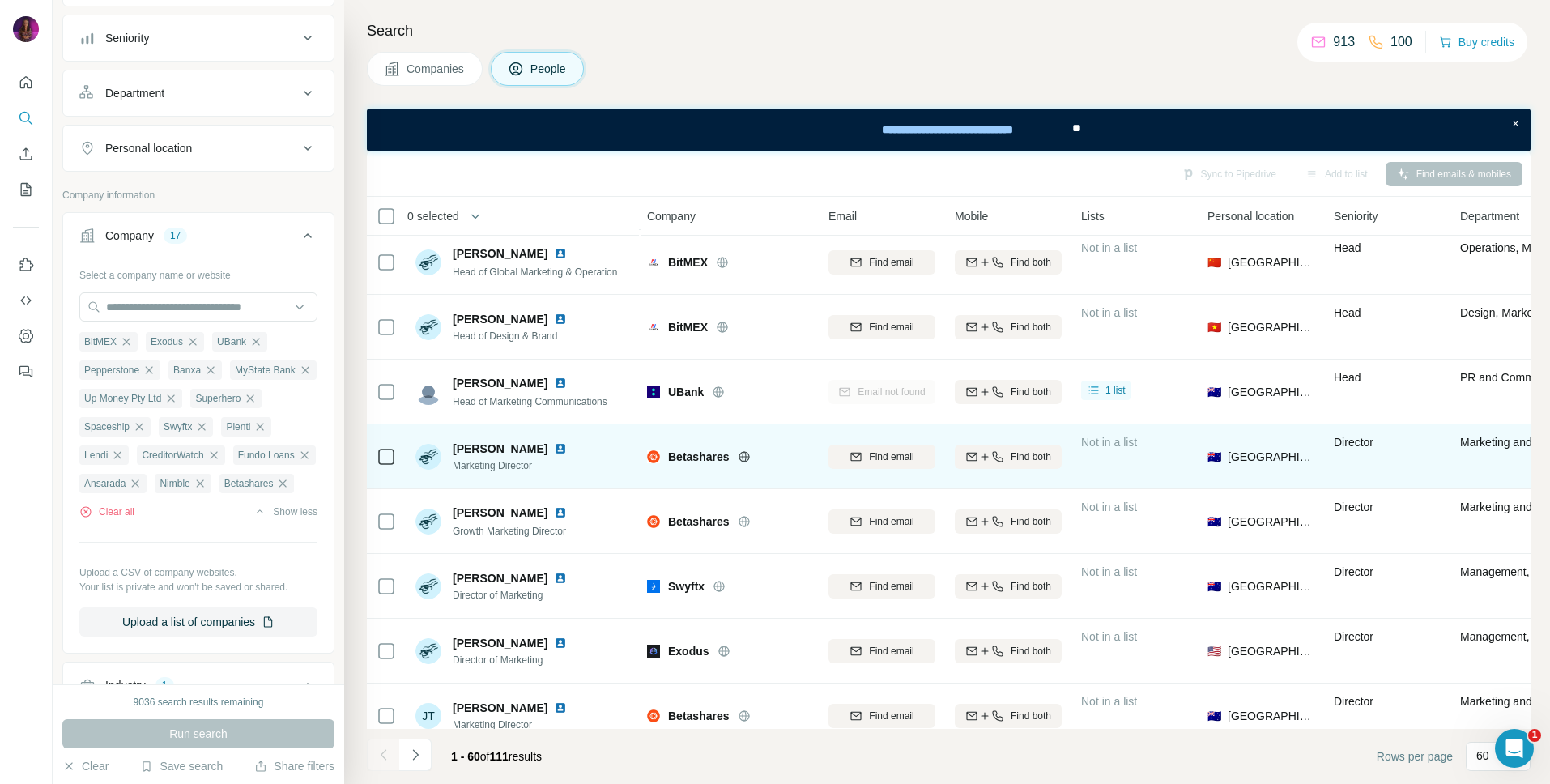
click at [815, 470] on td "Betashares" at bounding box center [728, 456] width 182 height 65
click at [886, 457] on span "Find email" at bounding box center [891, 456] width 45 height 15
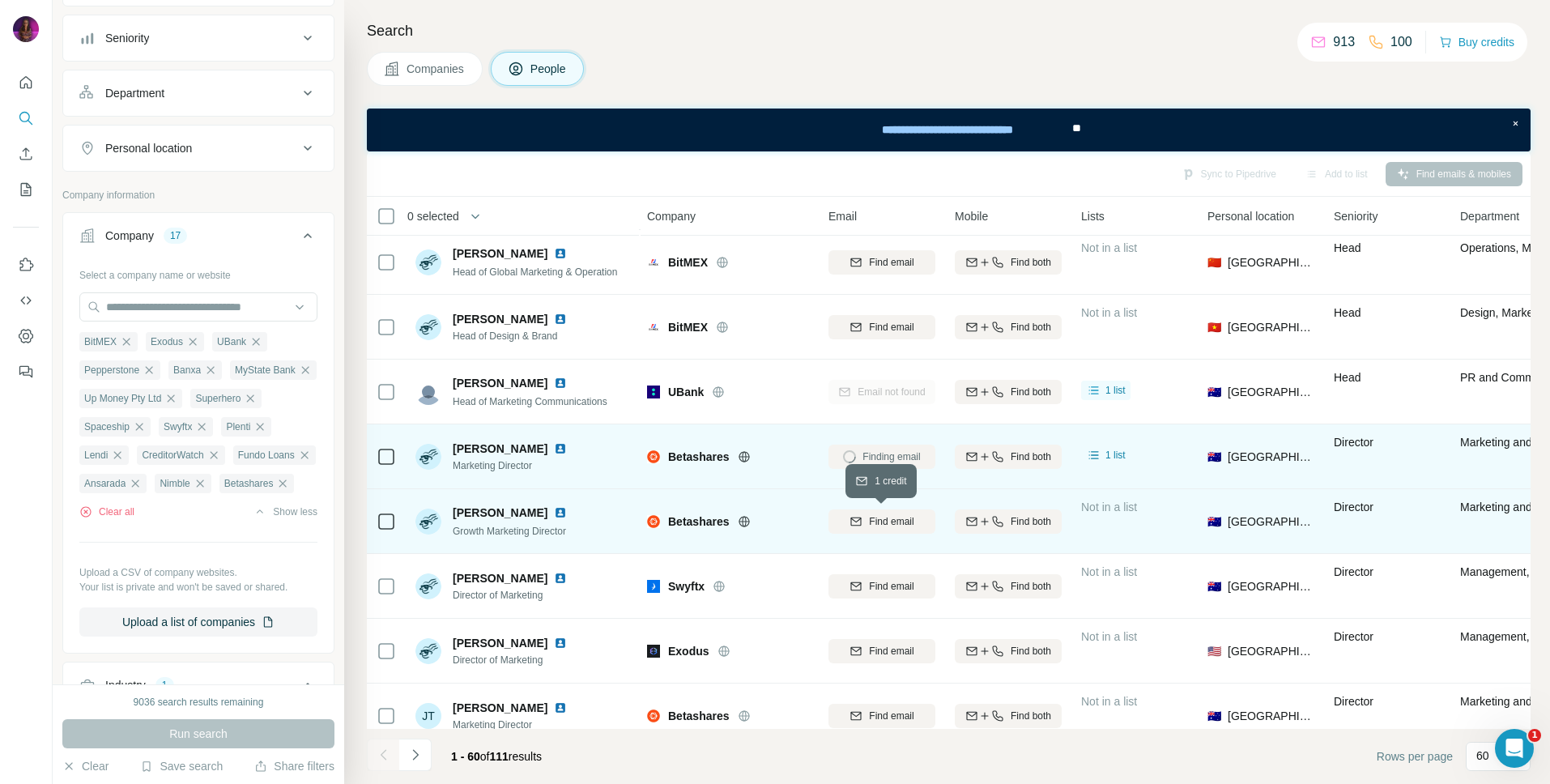
click at [891, 524] on span "Find email" at bounding box center [891, 521] width 45 height 15
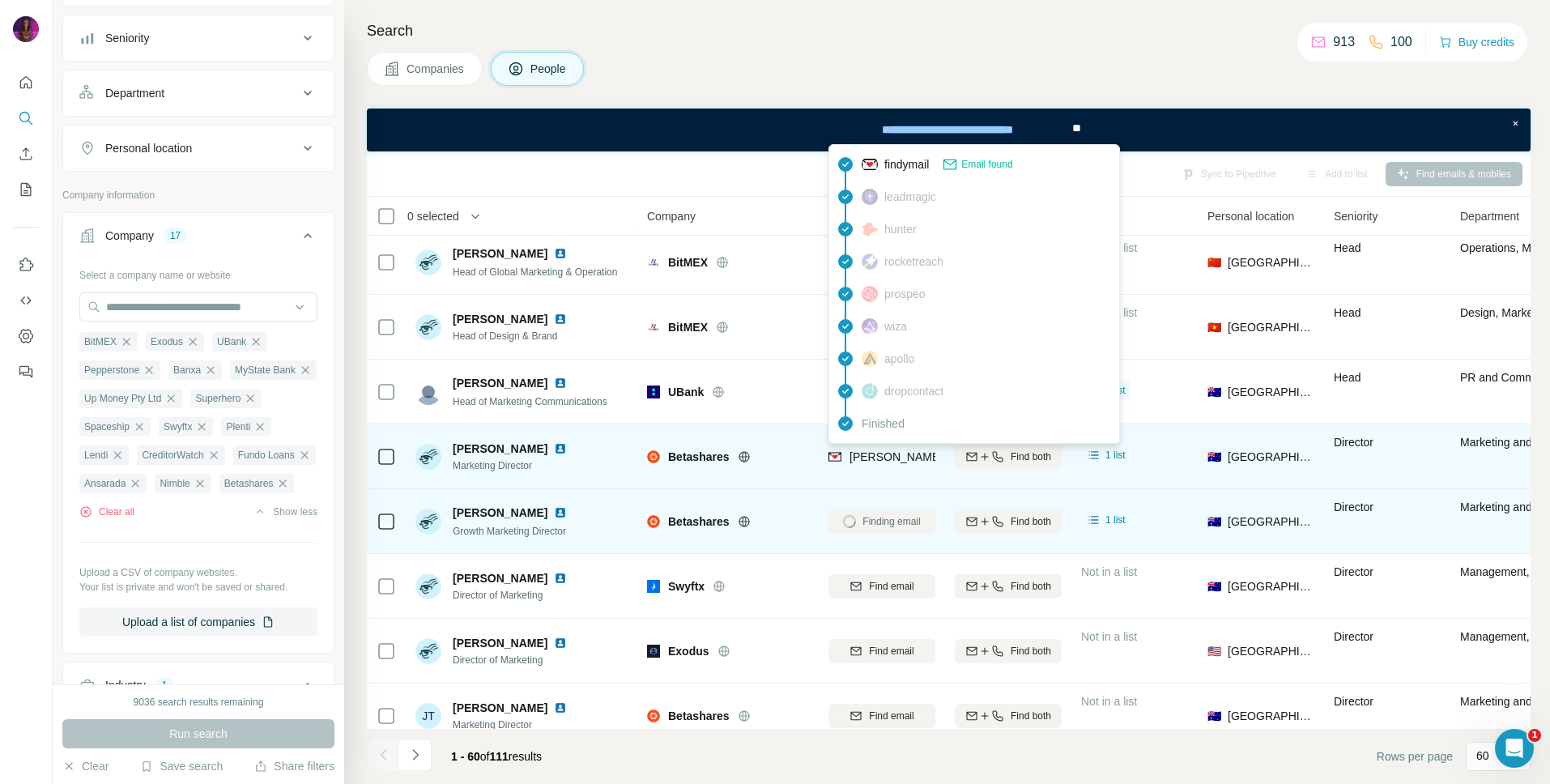
click at [880, 456] on span "[PERSON_NAME][EMAIL_ADDRESS][PERSON_NAME][DOMAIN_NAME]" at bounding box center [1039, 456] width 379 height 13
copy tr "[PERSON_NAME][EMAIL_ADDRESS][PERSON_NAME][DOMAIN_NAME]"
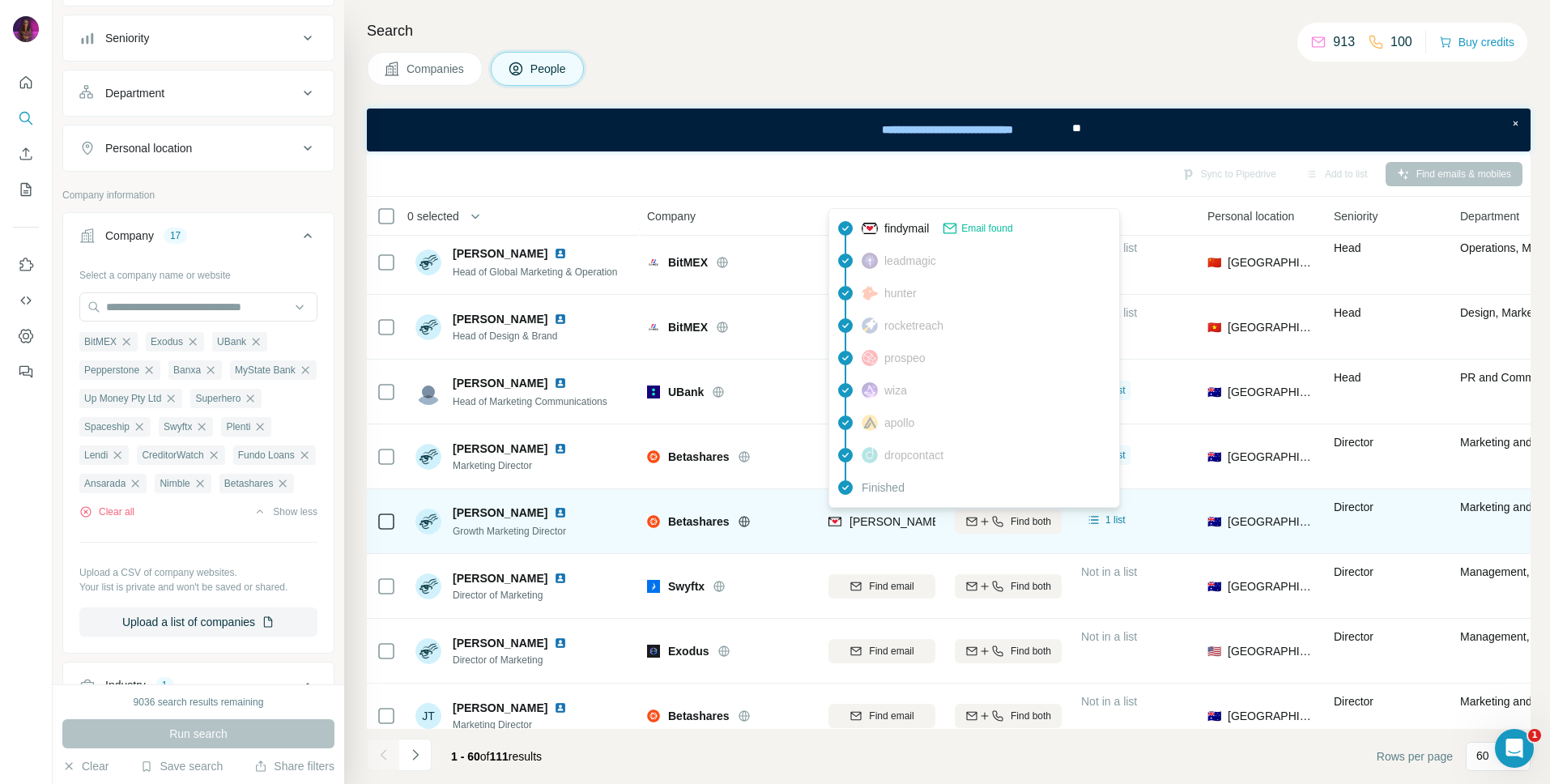
click at [874, 526] on span "[PERSON_NAME][EMAIL_ADDRESS][DOMAIN_NAME]" at bounding box center [992, 521] width 285 height 13
copy tr "[PERSON_NAME][EMAIL_ADDRESS][DOMAIN_NAME]"
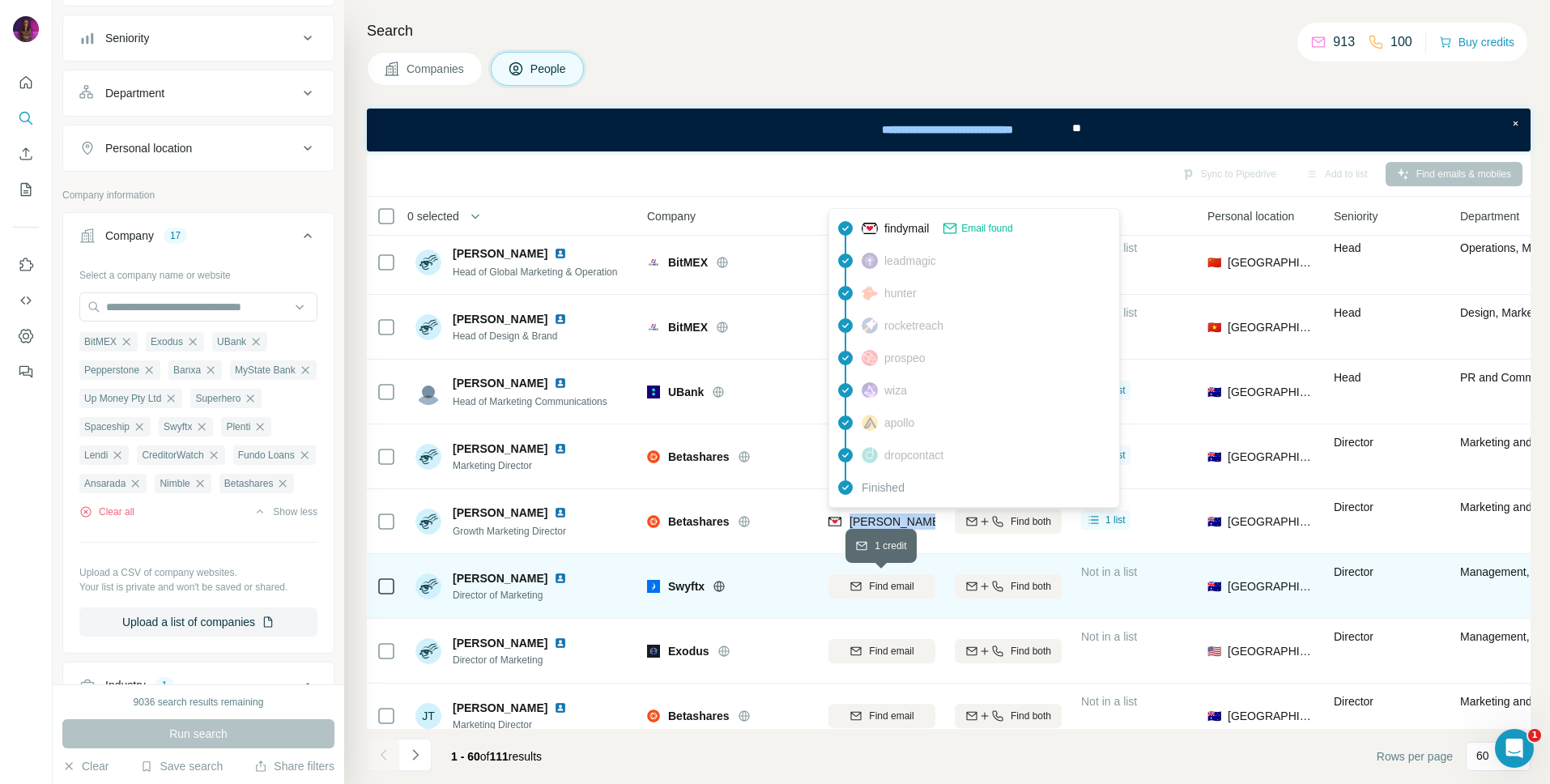
click at [883, 587] on span "Find email" at bounding box center [891, 586] width 45 height 15
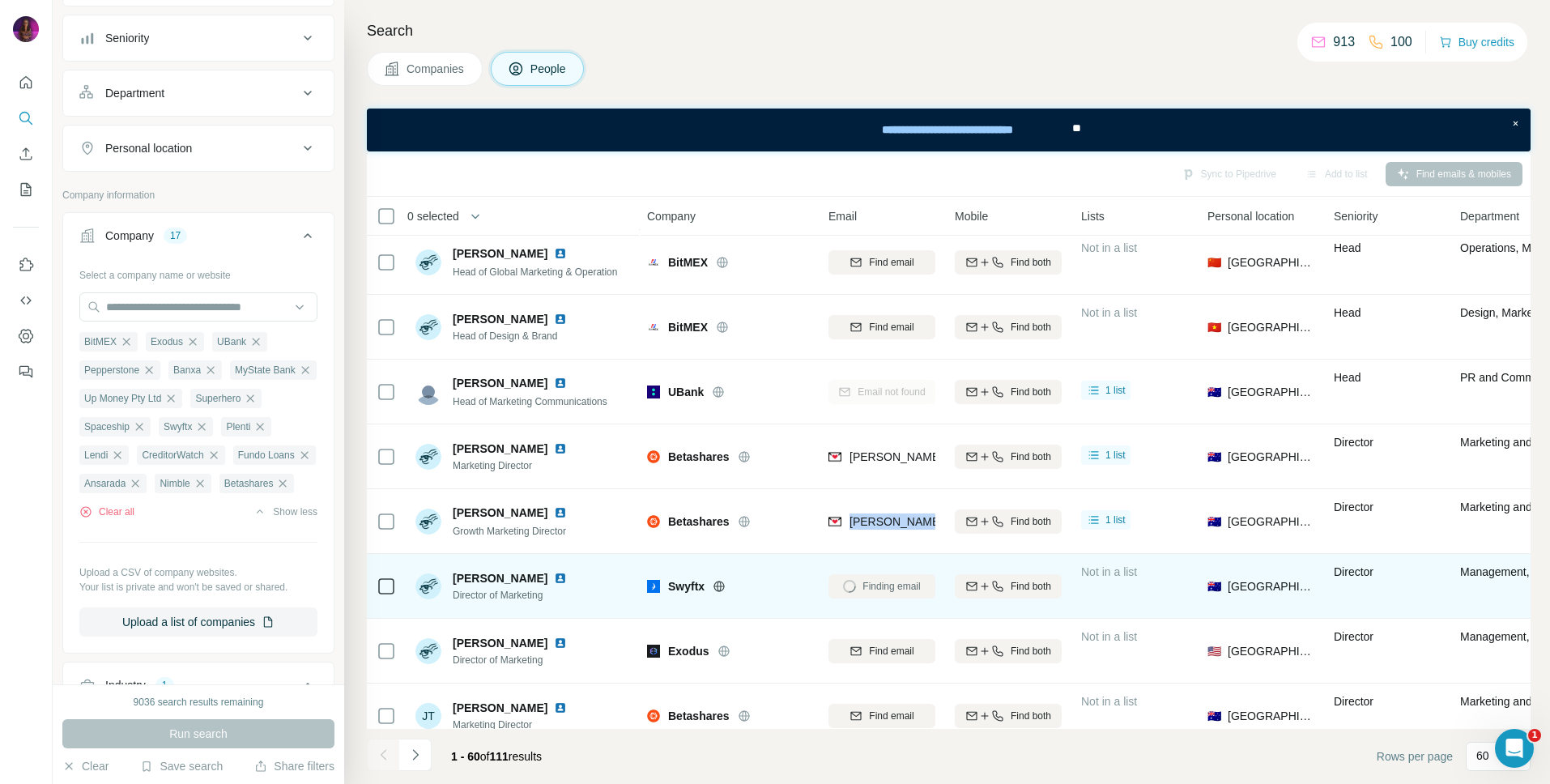
click at [720, 586] on icon at bounding box center [719, 586] width 13 height 13
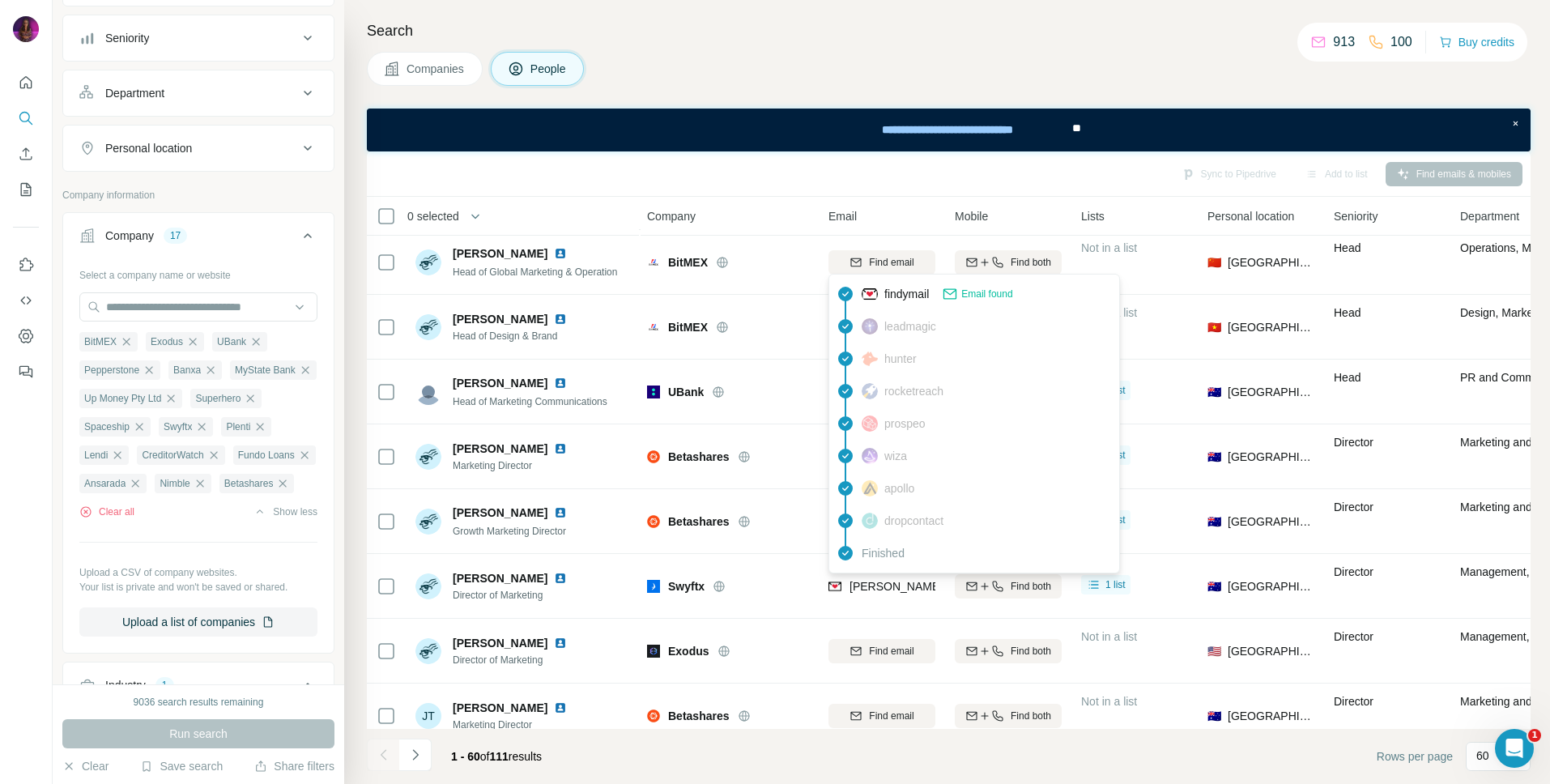
click at [879, 586] on span "[PERSON_NAME][EMAIL_ADDRESS][DOMAIN_NAME]" at bounding box center [992, 586] width 285 height 13
copy tr "[PERSON_NAME][EMAIL_ADDRESS][DOMAIN_NAME]"
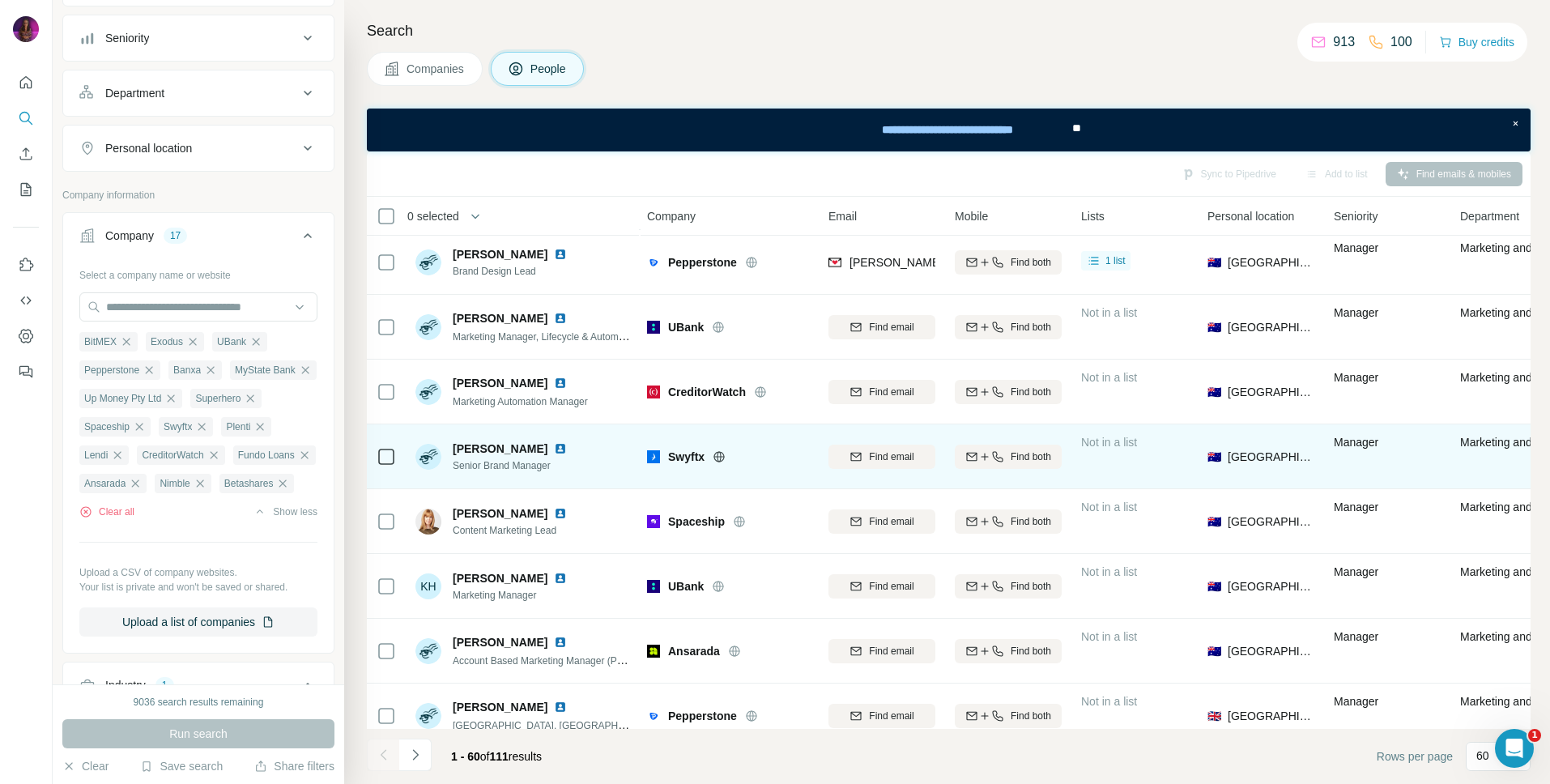
click at [749, 459] on div at bounding box center [738, 456] width 52 height 13
click at [896, 453] on span "Find email" at bounding box center [891, 456] width 45 height 15
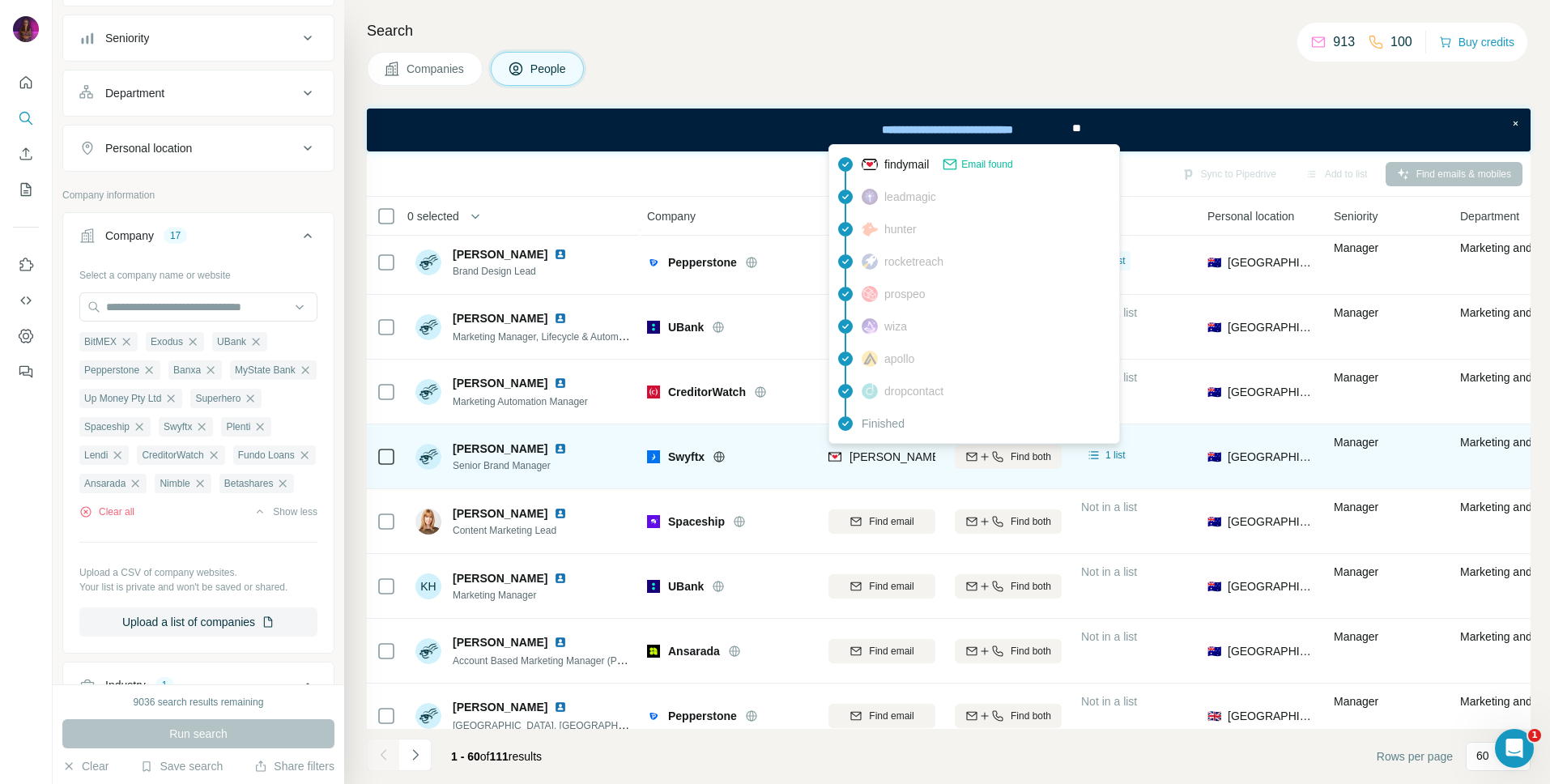
click at [886, 456] on span "[PERSON_NAME][EMAIL_ADDRESS][PERSON_NAME][DOMAIN_NAME]" at bounding box center [1039, 456] width 379 height 13
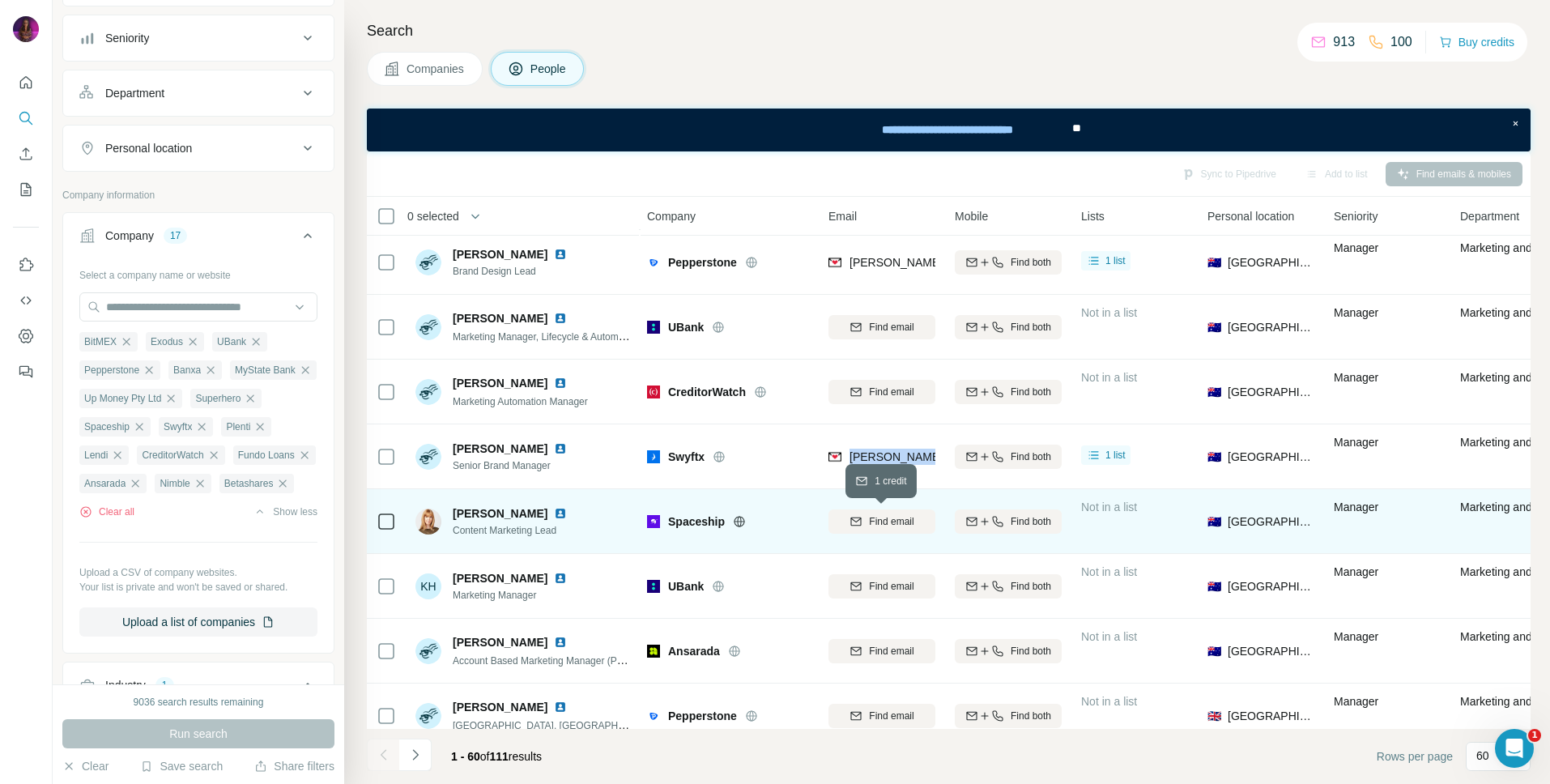
click at [884, 522] on span "Find email" at bounding box center [891, 521] width 45 height 15
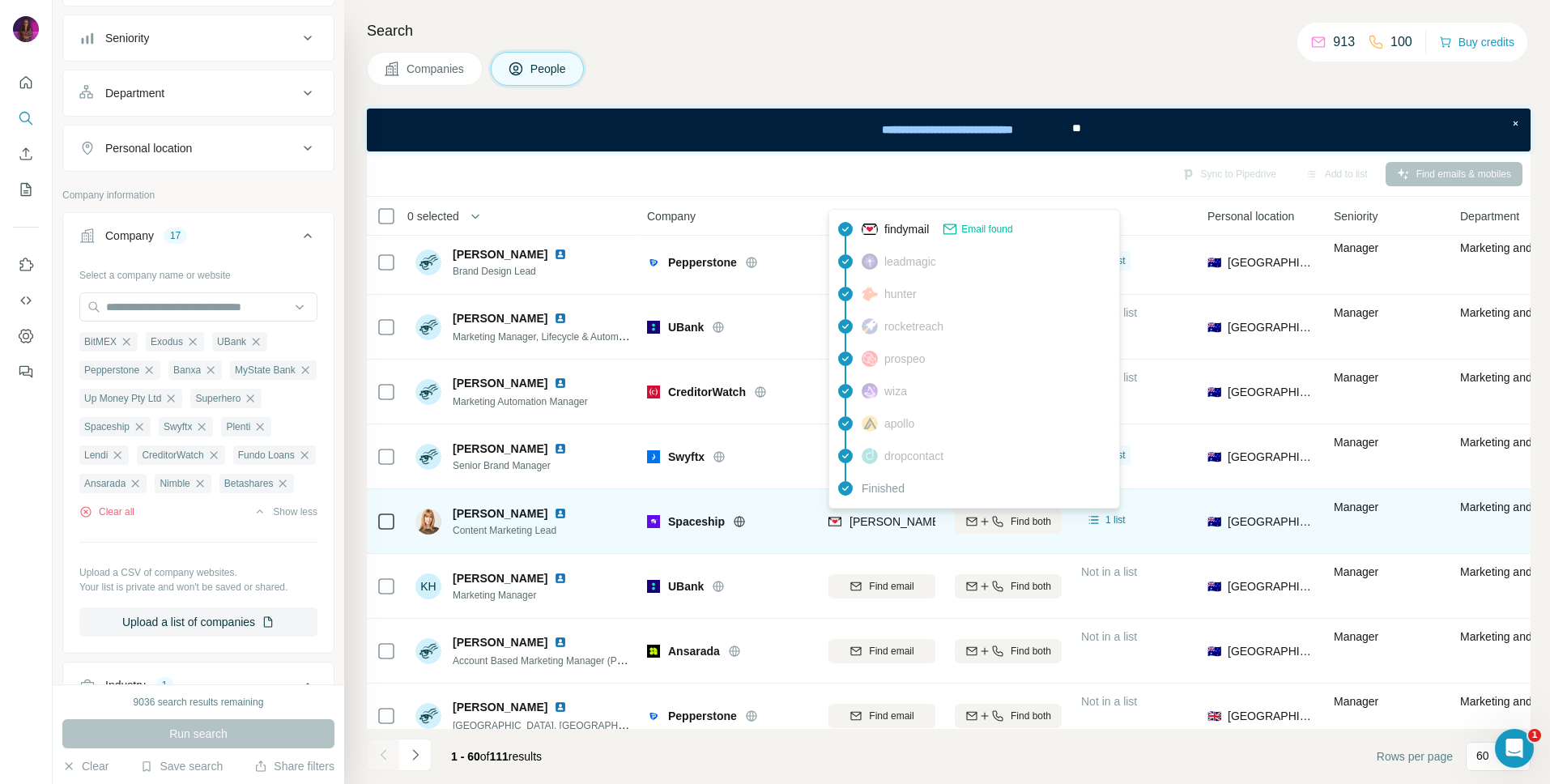
click at [890, 517] on span "[PERSON_NAME][EMAIL_ADDRESS][PERSON_NAME][DOMAIN_NAME]" at bounding box center [1039, 521] width 379 height 13
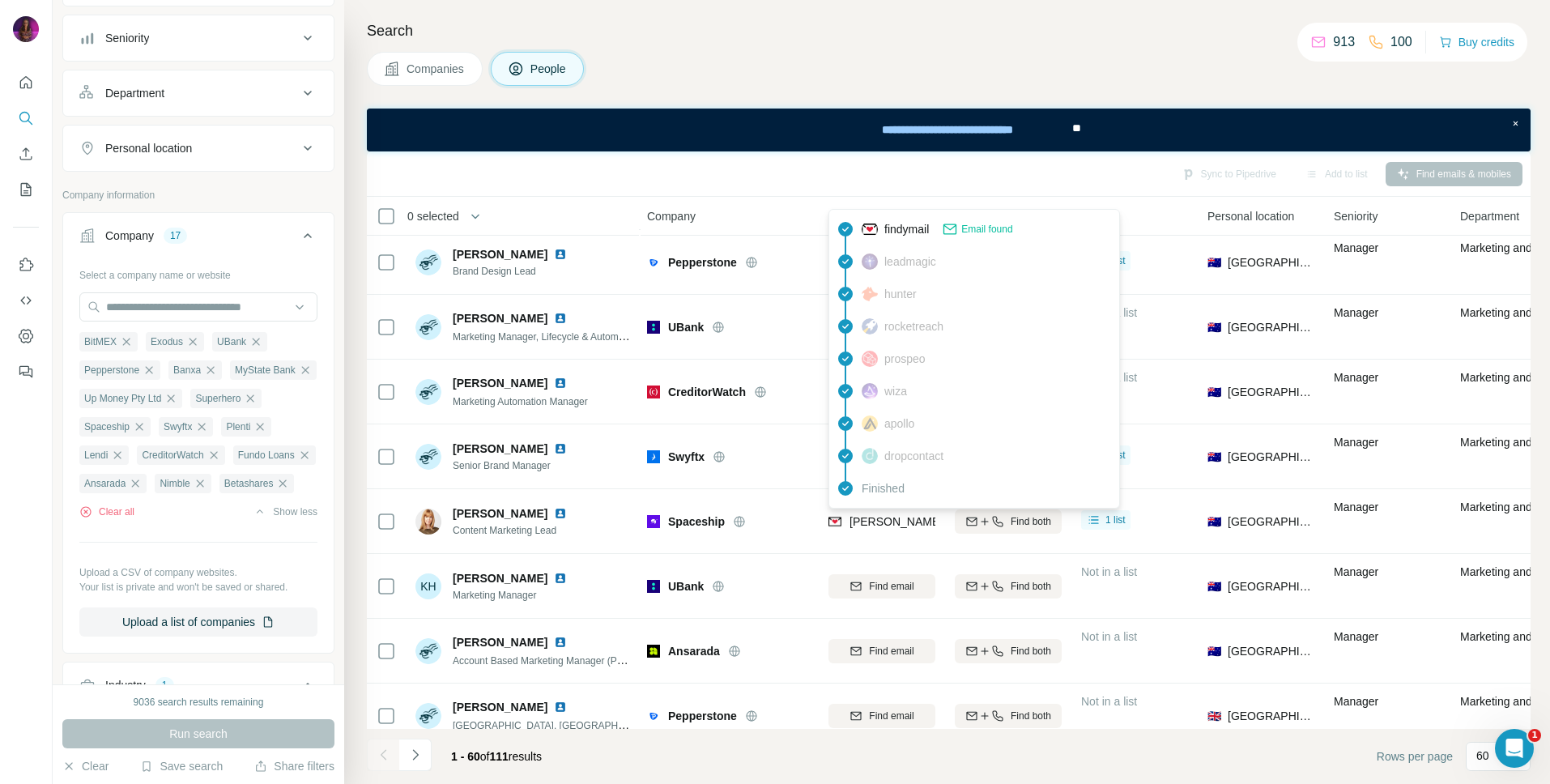
scroll to position [3393, 2]
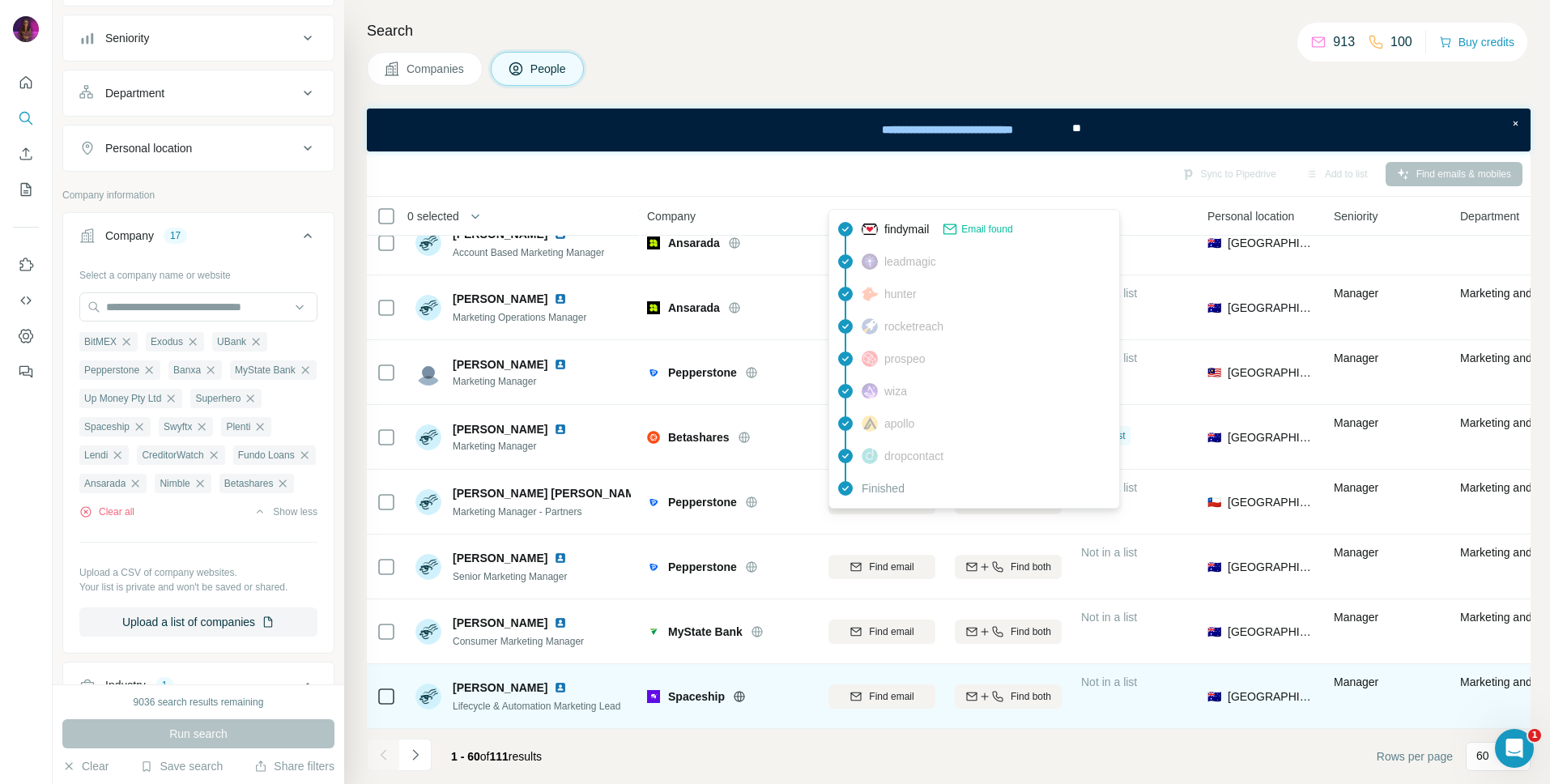
click at [554, 688] on img at bounding box center [560, 687] width 13 height 13
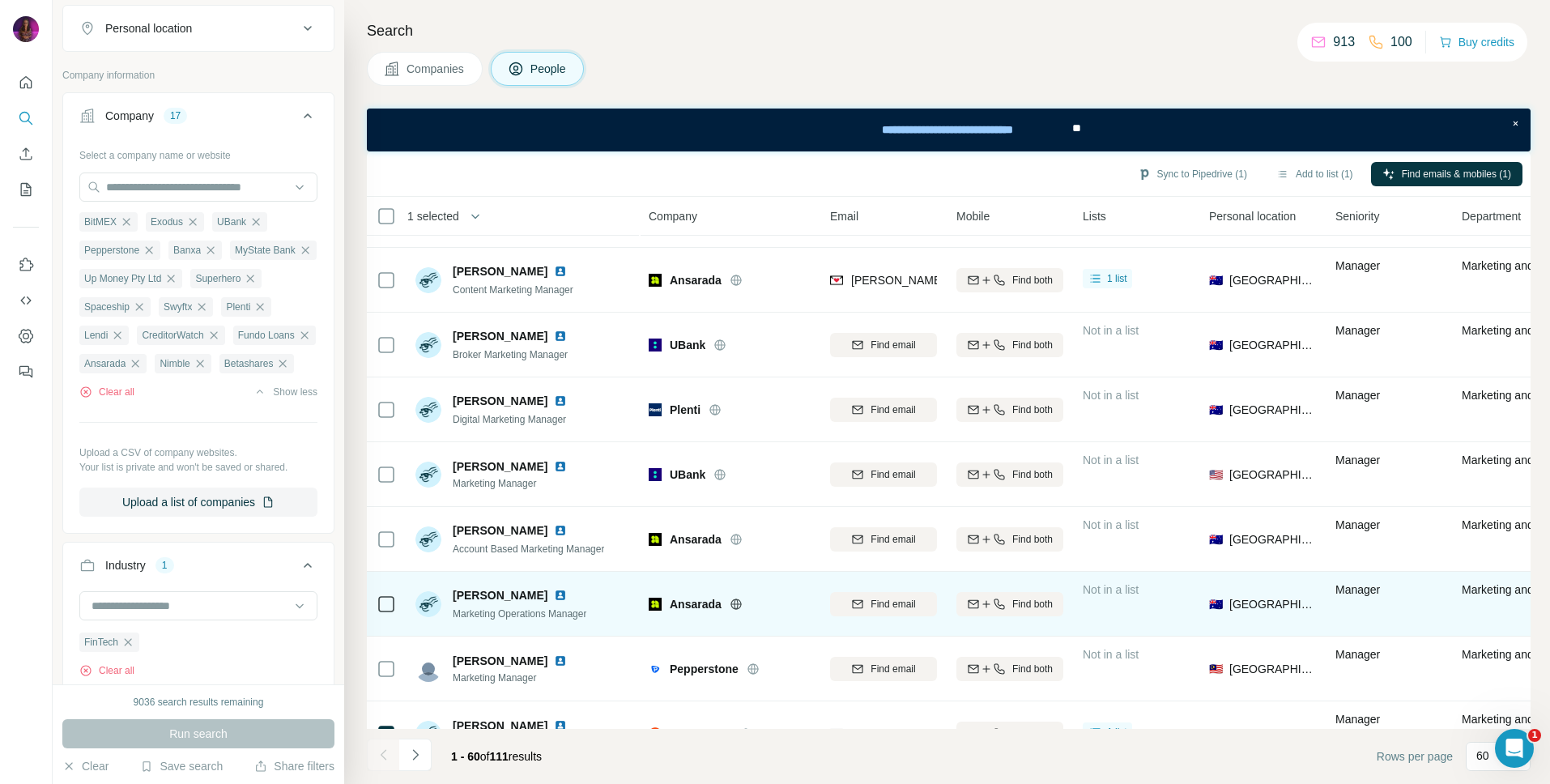
scroll to position [3083, 0]
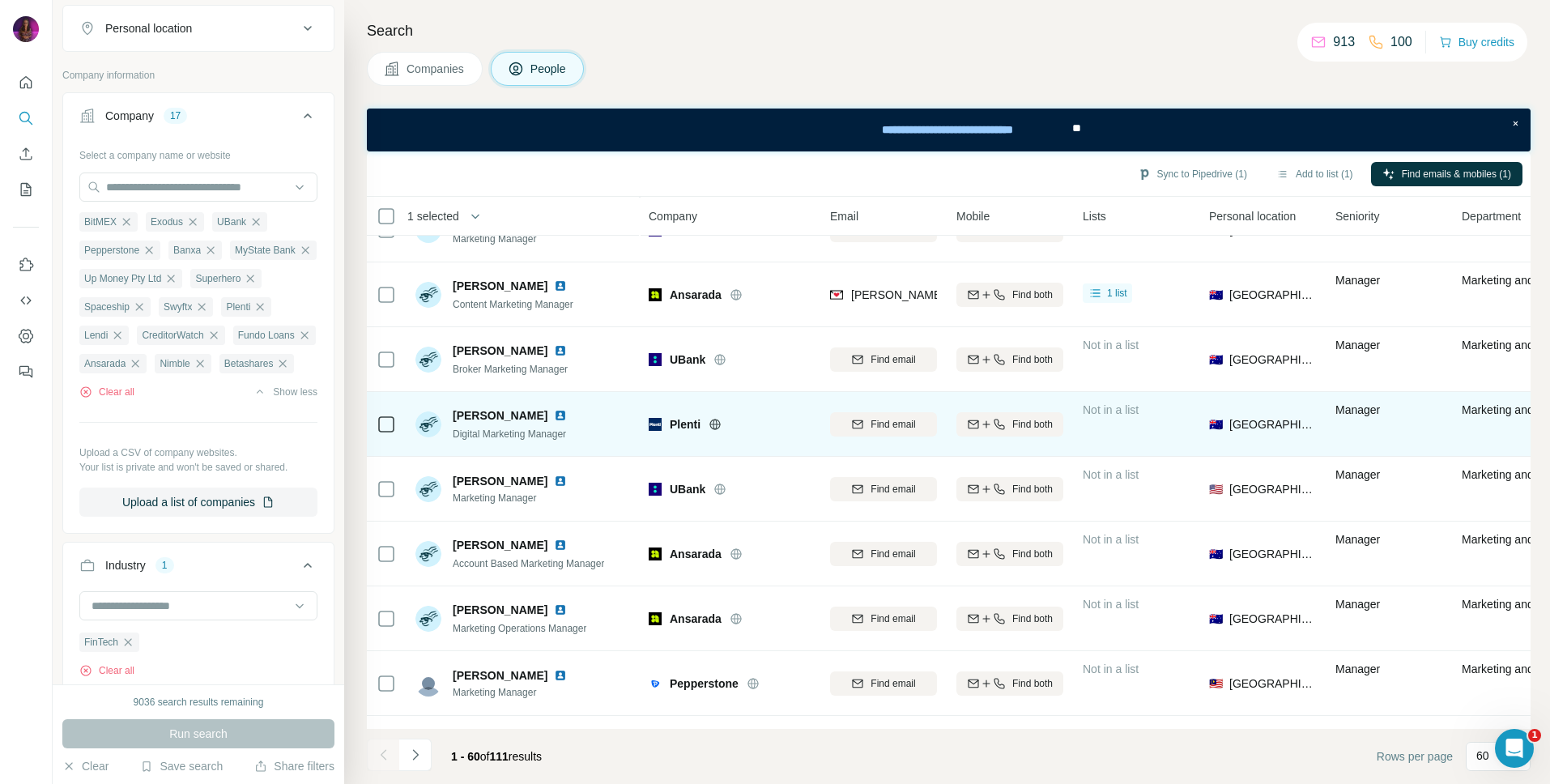
click at [712, 420] on icon at bounding box center [715, 424] width 13 height 13
click at [905, 423] on span "Find email" at bounding box center [893, 424] width 45 height 15
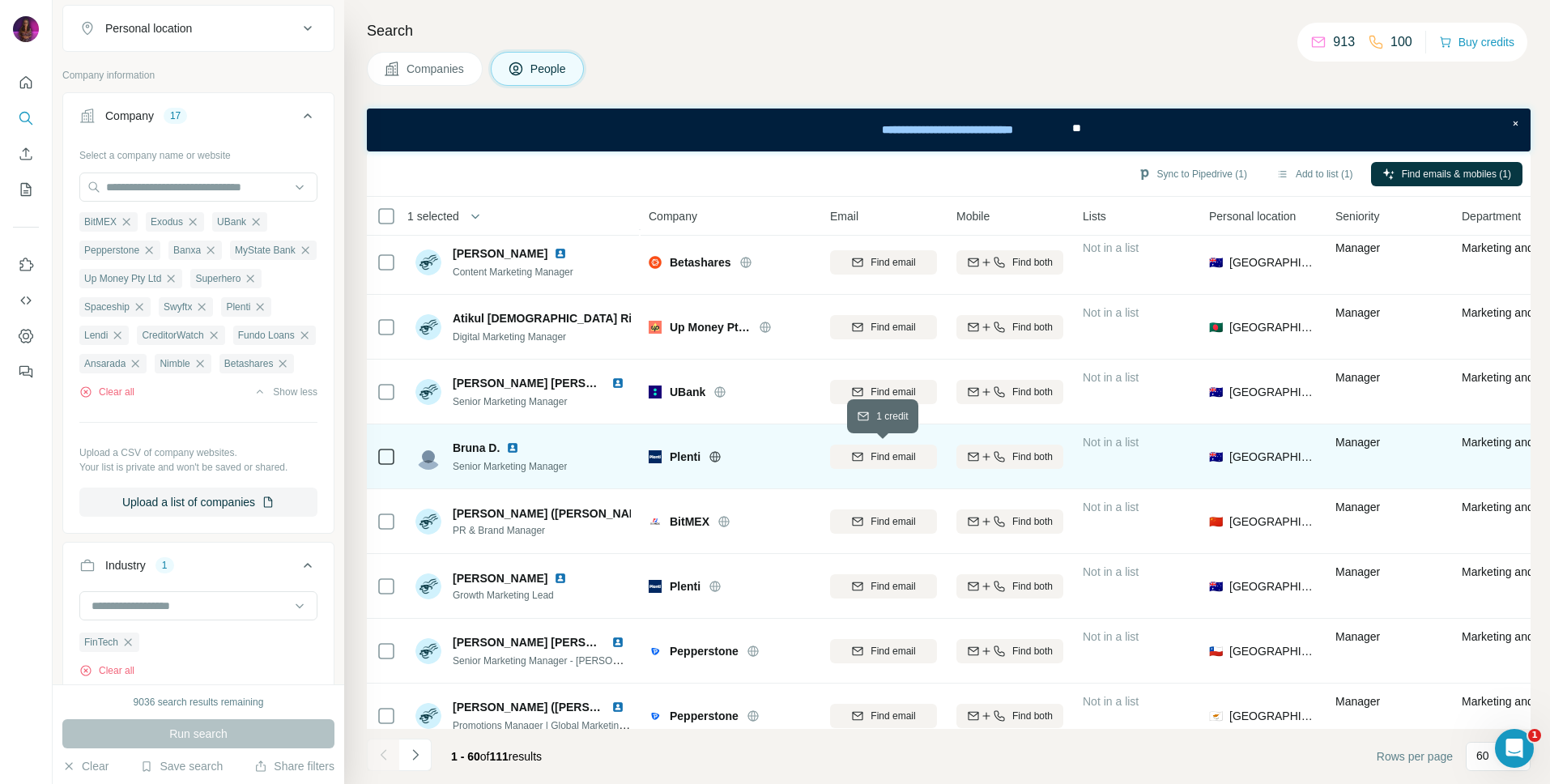
click at [881, 454] on span "Find email" at bounding box center [893, 456] width 45 height 15
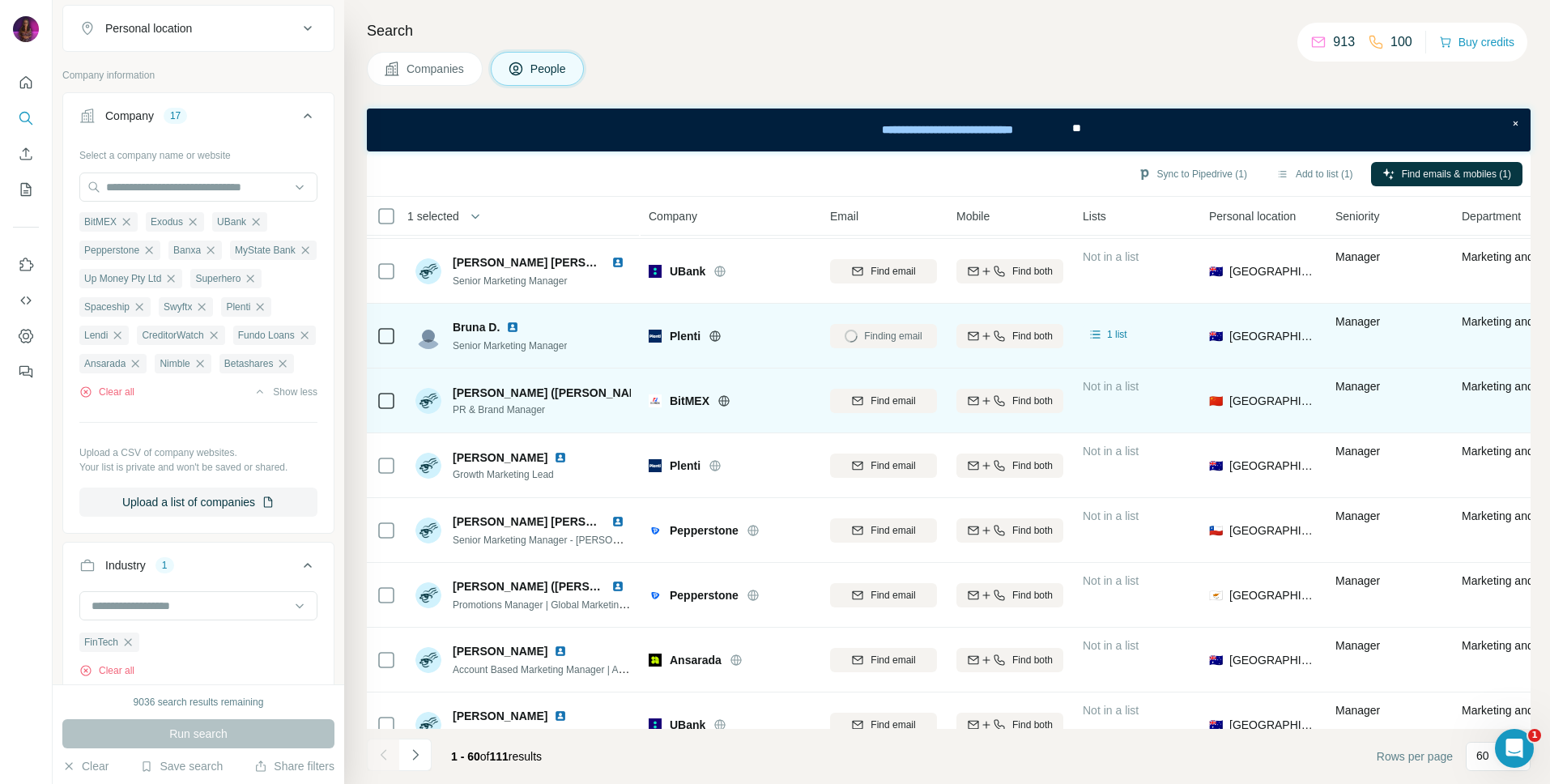
scroll to position [1756, 0]
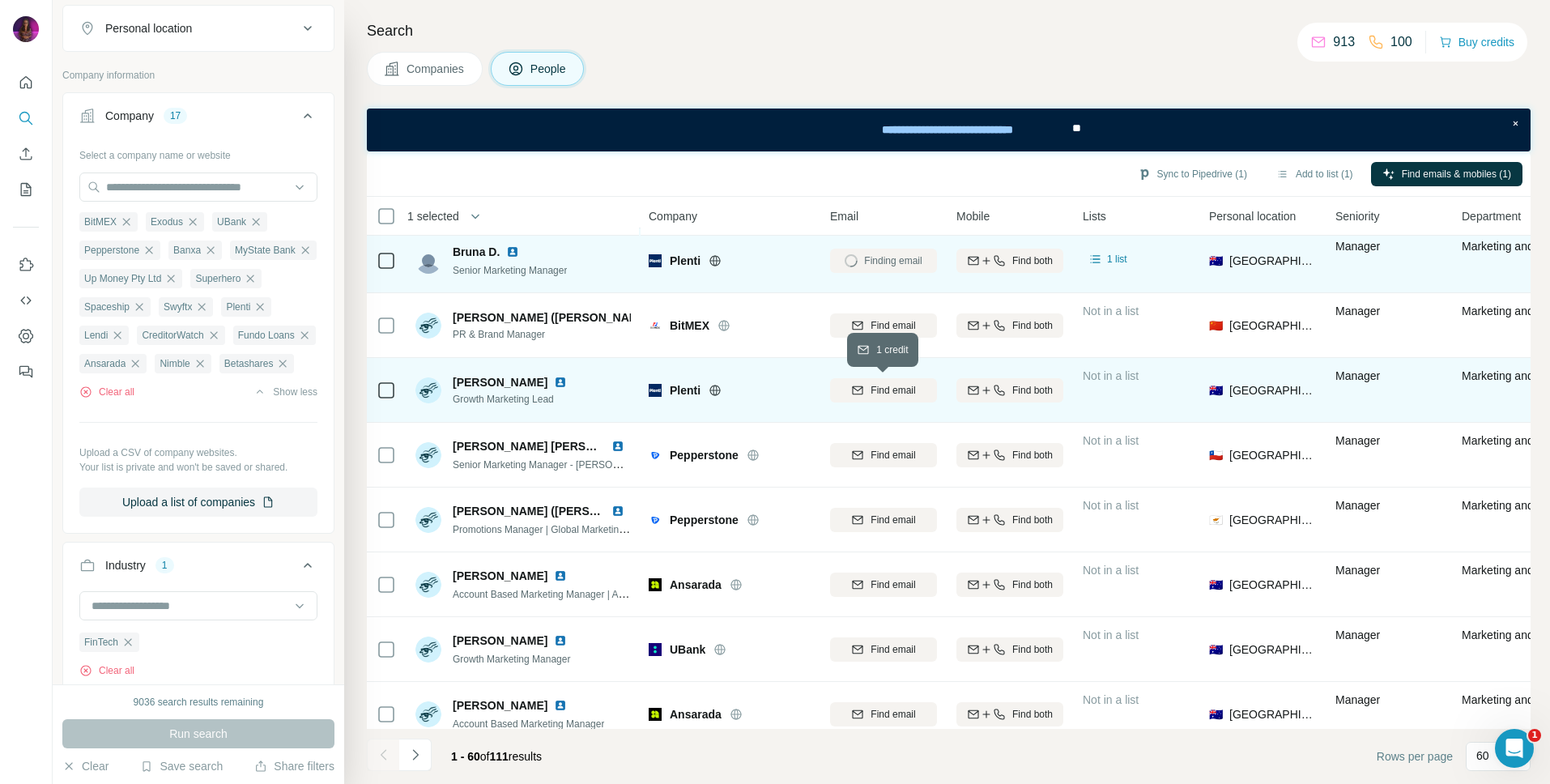
click at [885, 393] on span "Find email" at bounding box center [893, 390] width 45 height 15
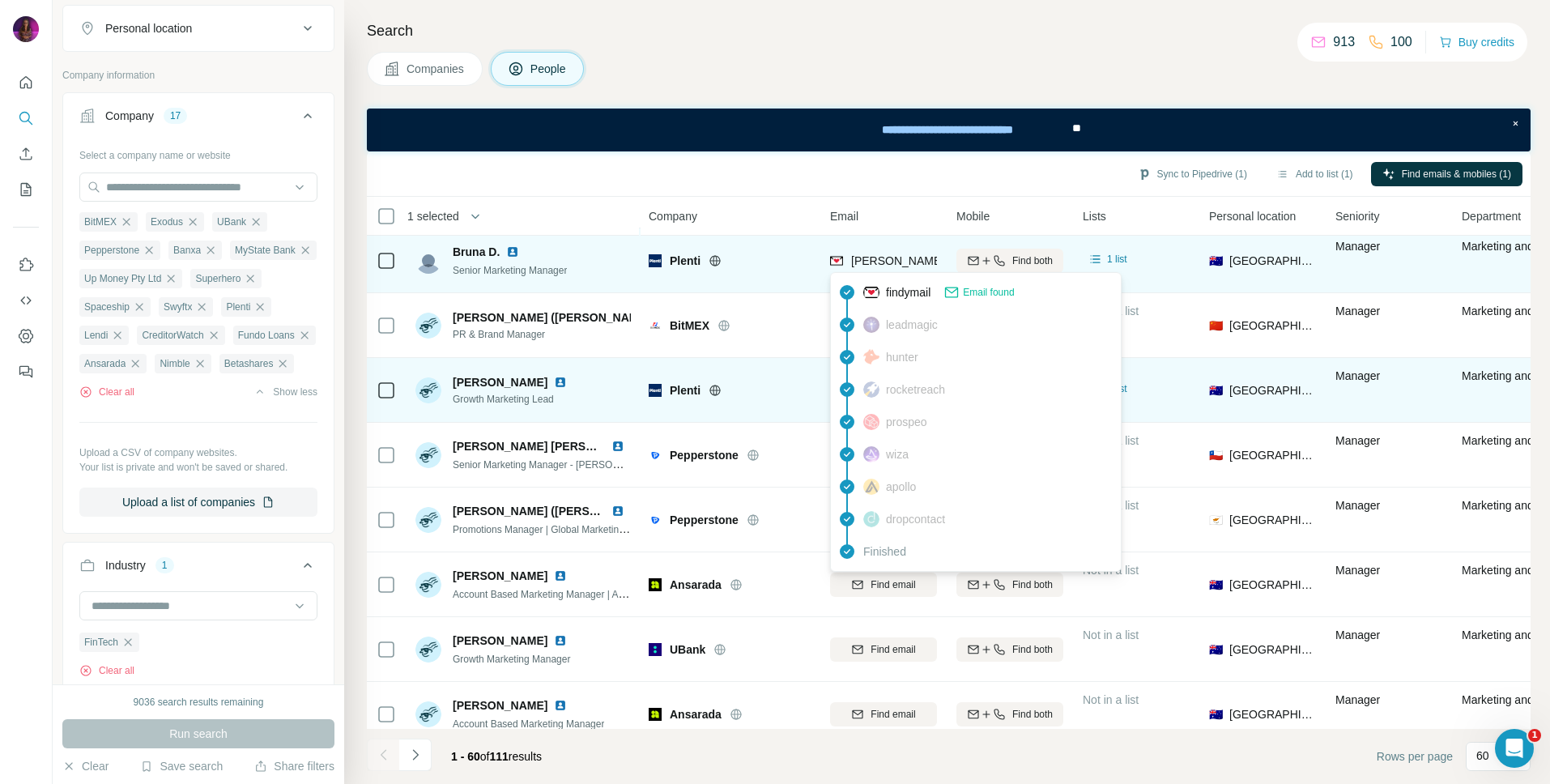
click at [875, 255] on span "[PERSON_NAME][EMAIL_ADDRESS][DOMAIN_NAME]" at bounding box center [994, 260] width 285 height 13
copy tr "[PERSON_NAME][EMAIL_ADDRESS][DOMAIN_NAME]"
click at [869, 256] on span "[PERSON_NAME][EMAIL_ADDRESS][DOMAIN_NAME]" at bounding box center [994, 260] width 285 height 13
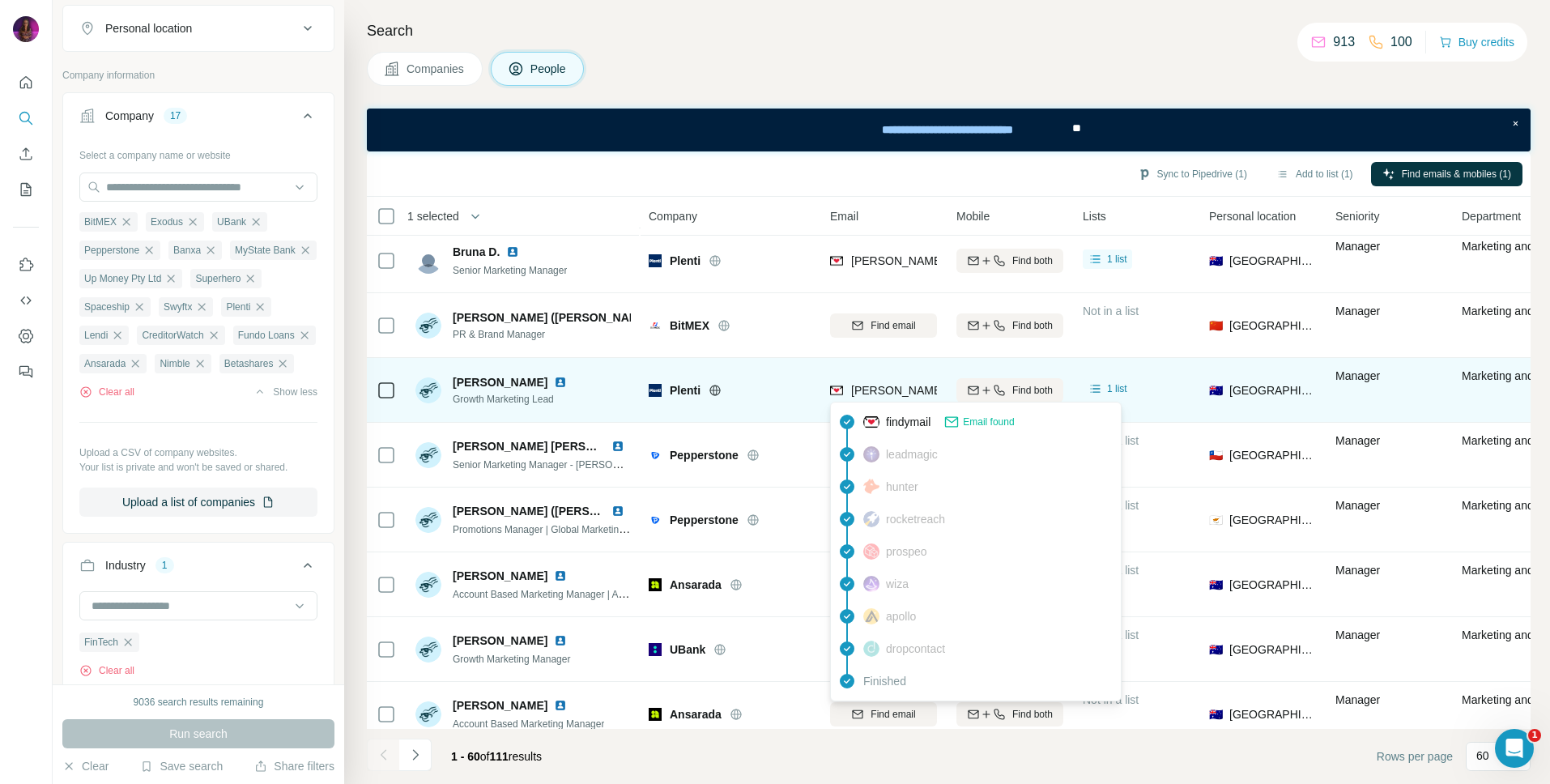
click at [878, 385] on span "[PERSON_NAME][EMAIL_ADDRESS][PERSON_NAME][DOMAIN_NAME]" at bounding box center [1041, 390] width 379 height 13
copy tr "[PERSON_NAME][EMAIL_ADDRESS][PERSON_NAME][DOMAIN_NAME]"
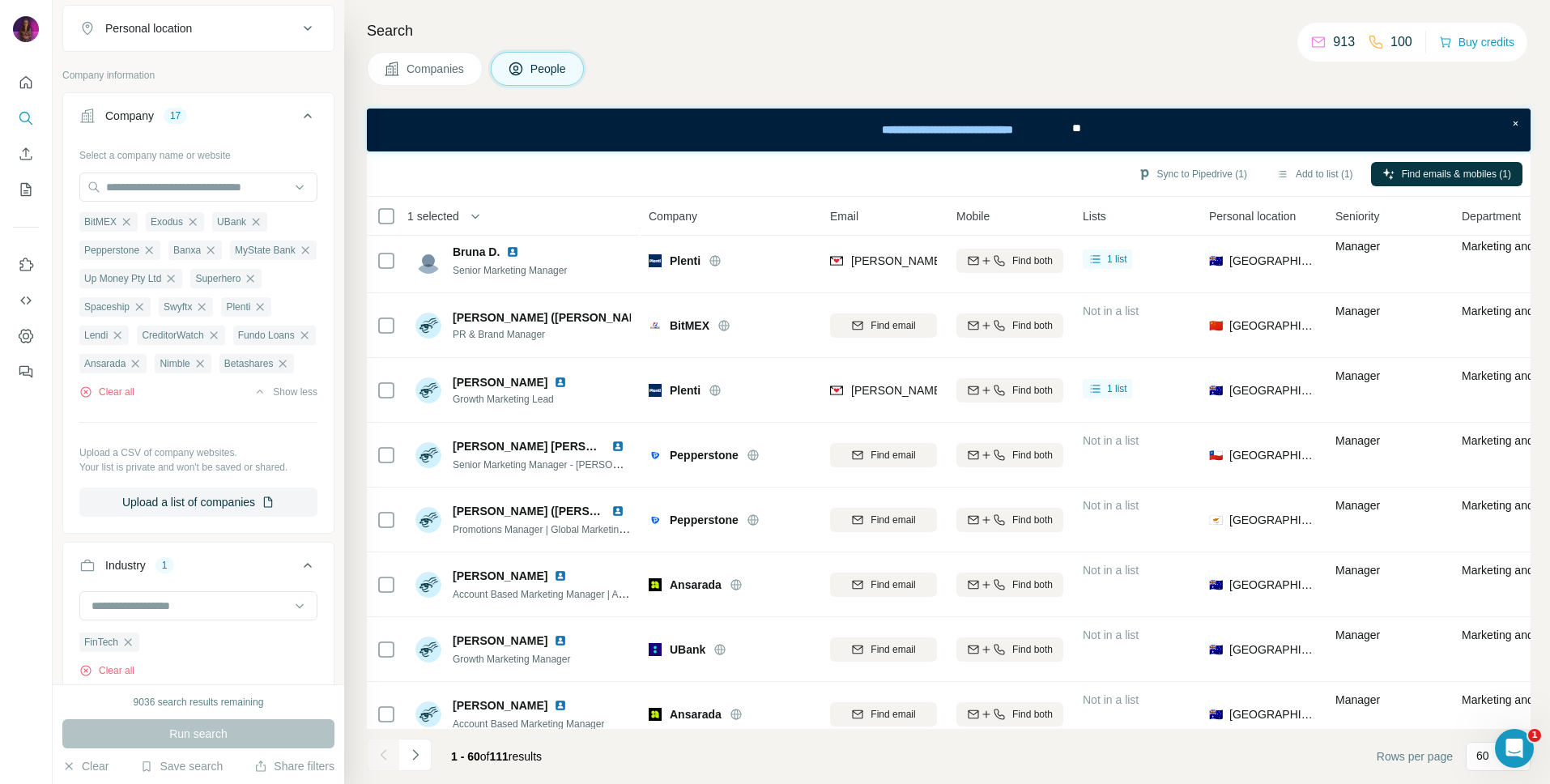
click at [847, 52] on div "Companies People" at bounding box center [949, 68] width 1164 height 34
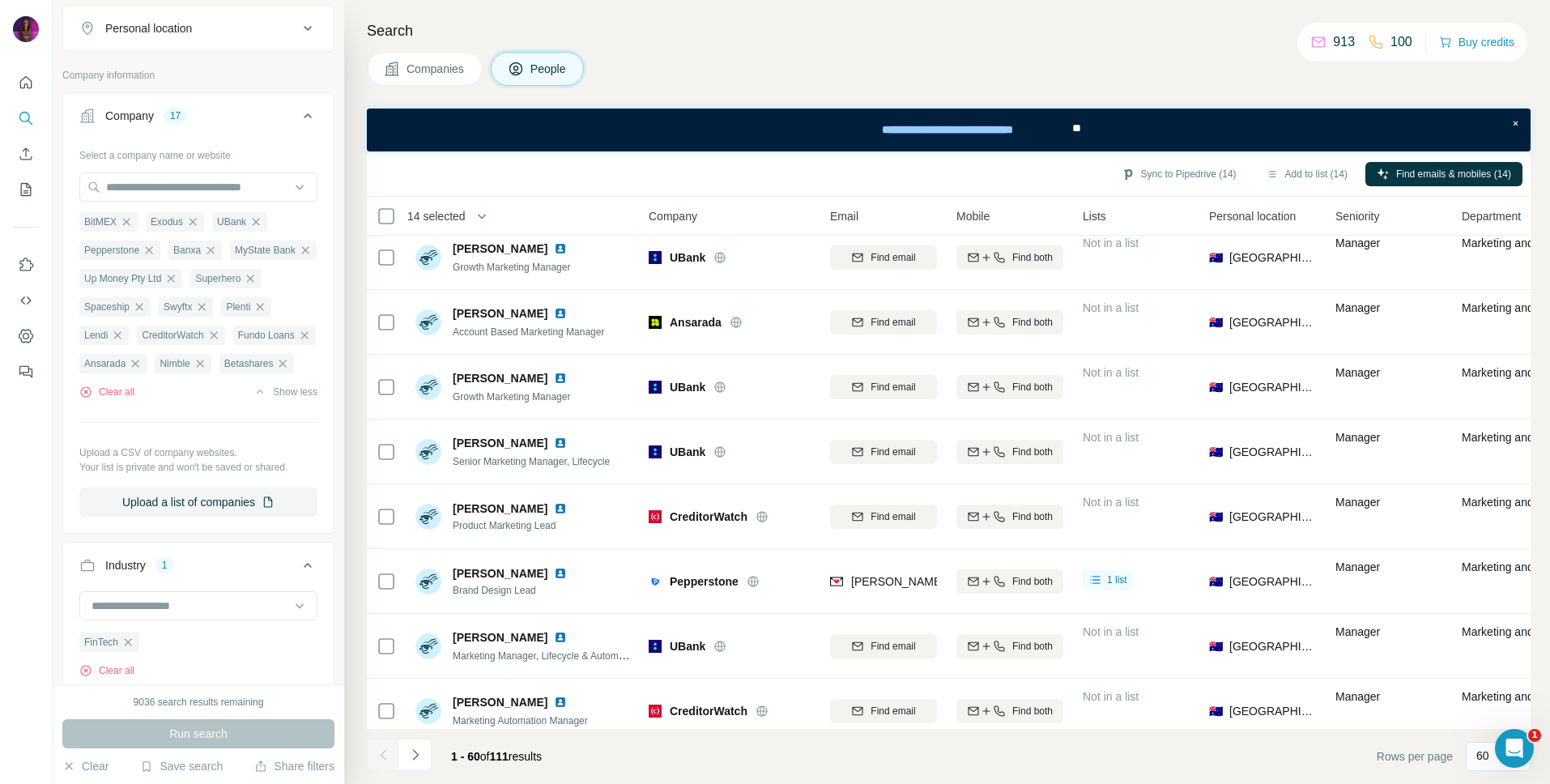
scroll to position [2225, 0]
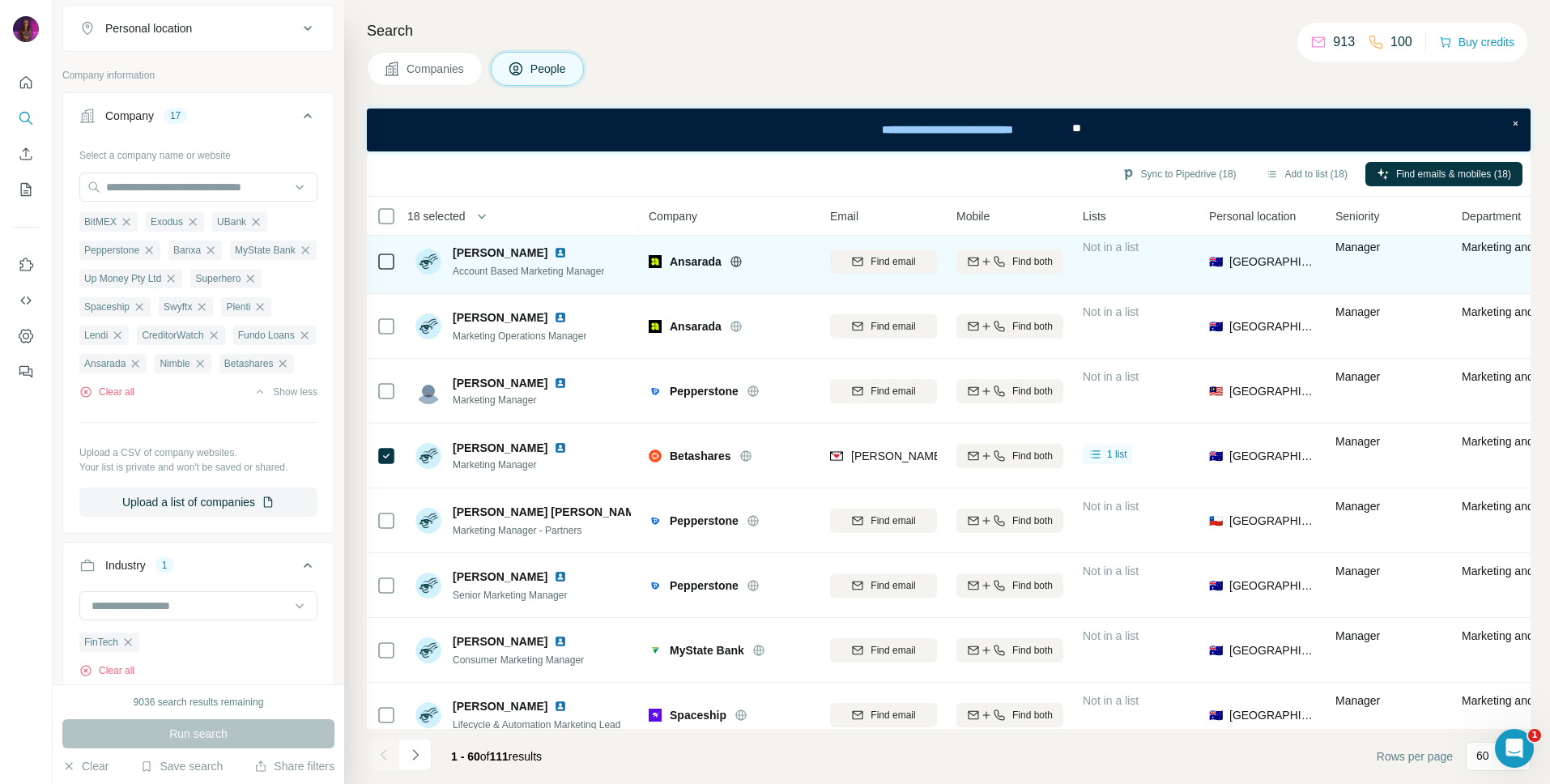
scroll to position [3393, 0]
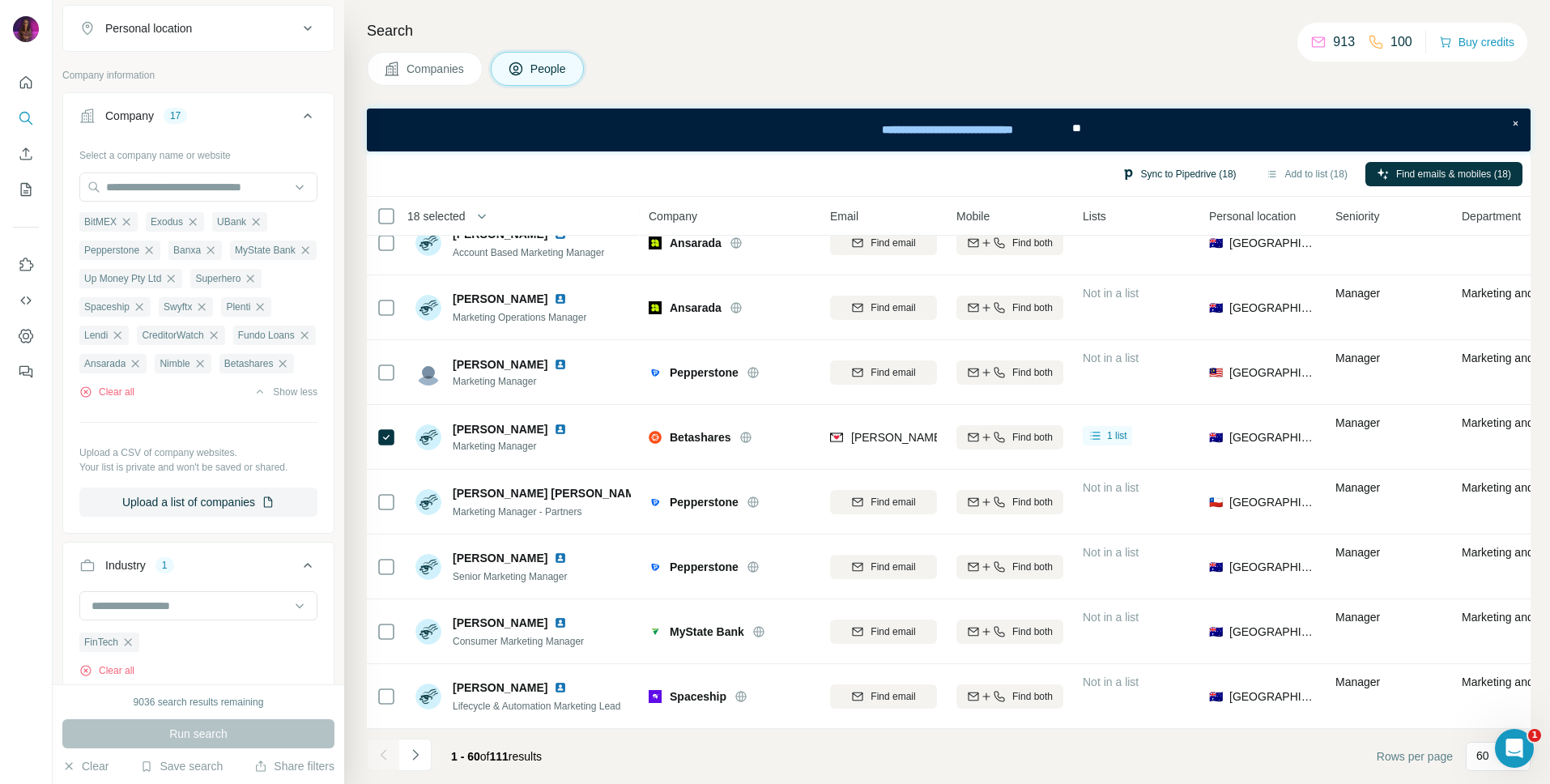
click at [1195, 177] on button "Sync to Pipedrive (18)" at bounding box center [1178, 174] width 137 height 24
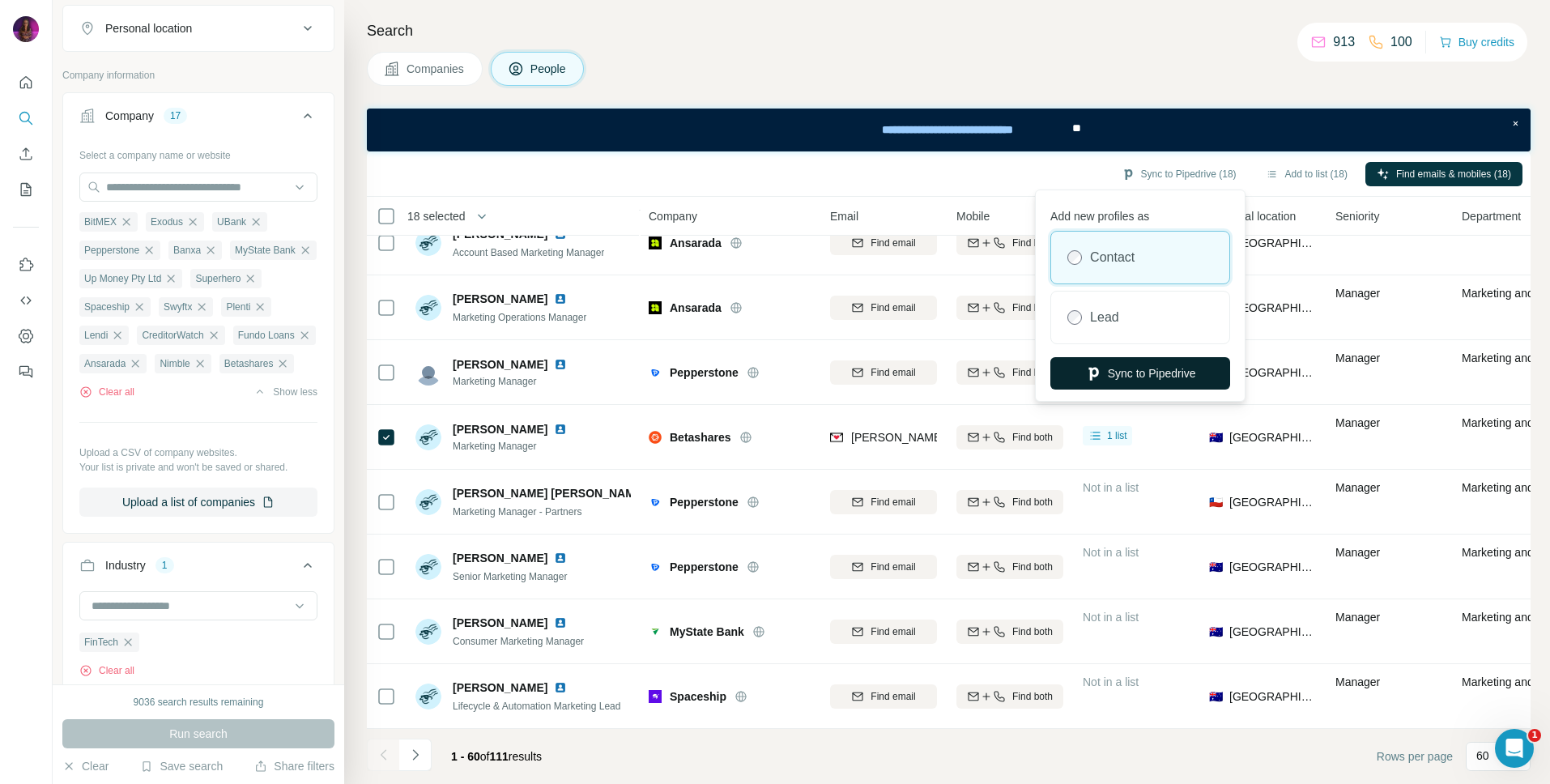
click at [1192, 375] on button "Sync to Pipedrive" at bounding box center [1141, 373] width 180 height 32
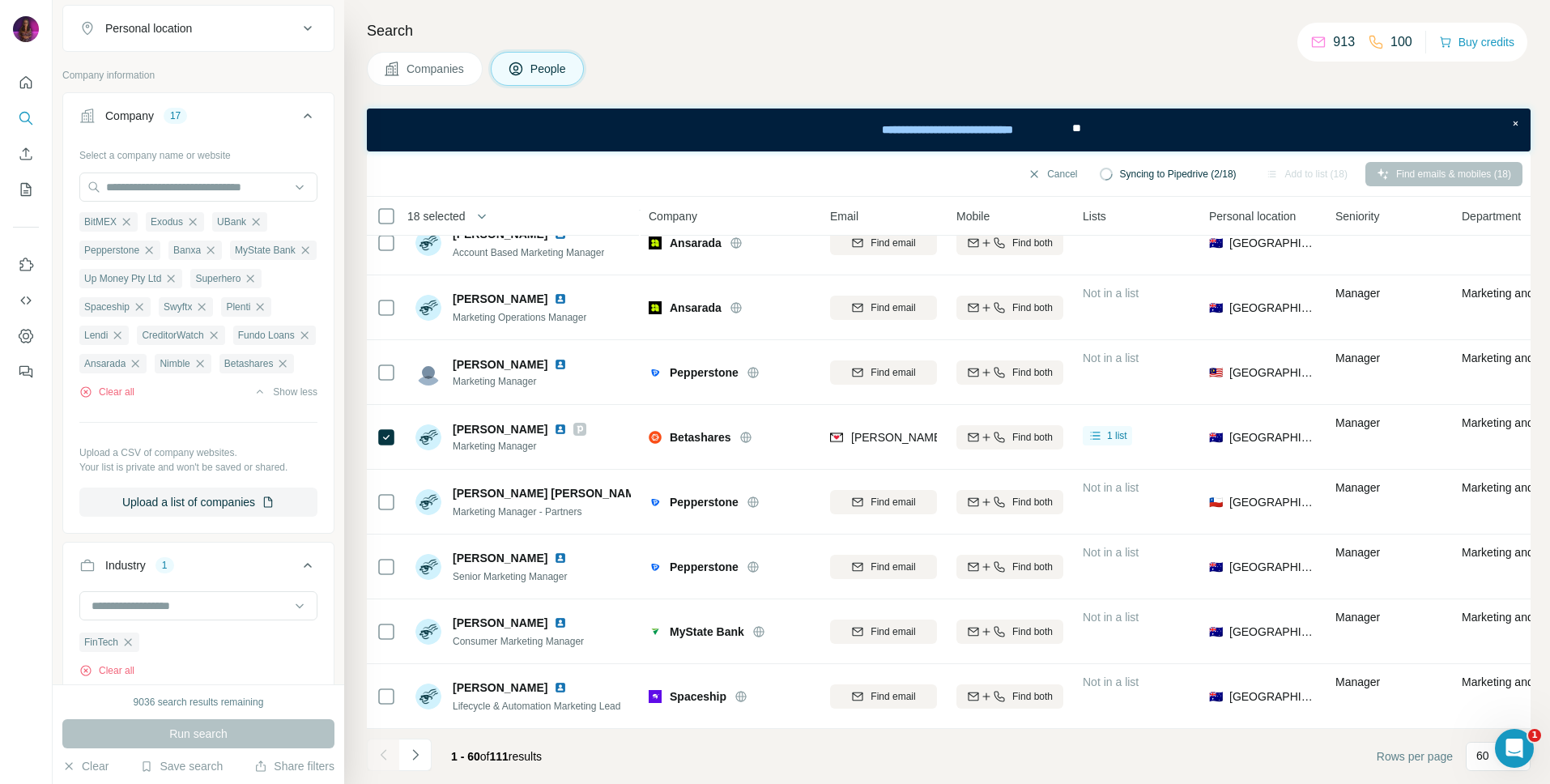
click at [427, 68] on span "Companies" at bounding box center [436, 68] width 59 height 17
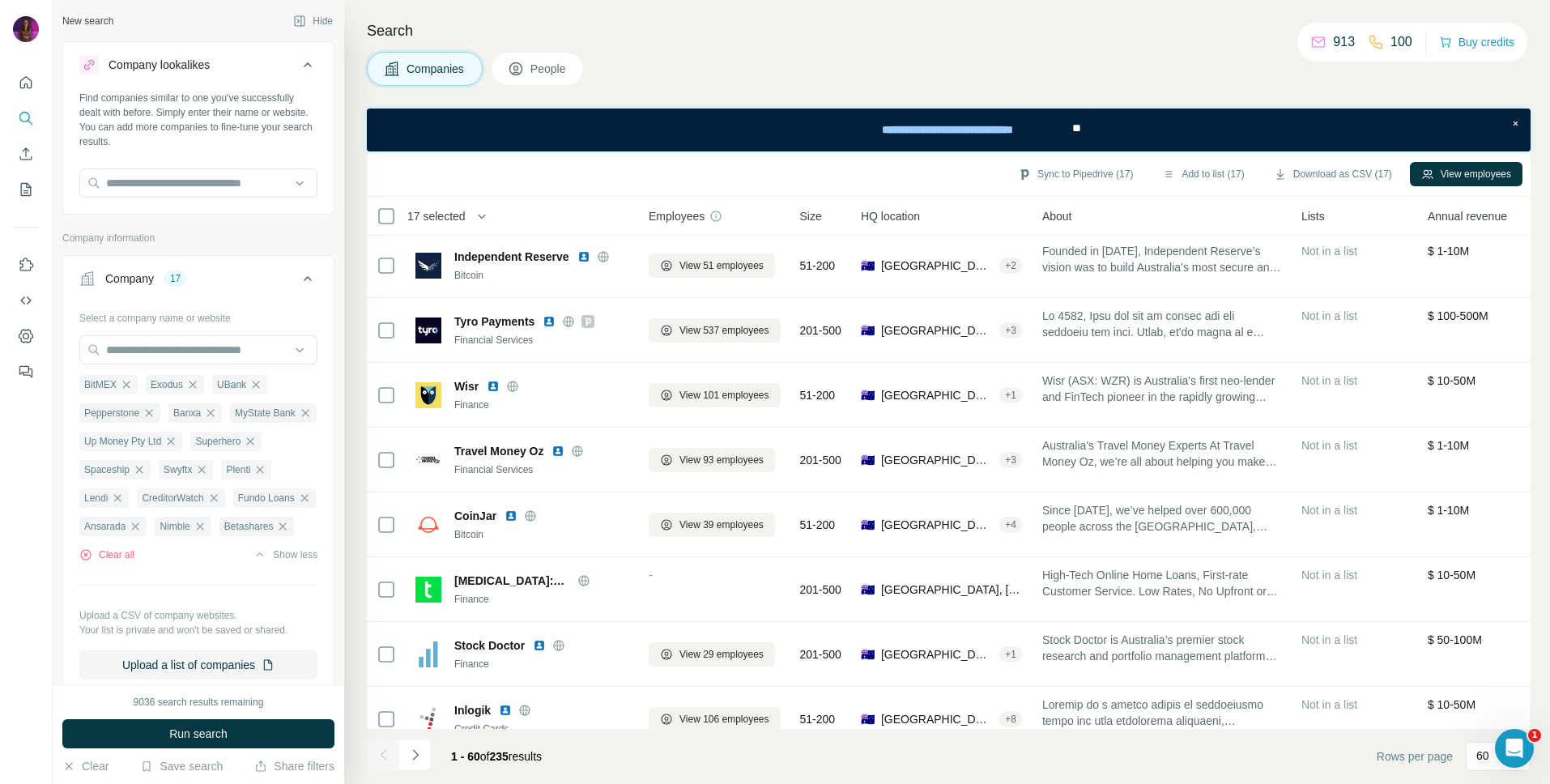
scroll to position [2344, 0]
